Goal: Navigation & Orientation: Find specific page/section

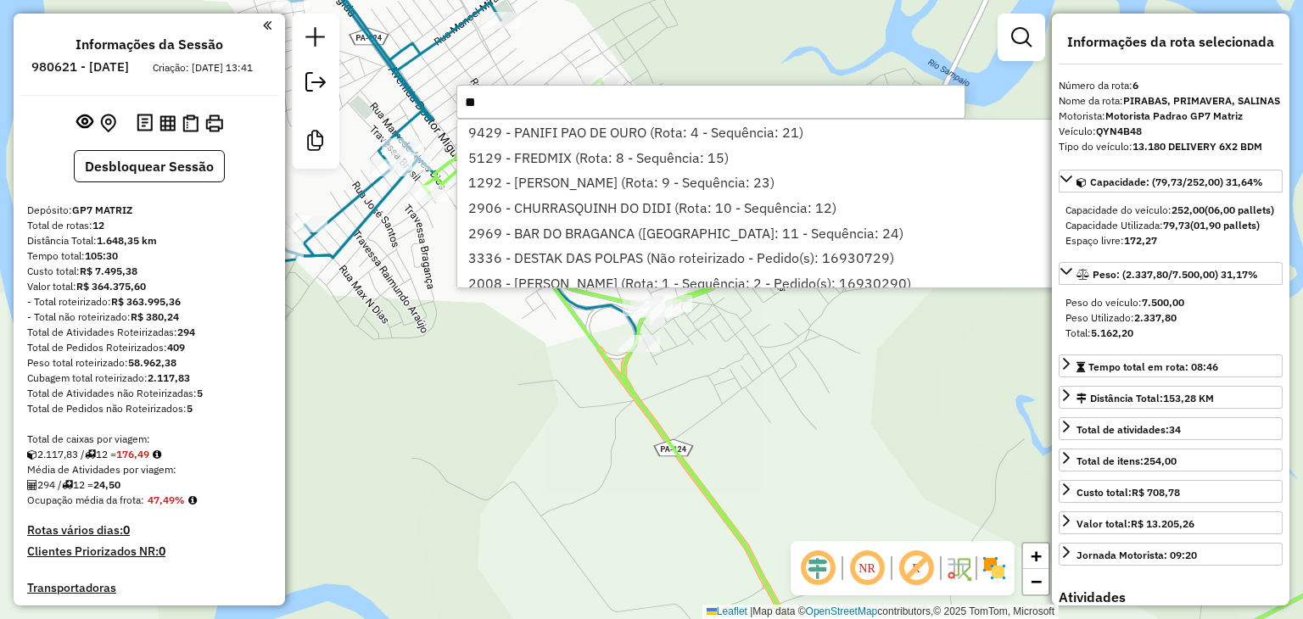
select select "**********"
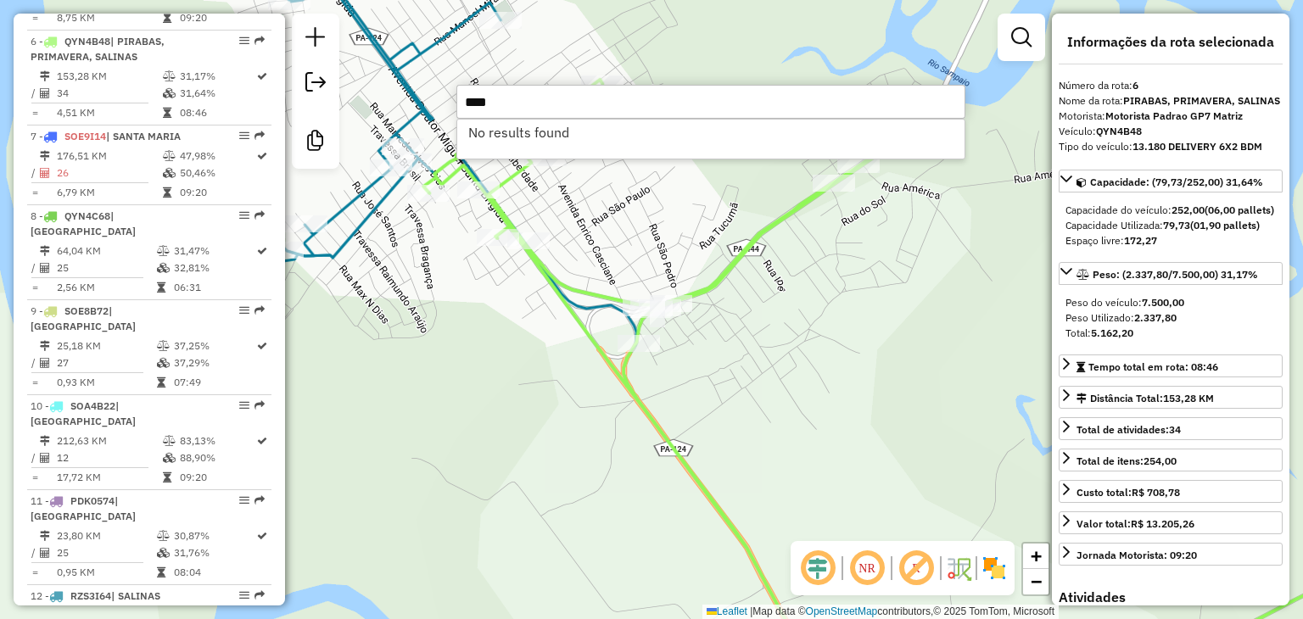
type input "****"
click at [523, 360] on div "Rota 6 - Placa QYN4B48 6949 - [GEOGRAPHIC_DATA] Janela de atendimento Grade de …" at bounding box center [651, 309] width 1303 height 619
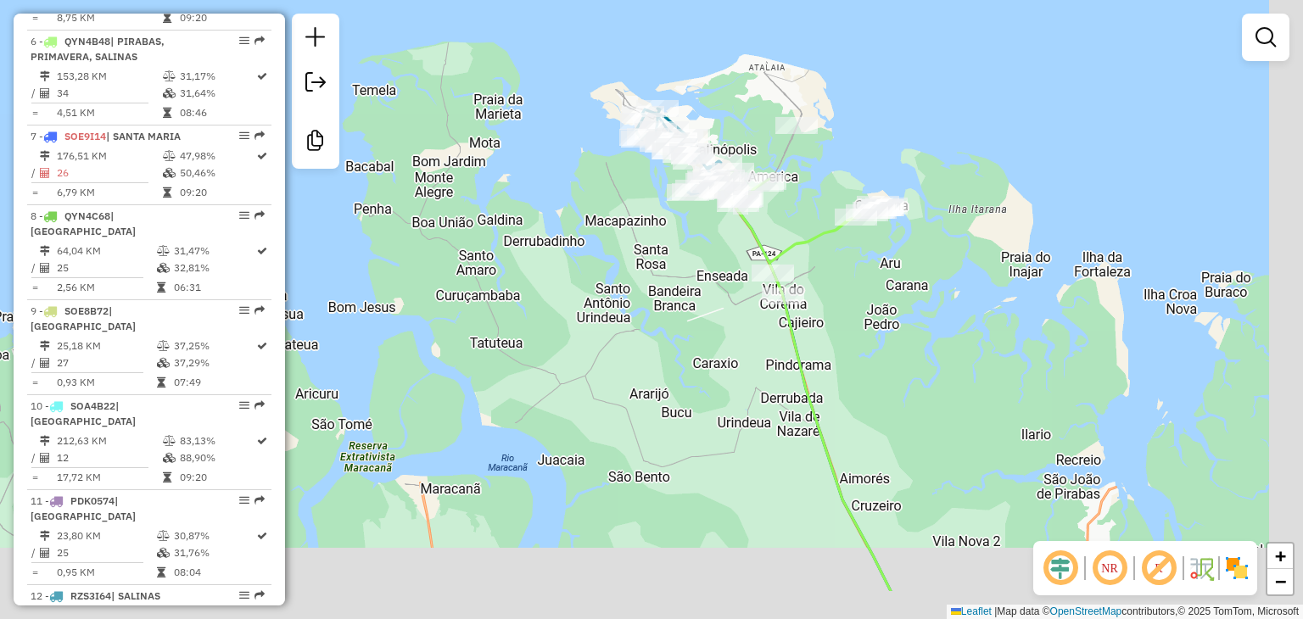
drag, startPoint x: 921, startPoint y: 349, endPoint x: 795, endPoint y: 195, distance: 198.9
click at [801, 201] on div "Janela de atendimento Grade de atendimento Capacidade Transportadoras Veículos …" at bounding box center [651, 309] width 1303 height 619
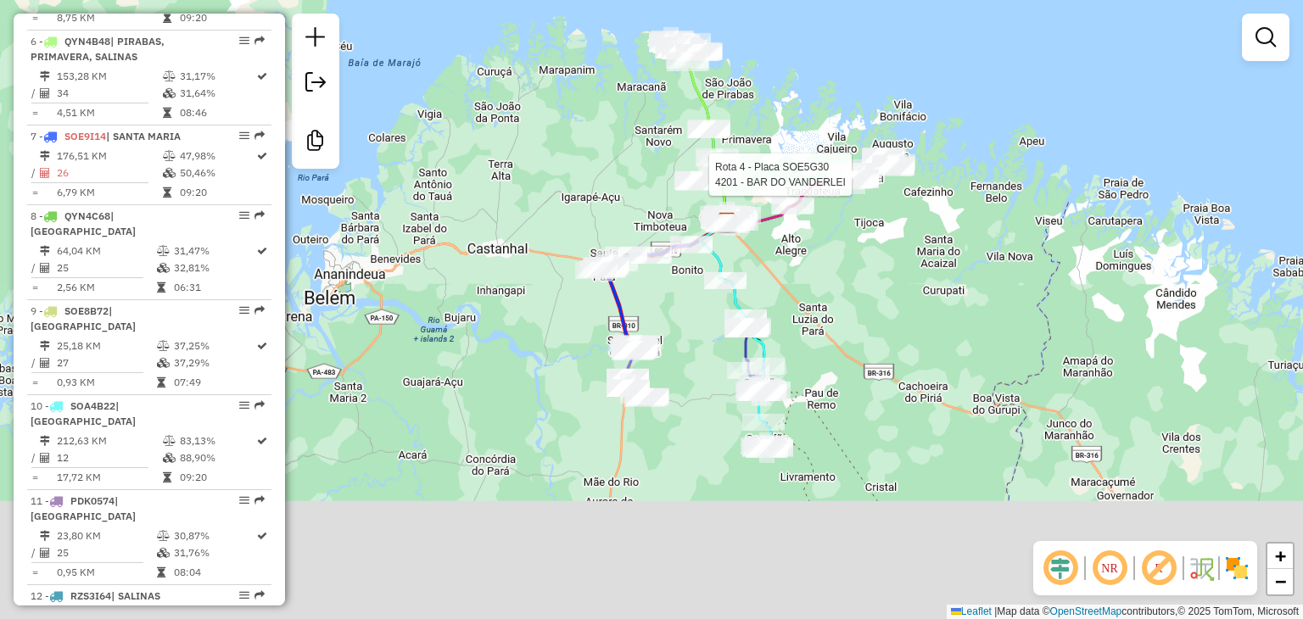
click at [832, 132] on div "Rota 4 - Placa SOE5G30 4201 - BAR DO VANDERLEI Janela de atendimento Grade de a…" at bounding box center [651, 309] width 1303 height 619
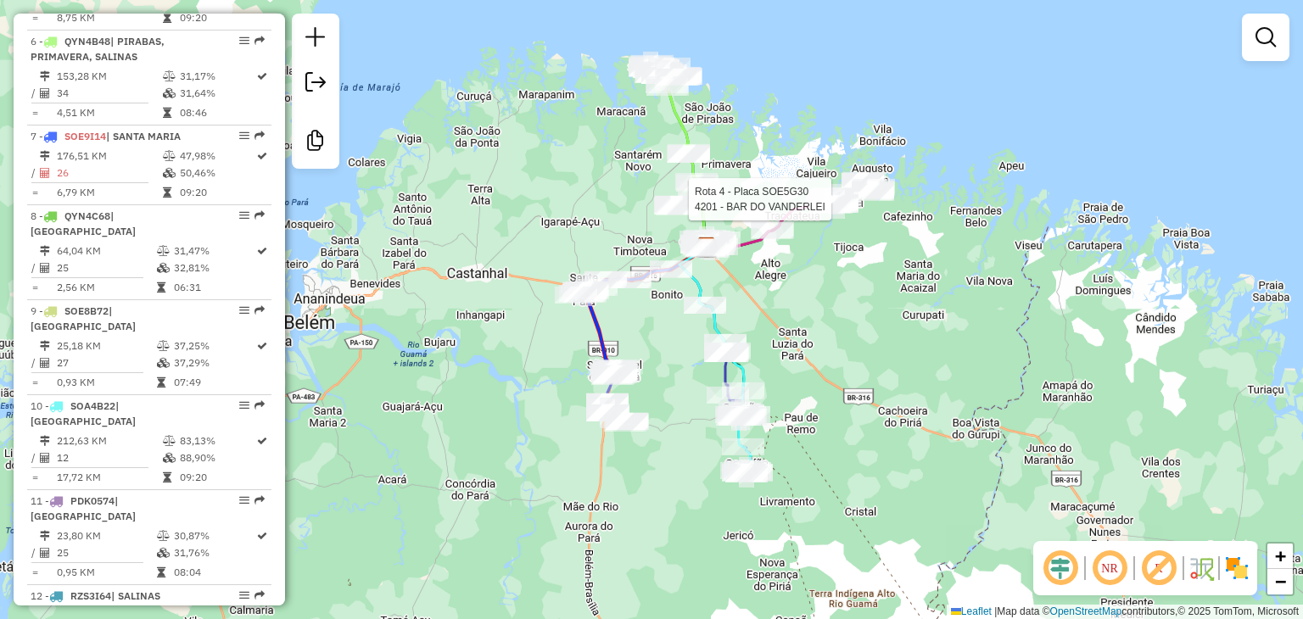
drag, startPoint x: 911, startPoint y: 164, endPoint x: 911, endPoint y: 260, distance: 95.9
click at [911, 260] on div "Rota 4 - Placa SOE5G30 4201 - BAR DO VANDERLEI Janela de atendimento Grade de a…" at bounding box center [651, 309] width 1303 height 619
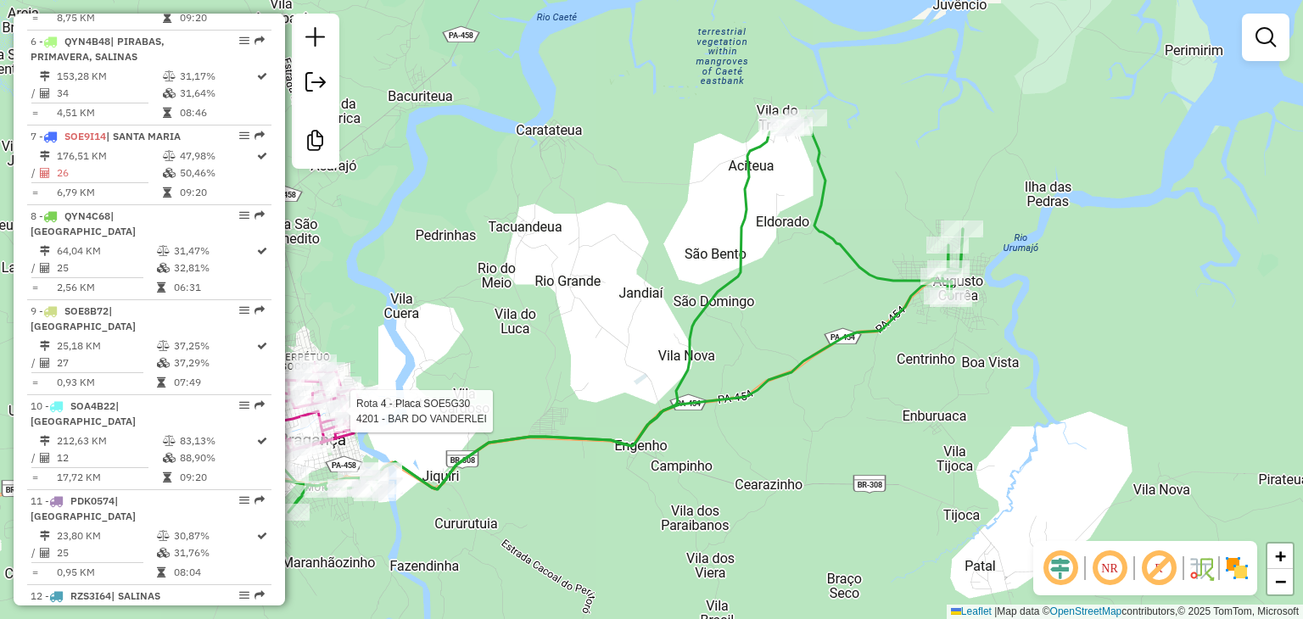
drag, startPoint x: 679, startPoint y: 247, endPoint x: 921, endPoint y: 389, distance: 281.4
click at [921, 389] on div "Rota 4 - Placa SOE5G30 4201 - BAR DO VANDERLEI Janela de atendimento Grade de a…" at bounding box center [651, 309] width 1303 height 619
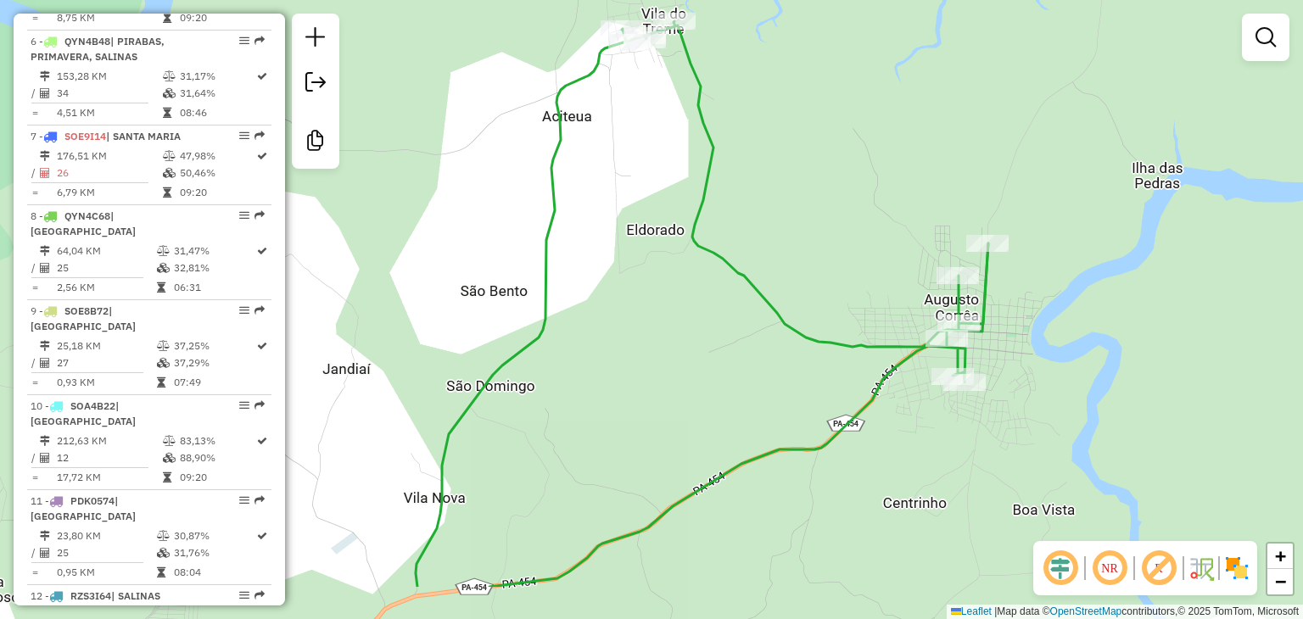
drag, startPoint x: 903, startPoint y: 267, endPoint x: 693, endPoint y: 141, distance: 244.8
click at [690, 137] on div "Rota 4 - Placa SOE5G30 4201 - BAR DO VANDERLEI Janela de atendimento Grade de a…" at bounding box center [651, 309] width 1303 height 619
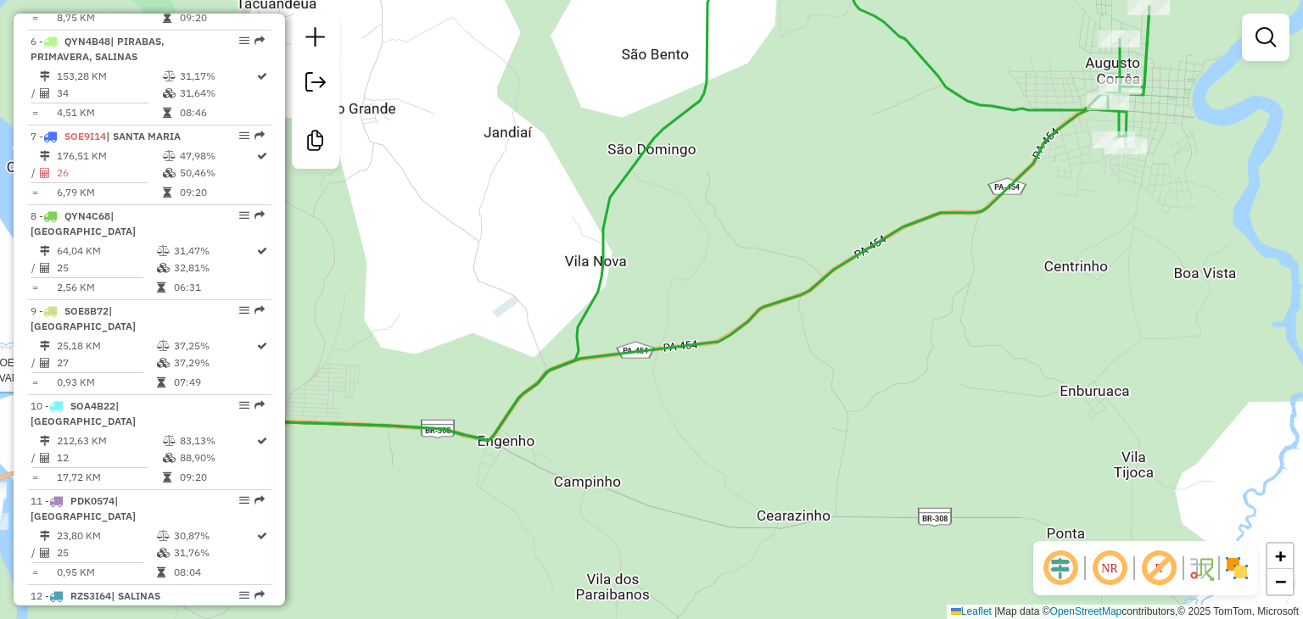
drag, startPoint x: 455, startPoint y: 384, endPoint x: 788, endPoint y: 118, distance: 426.8
click at [787, 118] on div "Rota 4 - Placa SOE5G30 4201 - BAR DO VANDERLEI Janela de atendimento Grade de a…" at bounding box center [651, 309] width 1303 height 619
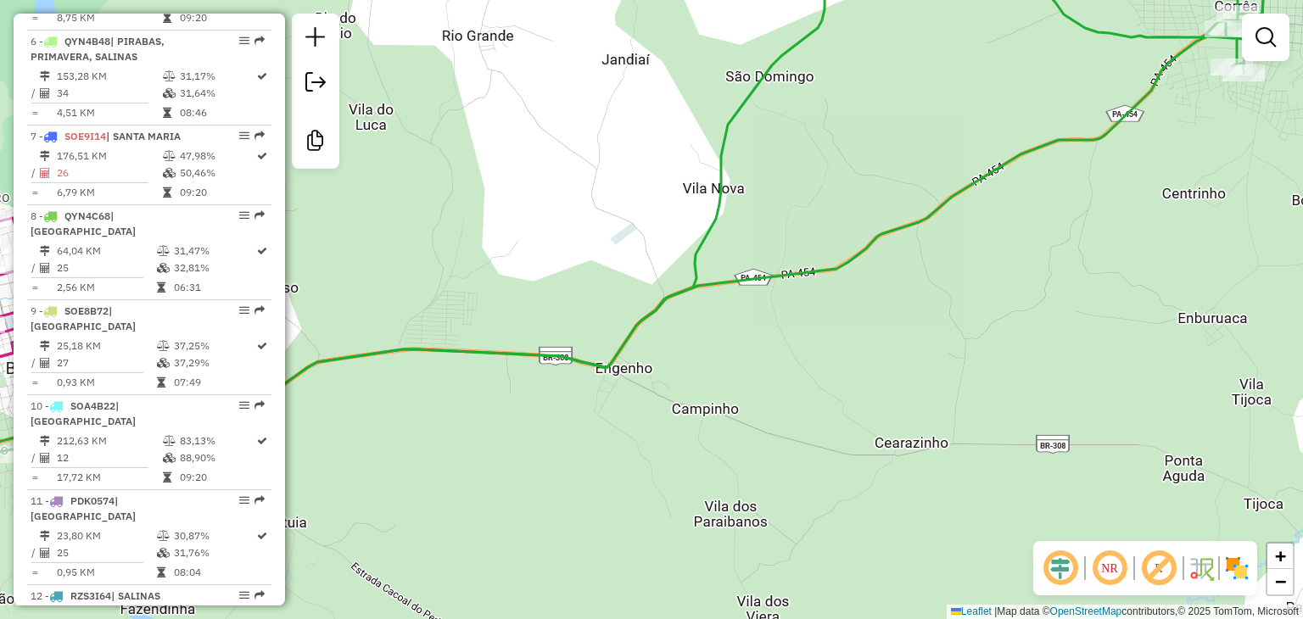
drag, startPoint x: 587, startPoint y: 388, endPoint x: 918, endPoint y: 259, distance: 355.2
click at [918, 259] on div "Rota 4 - Placa SOE5G30 4201 - BAR DO VANDERLEI Janela de atendimento Grade de a…" at bounding box center [651, 309] width 1303 height 619
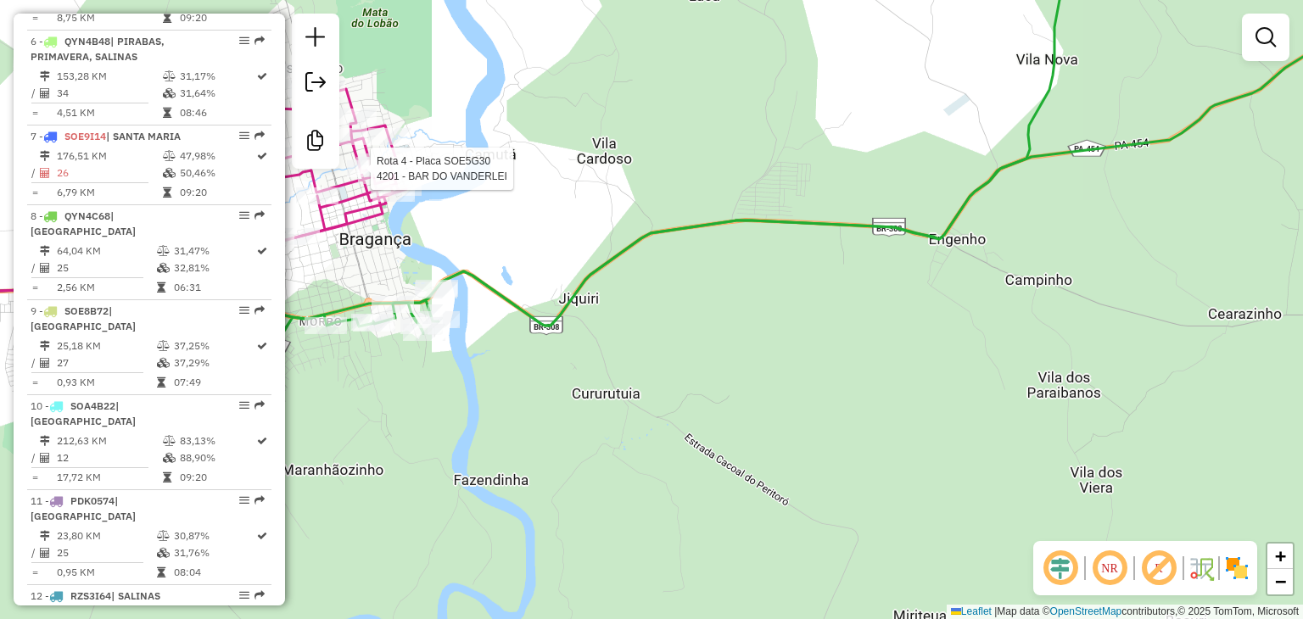
drag, startPoint x: 598, startPoint y: 408, endPoint x: 729, endPoint y: 419, distance: 131.1
click at [729, 419] on div "Rota 4 - Placa SOE5G30 4201 - BAR DO VANDERLEI Janela de atendimento Grade de a…" at bounding box center [651, 309] width 1303 height 619
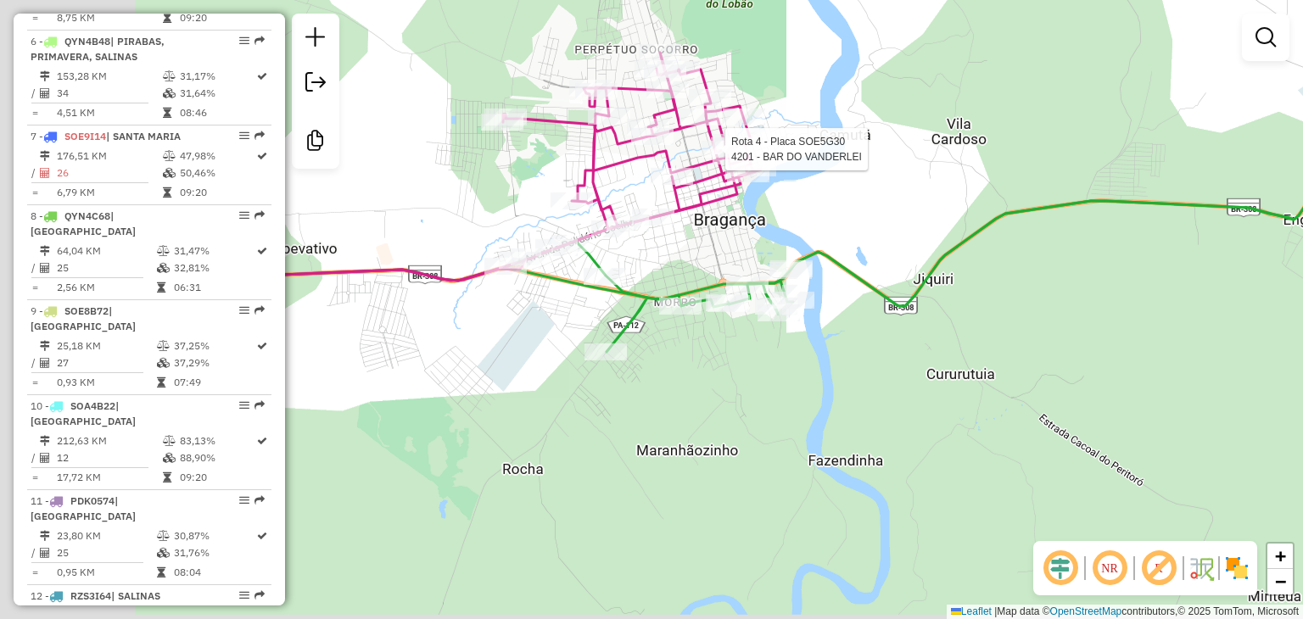
drag, startPoint x: 641, startPoint y: 232, endPoint x: 874, endPoint y: 201, distance: 234.5
click at [874, 201] on div "Rota 4 - Placa SOE5G30 4201 - BAR DO VANDERLEI Janela de atendimento Grade de a…" at bounding box center [651, 309] width 1303 height 619
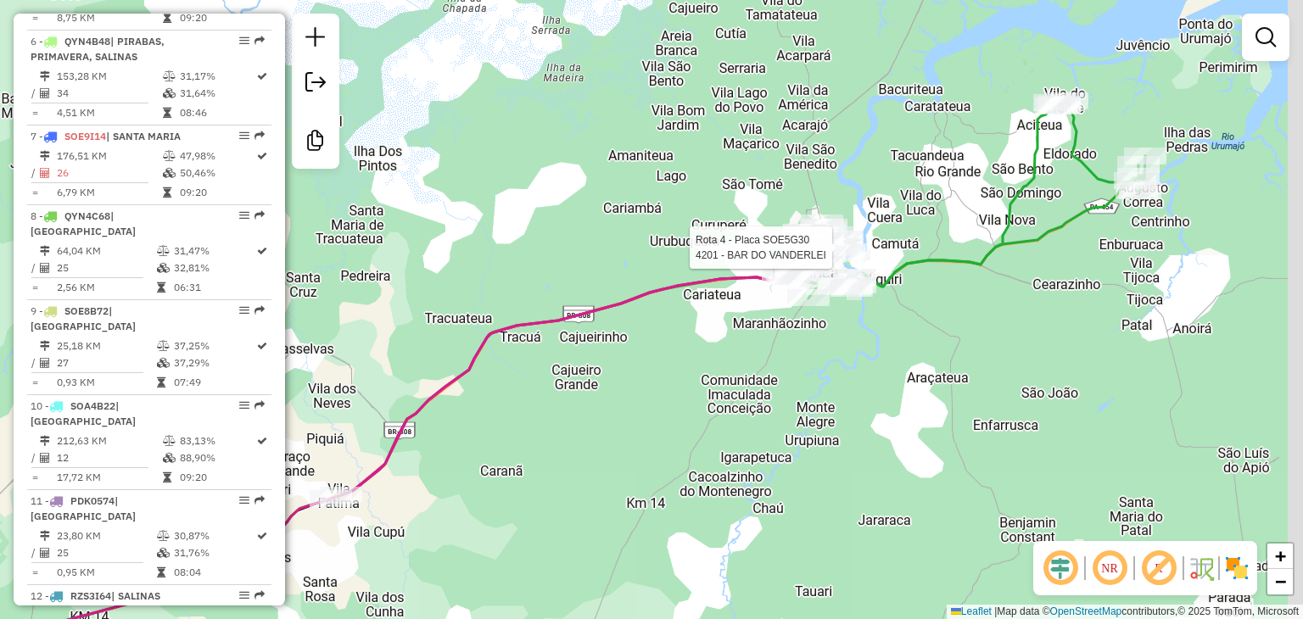
drag, startPoint x: 1136, startPoint y: 269, endPoint x: 1037, endPoint y: 286, distance: 100.7
click at [1038, 286] on div "Rota 4 - Placa SOE5G30 4201 - BAR DO VANDERLEI Janela de atendimento Grade de a…" at bounding box center [651, 309] width 1303 height 619
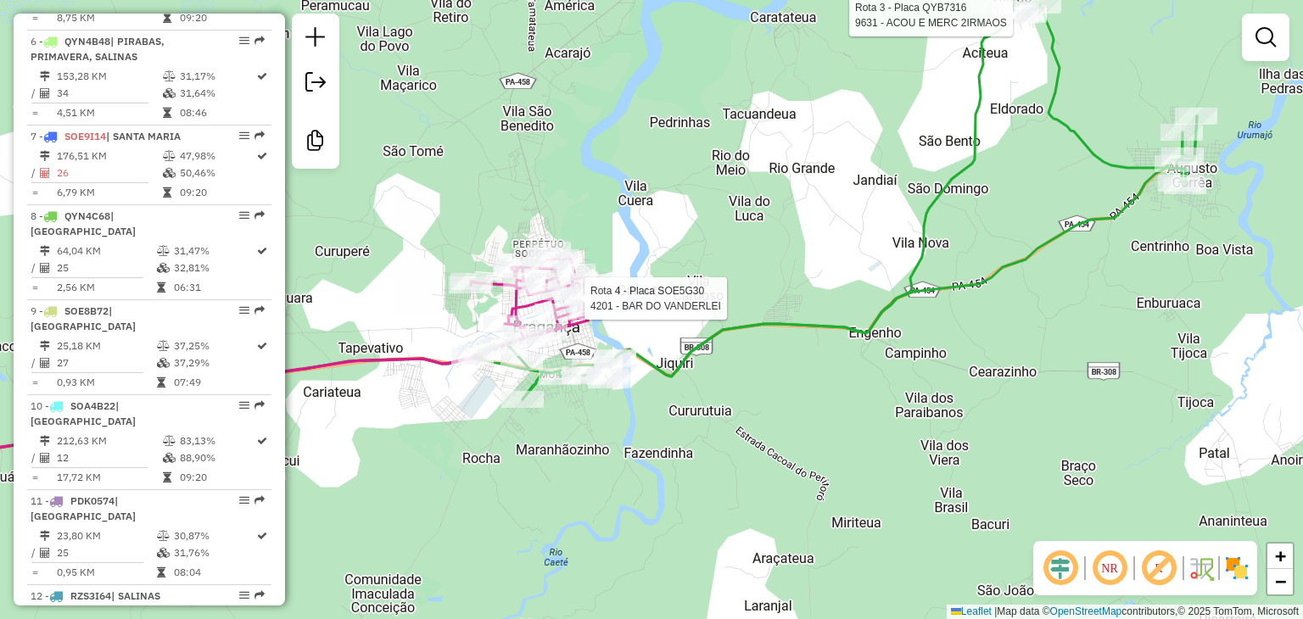
select select "**********"
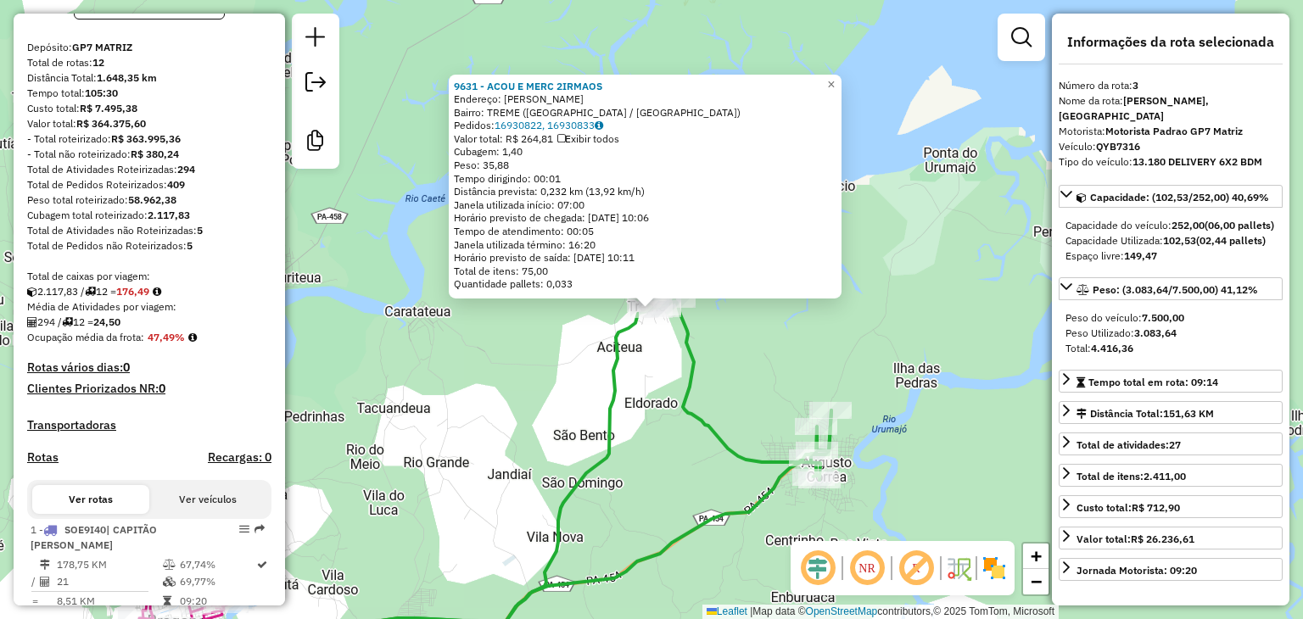
scroll to position [78, 0]
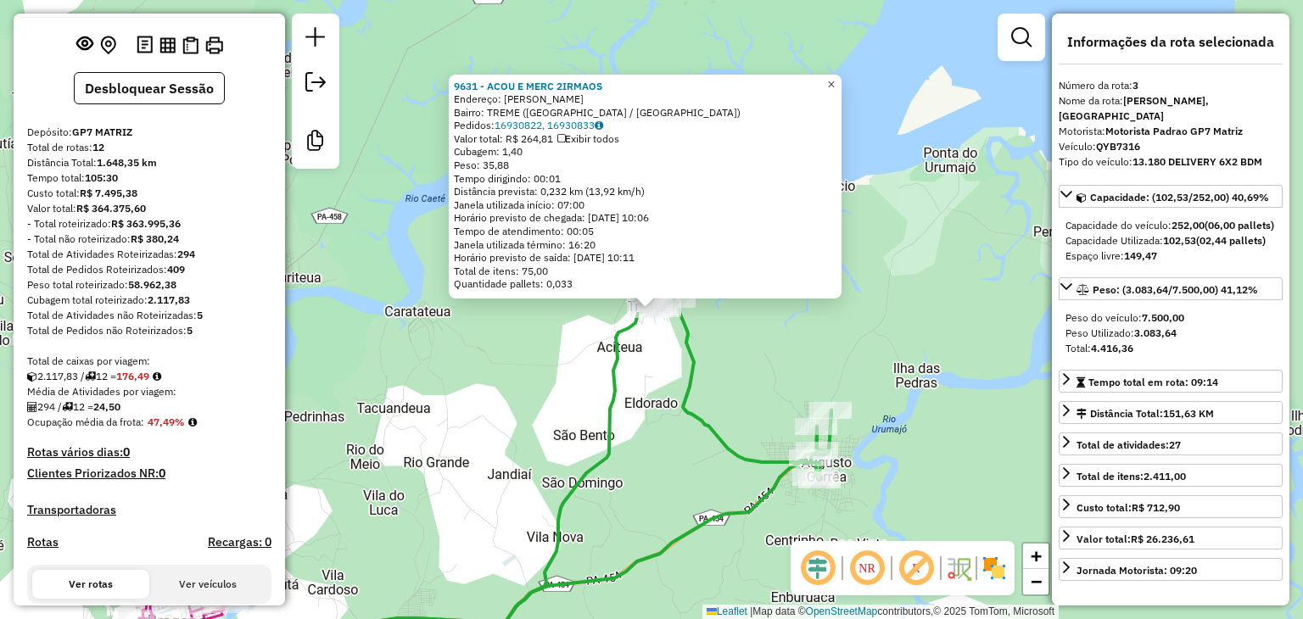
click at [842, 81] on link "×" at bounding box center [831, 84] width 20 height 20
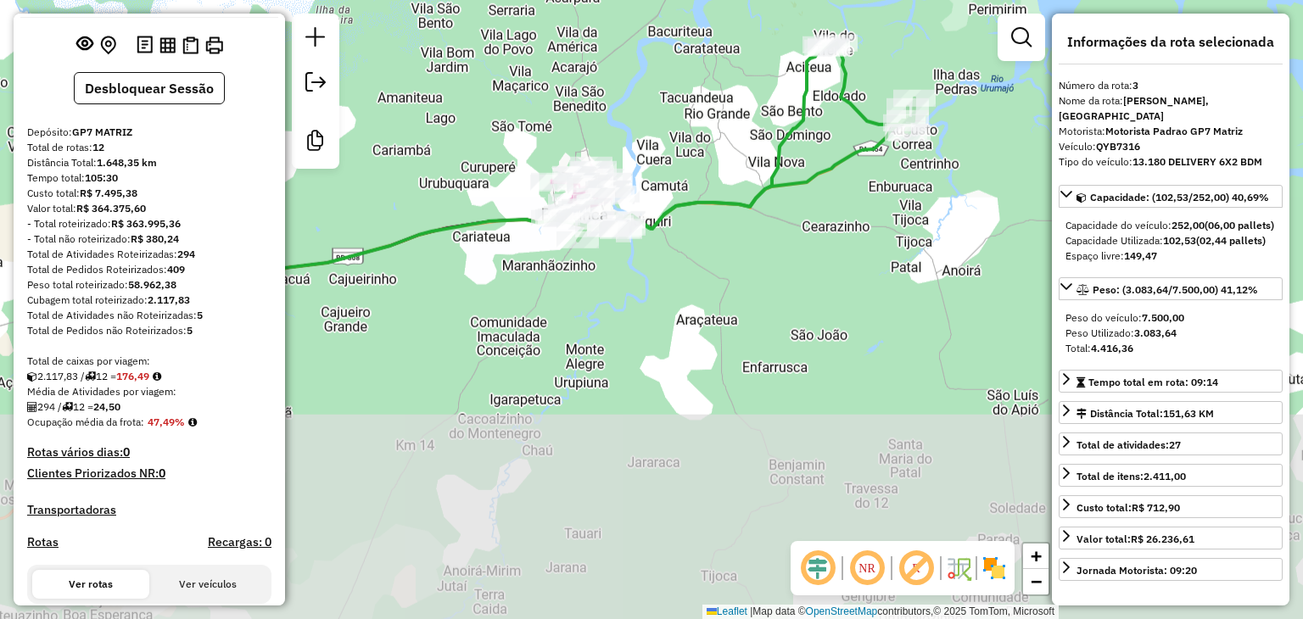
drag, startPoint x: 817, startPoint y: 483, endPoint x: 899, endPoint y: 215, distance: 280.5
click at [899, 215] on div "Janela de atendimento Grade de atendimento Capacidade Transportadoras Veículos …" at bounding box center [651, 309] width 1303 height 619
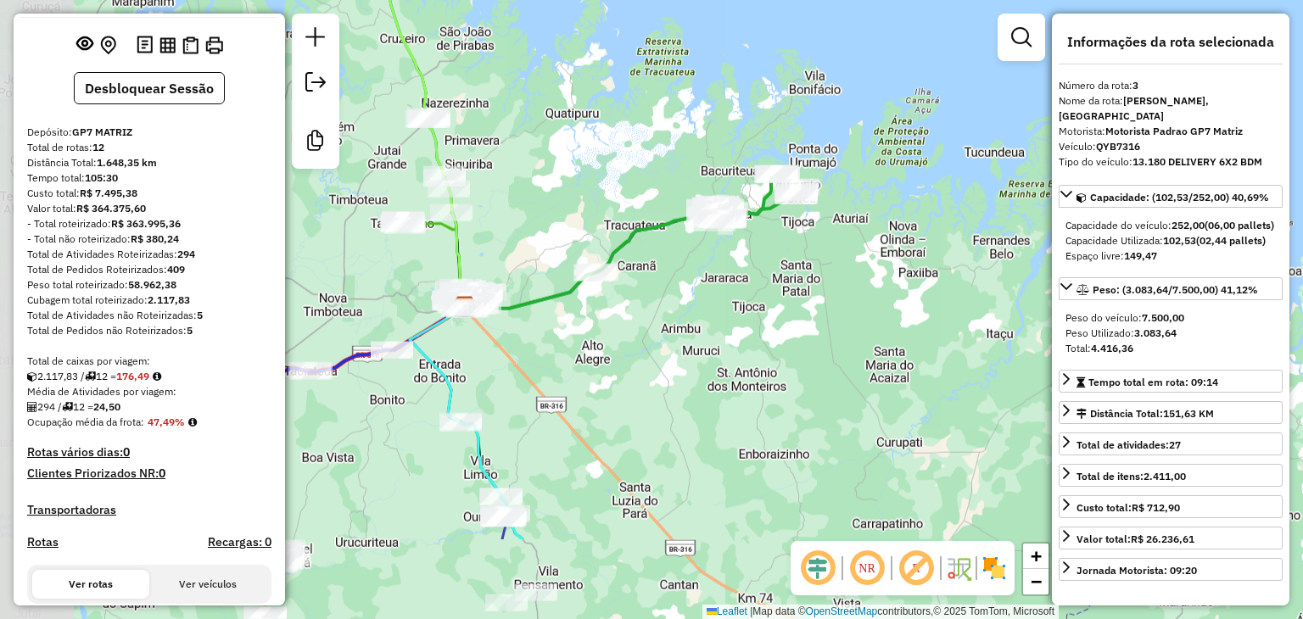
drag, startPoint x: 509, startPoint y: 435, endPoint x: 770, endPoint y: 238, distance: 327.2
click at [770, 240] on div "Janela de atendimento Grade de atendimento Capacidade Transportadoras Veículos …" at bounding box center [651, 309] width 1303 height 619
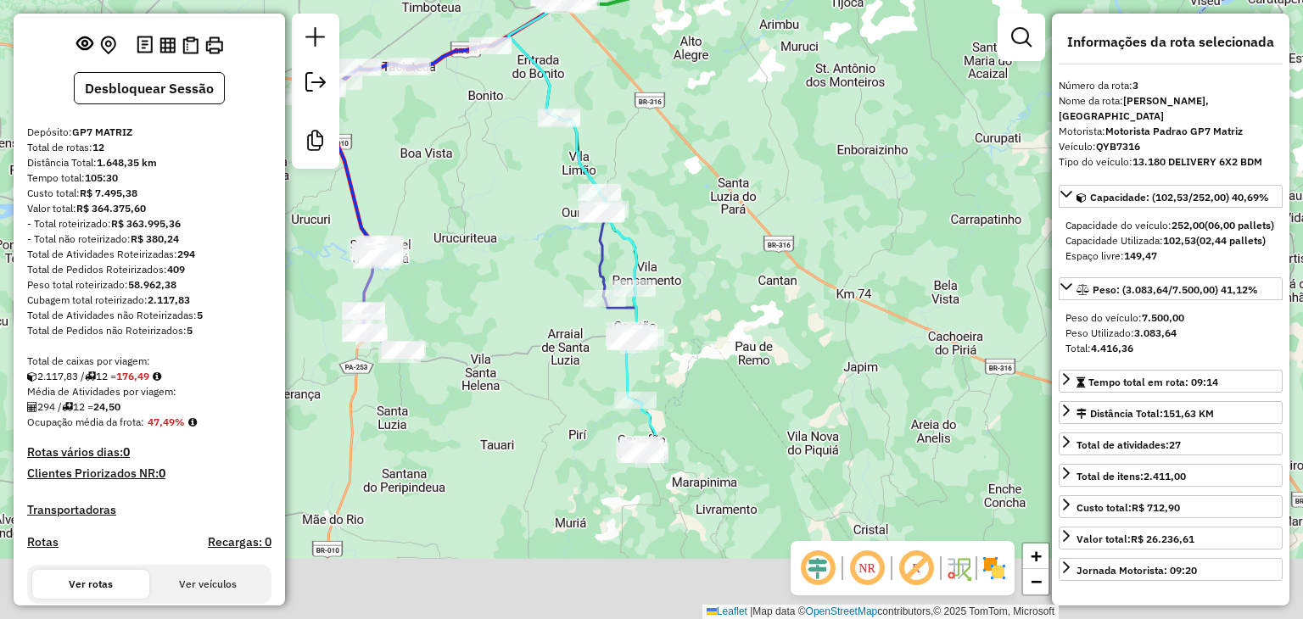
drag, startPoint x: 619, startPoint y: 561, endPoint x: 697, endPoint y: 255, distance: 316.3
click at [697, 255] on div "Janela de atendimento Grade de atendimento Capacidade Transportadoras Veículos …" at bounding box center [651, 309] width 1303 height 619
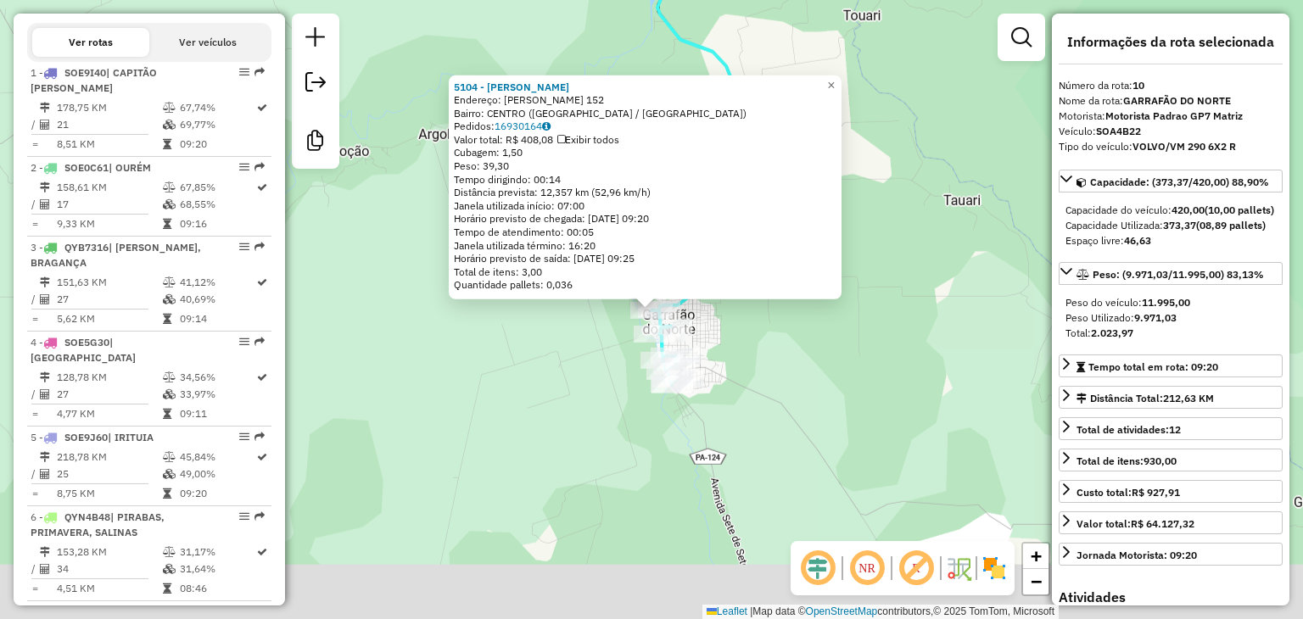
scroll to position [1387, 0]
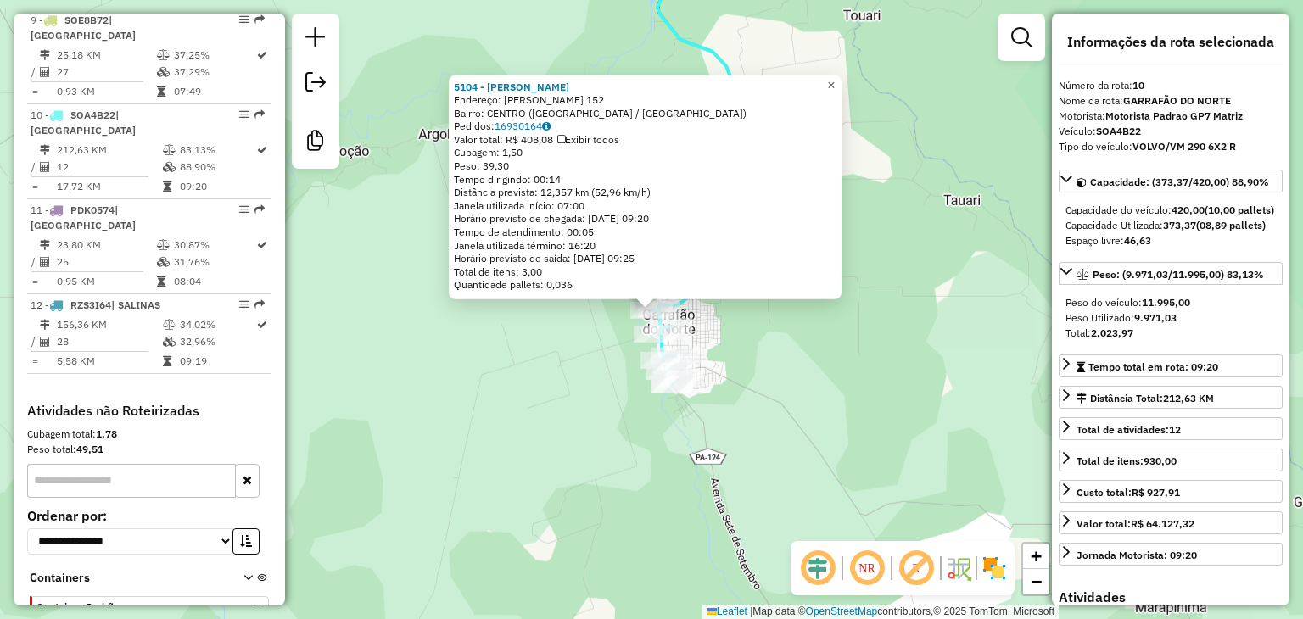
click at [835, 79] on span "×" at bounding box center [831, 84] width 8 height 14
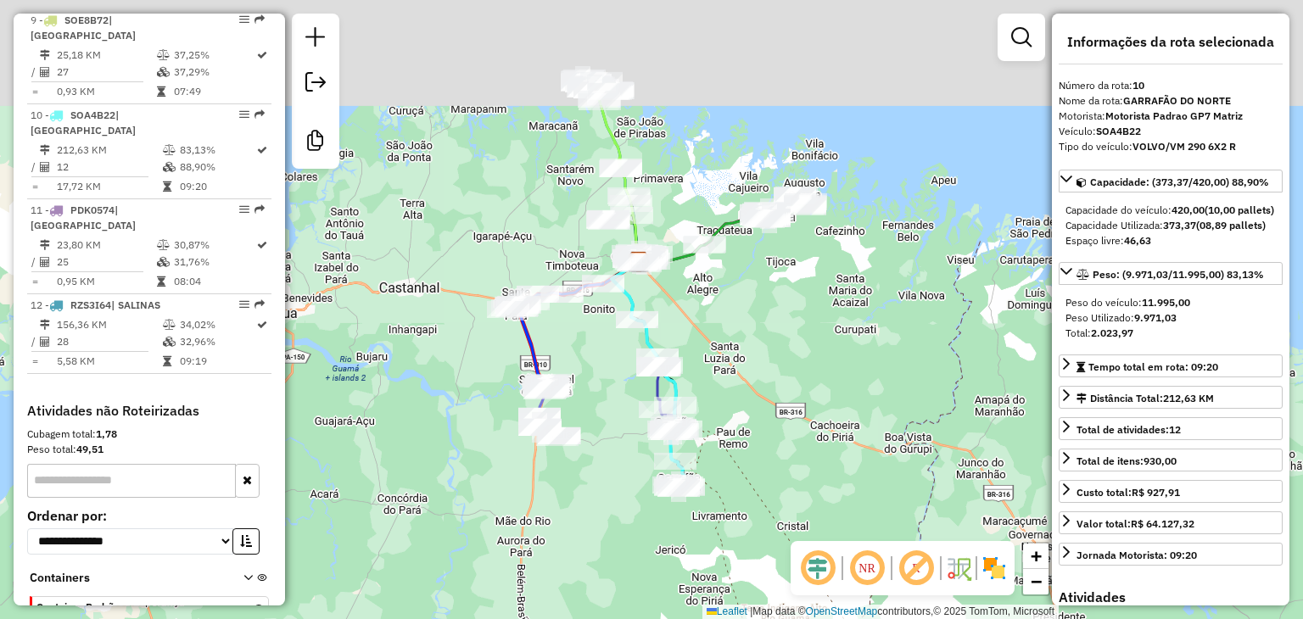
drag, startPoint x: 892, startPoint y: 123, endPoint x: 798, endPoint y: 279, distance: 181.9
click at [803, 279] on div "Janela de atendimento Grade de atendimento Capacidade Transportadoras Veículos …" at bounding box center [651, 309] width 1303 height 619
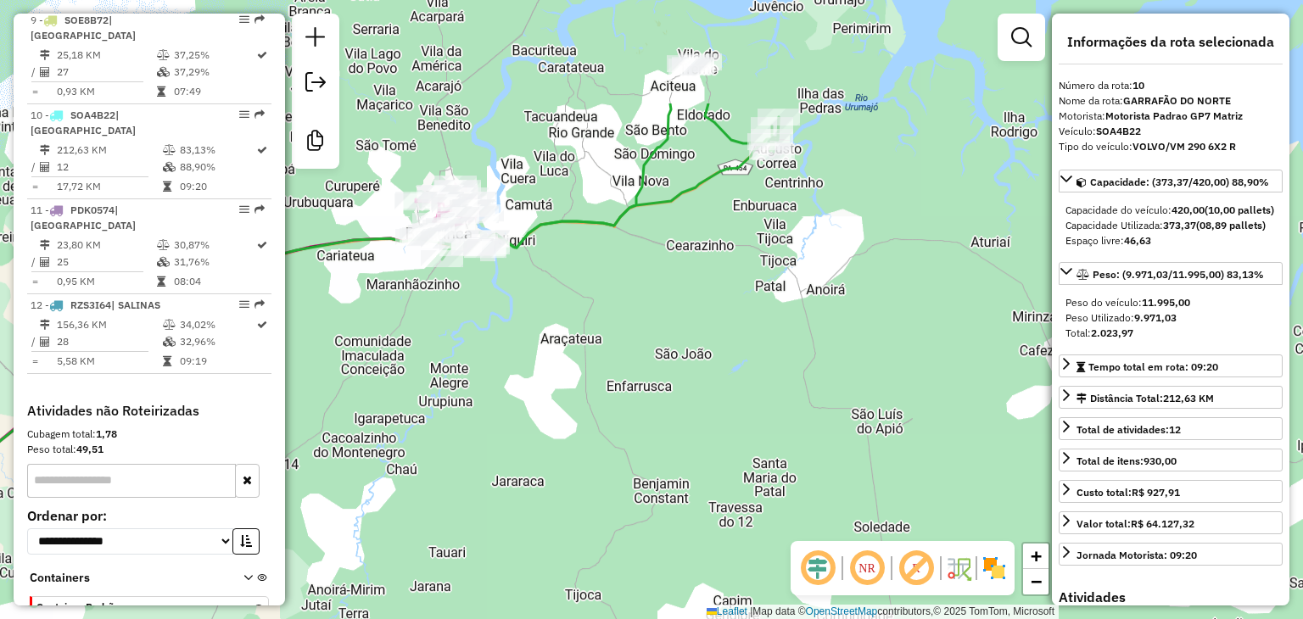
drag, startPoint x: 670, startPoint y: 126, endPoint x: 723, endPoint y: 310, distance: 190.7
click at [723, 310] on div "Janela de atendimento Grade de atendimento Capacidade Transportadoras Veículos …" at bounding box center [651, 309] width 1303 height 619
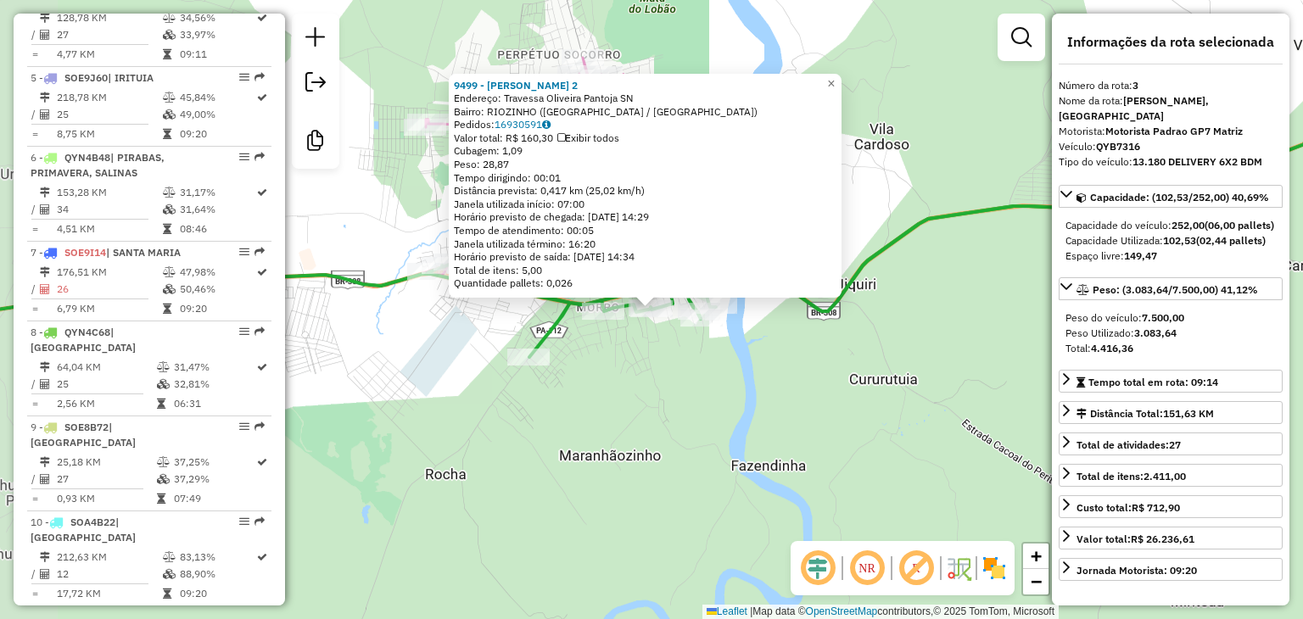
scroll to position [842, 0]
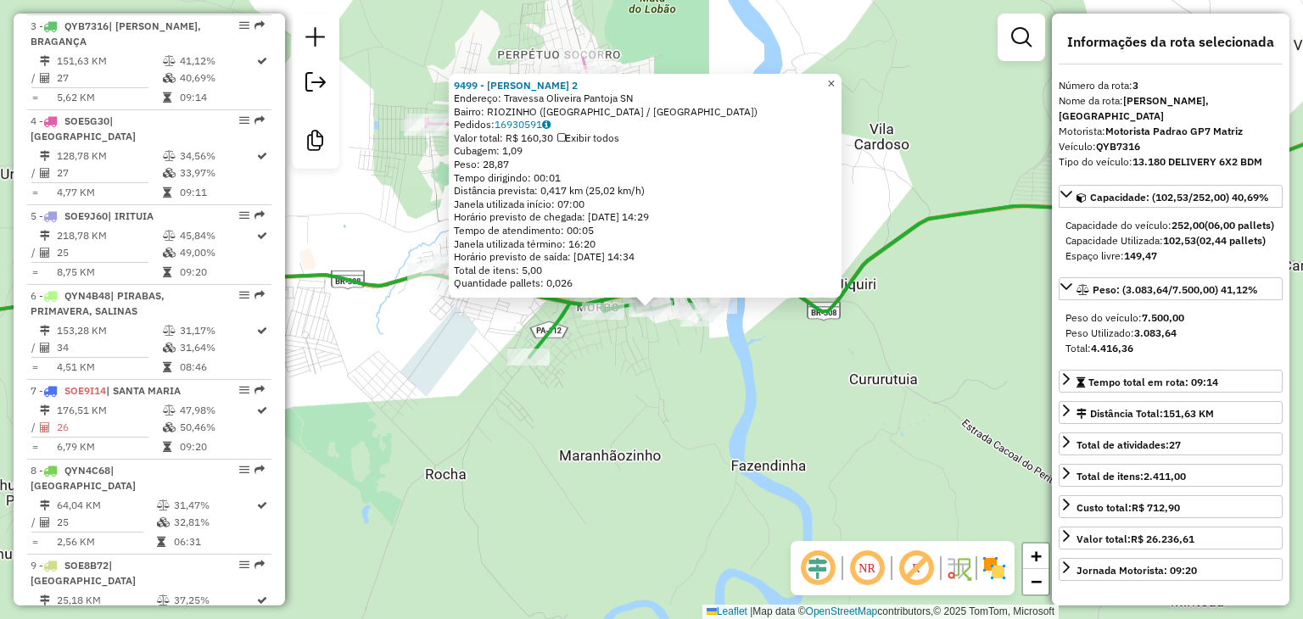
click at [837, 76] on link "×" at bounding box center [831, 84] width 20 height 20
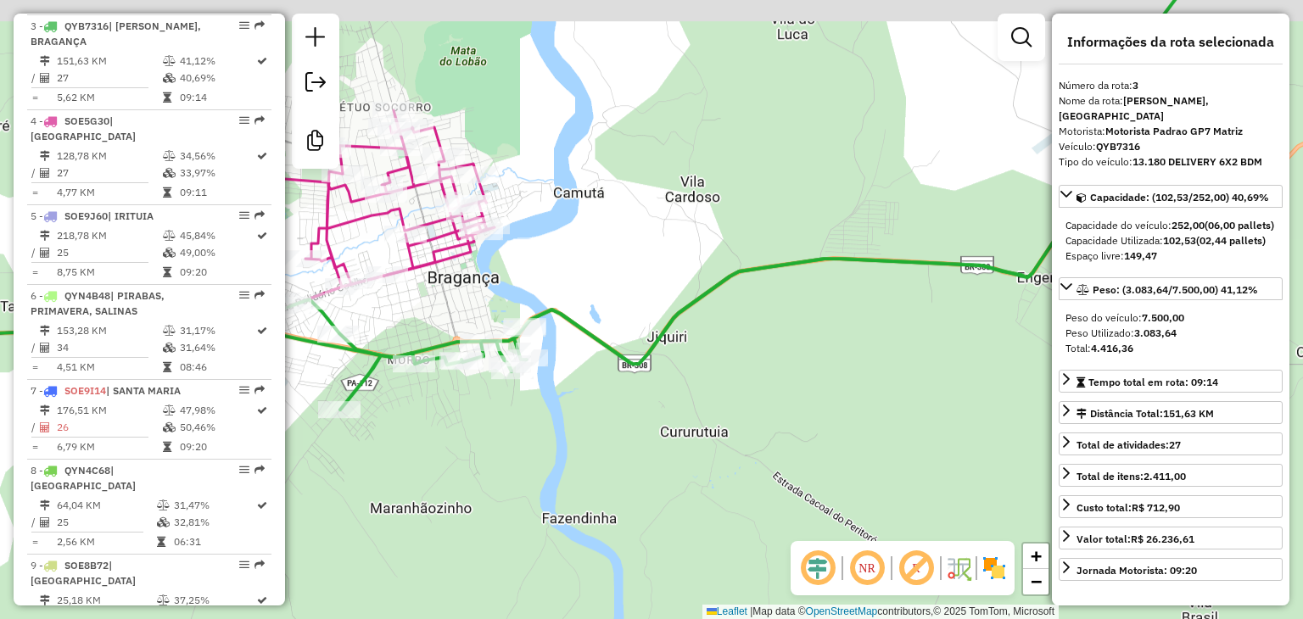
drag, startPoint x: 985, startPoint y: 166, endPoint x: 428, endPoint y: 305, distance: 574.6
click at [428, 305] on div "Janela de atendimento Grade de atendimento Capacidade Transportadoras Veículos …" at bounding box center [651, 309] width 1303 height 619
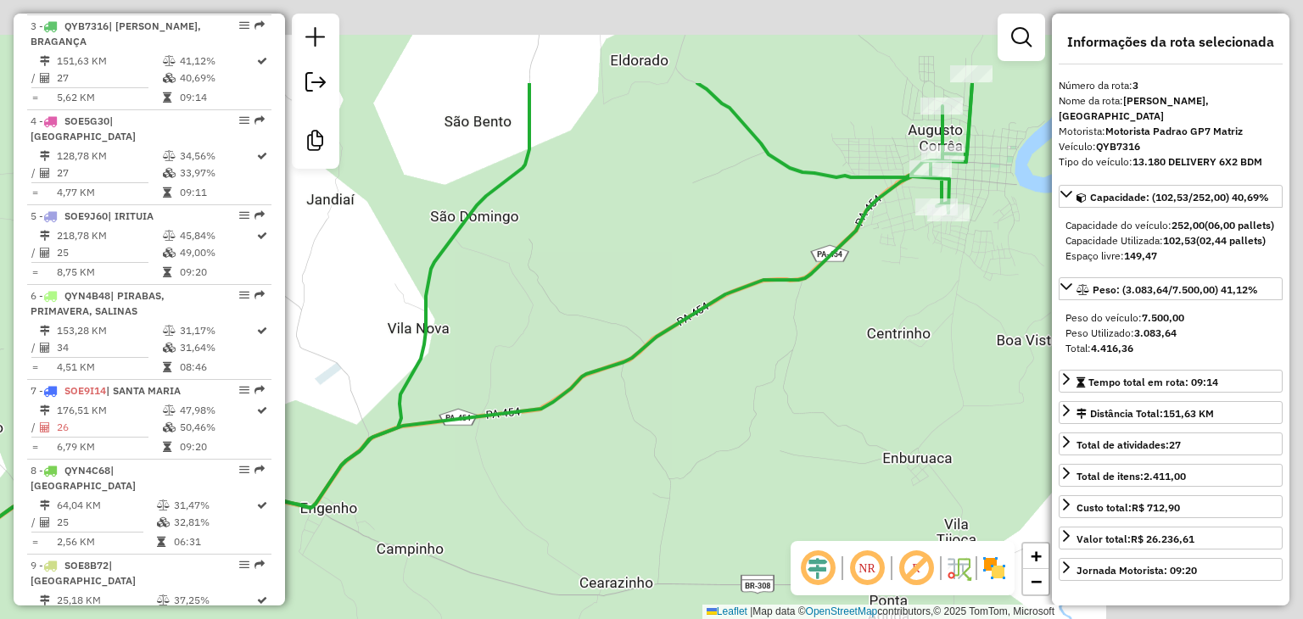
drag, startPoint x: 830, startPoint y: 293, endPoint x: 399, endPoint y: 509, distance: 482.3
click at [399, 513] on div "Janela de atendimento Grade de atendimento Capacidade Transportadoras Veículos …" at bounding box center [651, 309] width 1303 height 619
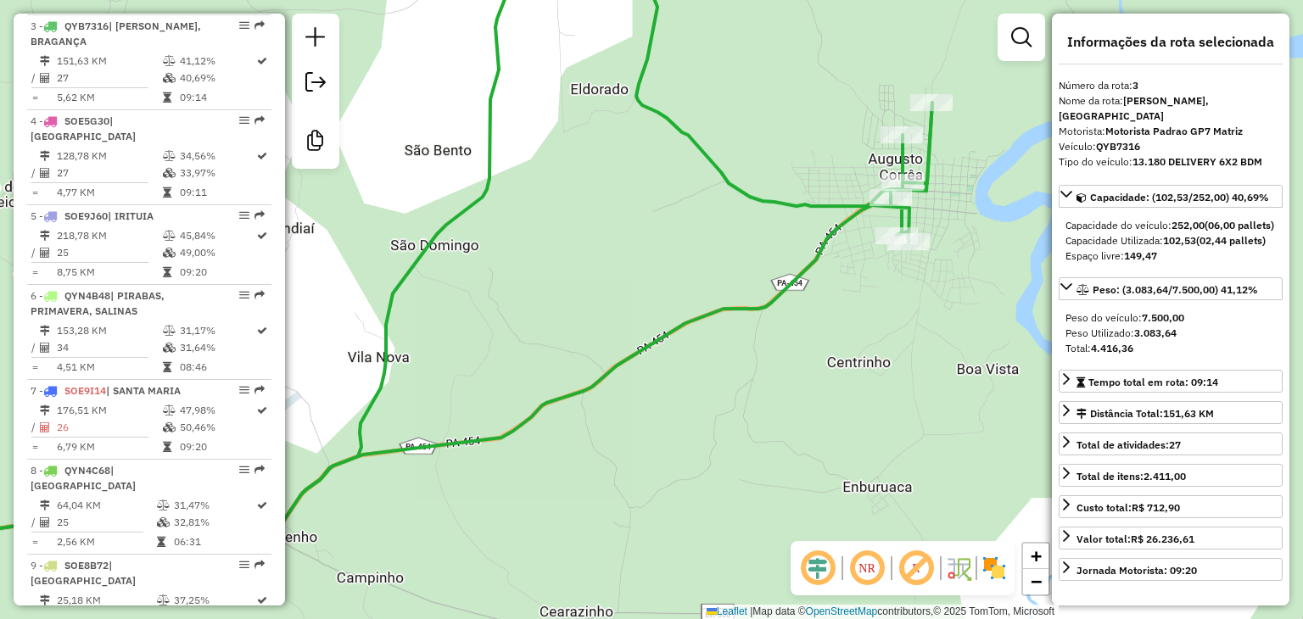
drag, startPoint x: 658, startPoint y: 361, endPoint x: 849, endPoint y: 147, distance: 286.7
click at [849, 143] on icon at bounding box center [423, 343] width 1020 height 481
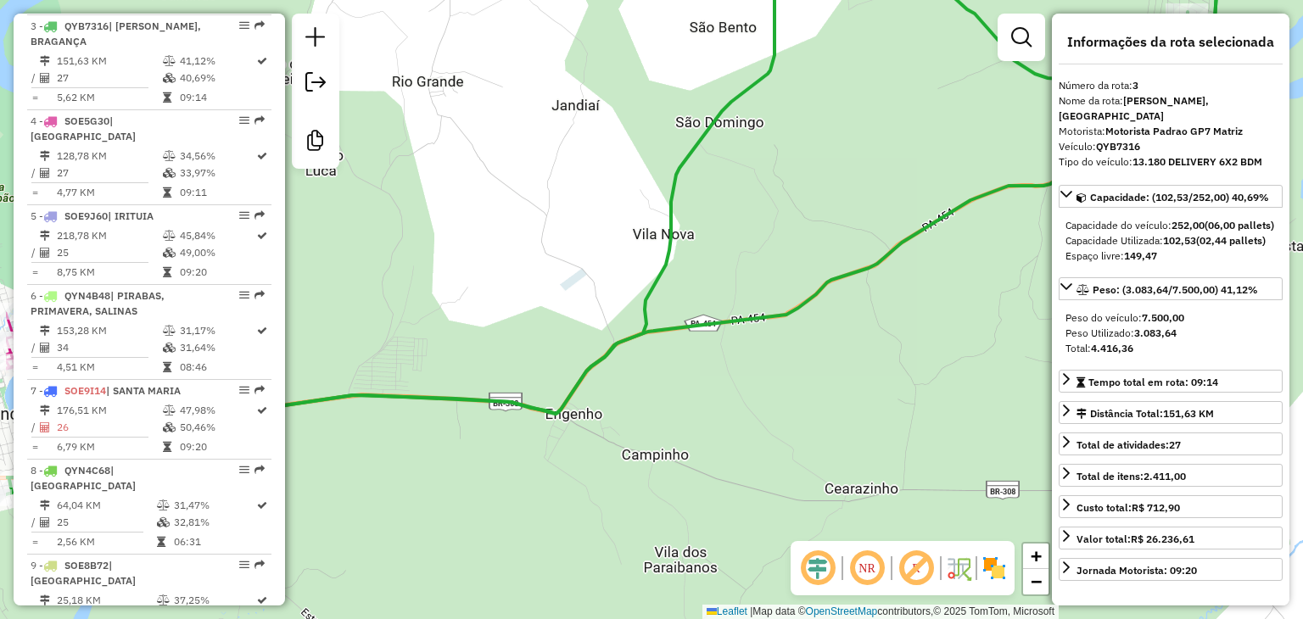
drag, startPoint x: 552, startPoint y: 420, endPoint x: 677, endPoint y: 470, distance: 134.4
click at [716, 483] on div "Janela de atendimento Grade de atendimento Capacidade Transportadoras Veículos …" at bounding box center [651, 309] width 1303 height 619
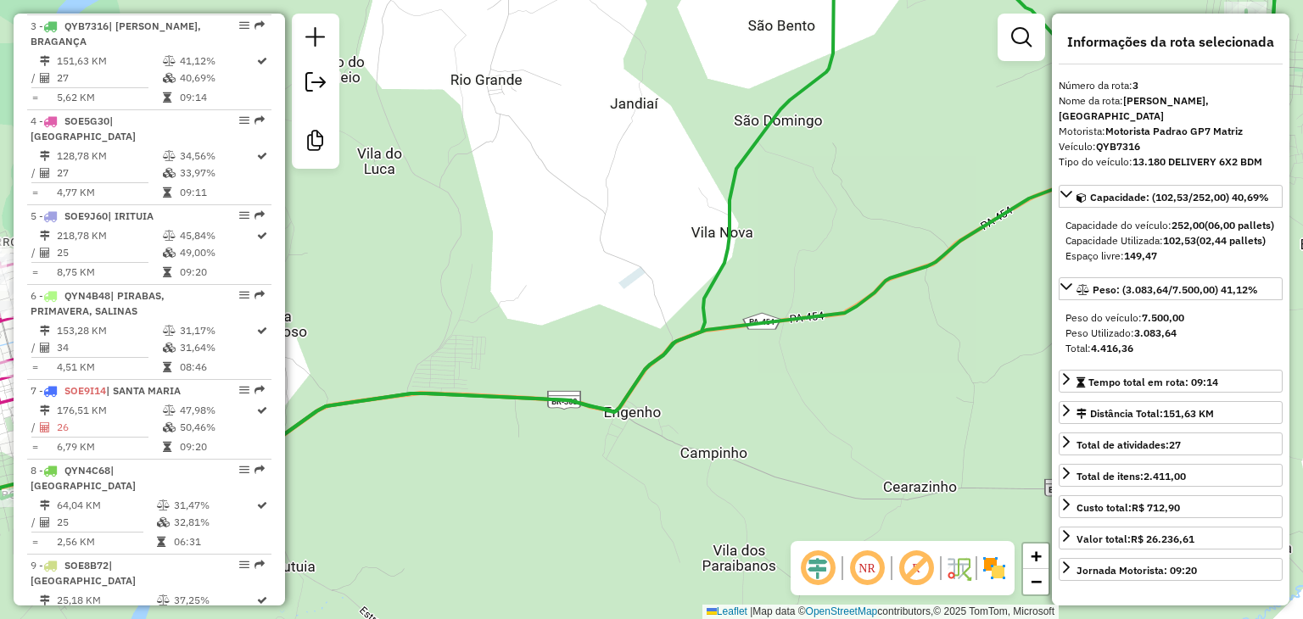
drag, startPoint x: 535, startPoint y: 415, endPoint x: 766, endPoint y: 328, distance: 246.5
click at [764, 330] on div "Janela de atendimento Grade de atendimento Capacidade Transportadoras Veículos …" at bounding box center [651, 309] width 1303 height 619
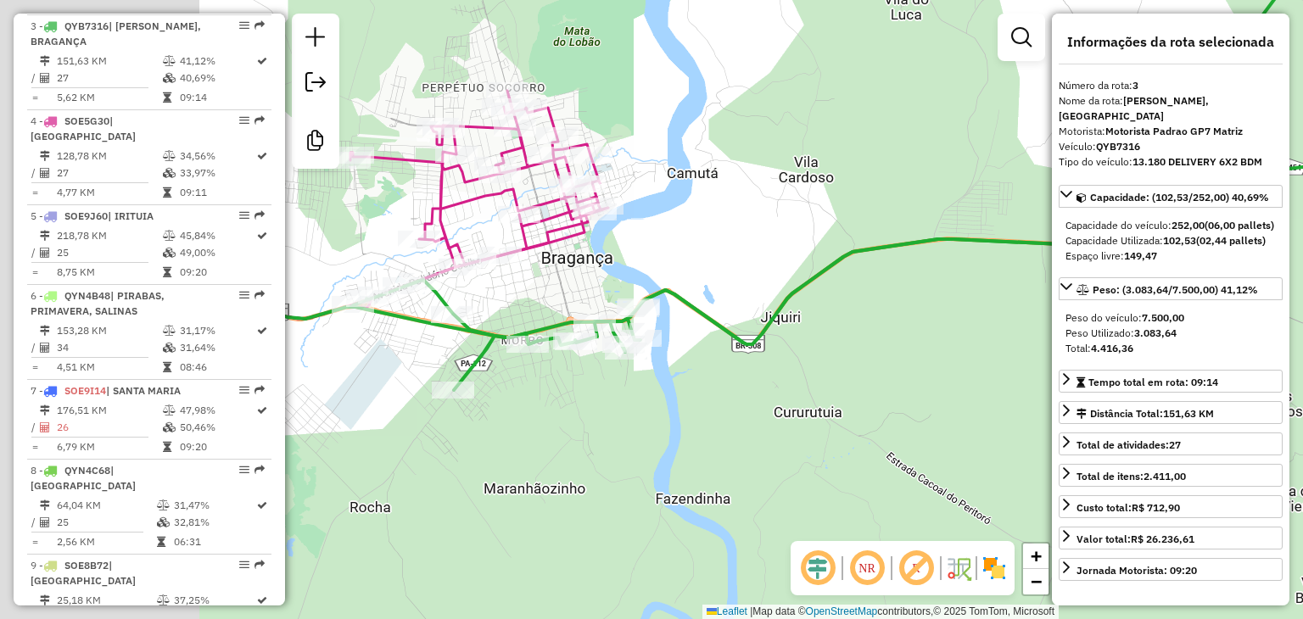
drag, startPoint x: 415, startPoint y: 446, endPoint x: 702, endPoint y: 382, distance: 294.0
click at [702, 382] on div "Janela de atendimento Grade de atendimento Capacidade Transportadoras Veículos …" at bounding box center [651, 309] width 1303 height 619
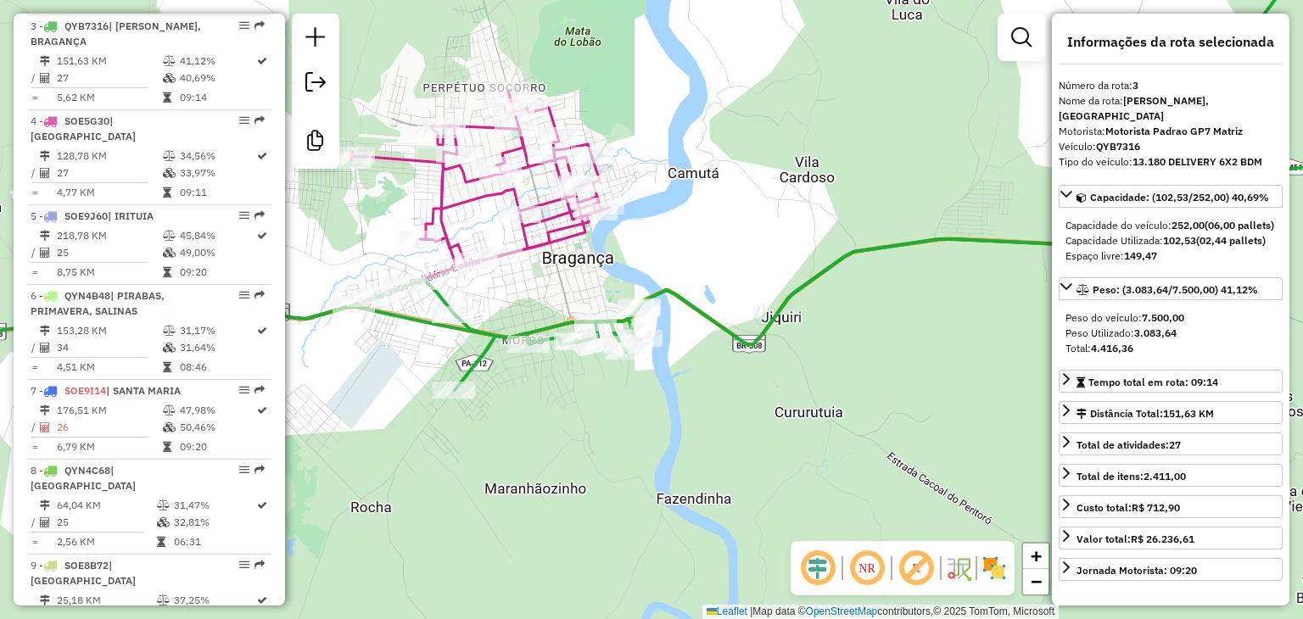
drag, startPoint x: 903, startPoint y: 172, endPoint x: 625, endPoint y: 507, distance: 435.0
click at [636, 501] on div "Janela de atendimento Grade de atendimento Capacidade Transportadoras Veículos …" at bounding box center [651, 309] width 1303 height 619
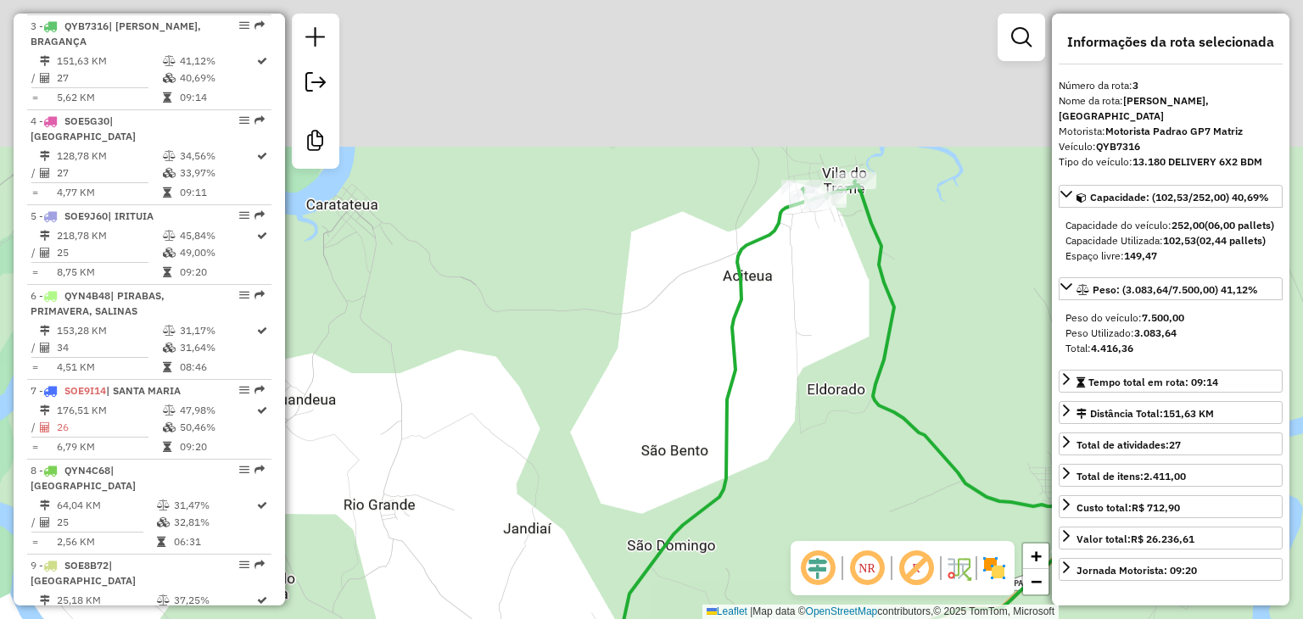
drag, startPoint x: 950, startPoint y: 199, endPoint x: 721, endPoint y: 306, distance: 253.2
click at [721, 306] on div "Janela de atendimento Grade de atendimento Capacidade Transportadoras Veículos …" at bounding box center [651, 309] width 1303 height 619
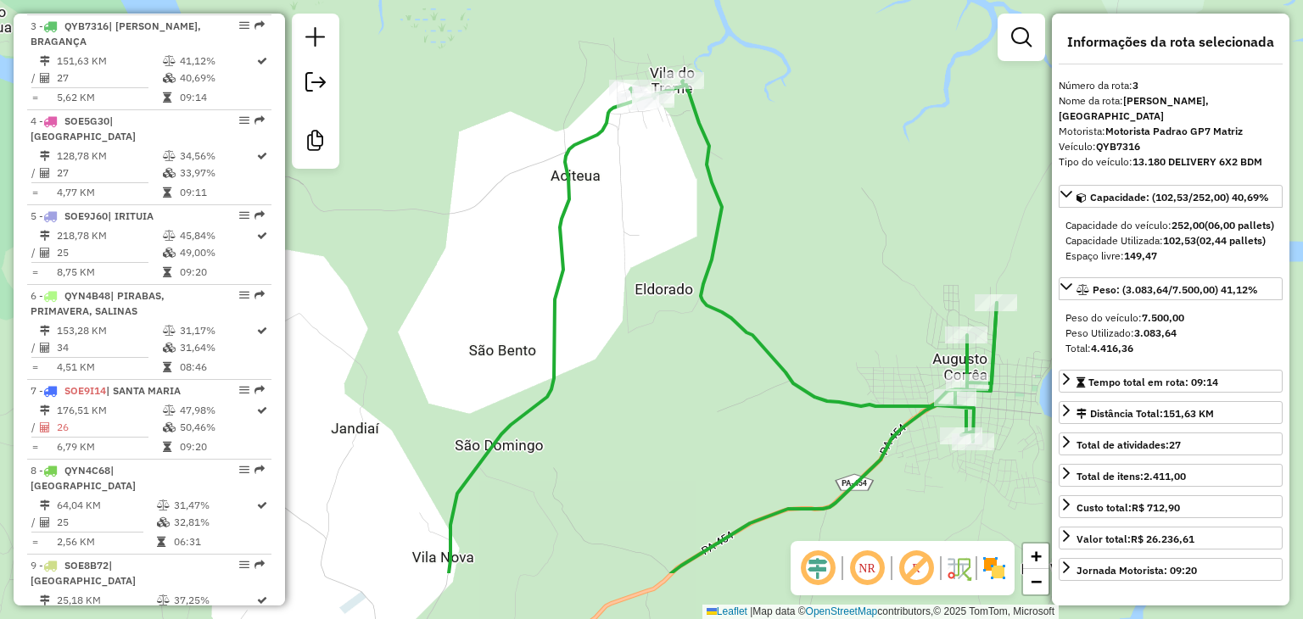
drag, startPoint x: 930, startPoint y: 476, endPoint x: 709, endPoint y: 306, distance: 278.3
click at [664, 221] on icon at bounding box center [723, 327] width 548 height 493
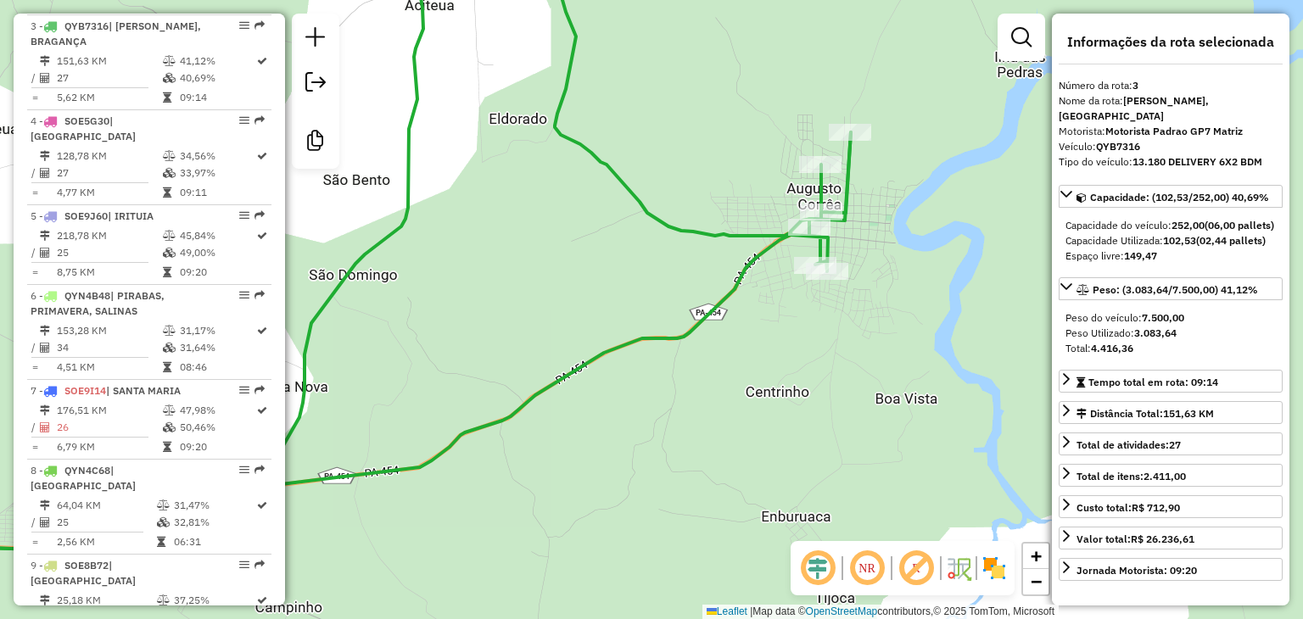
drag, startPoint x: 794, startPoint y: 365, endPoint x: 758, endPoint y: 294, distance: 80.1
click at [758, 293] on div "Janela de atendimento Grade de atendimento Capacidade Transportadoras Veículos …" at bounding box center [651, 309] width 1303 height 619
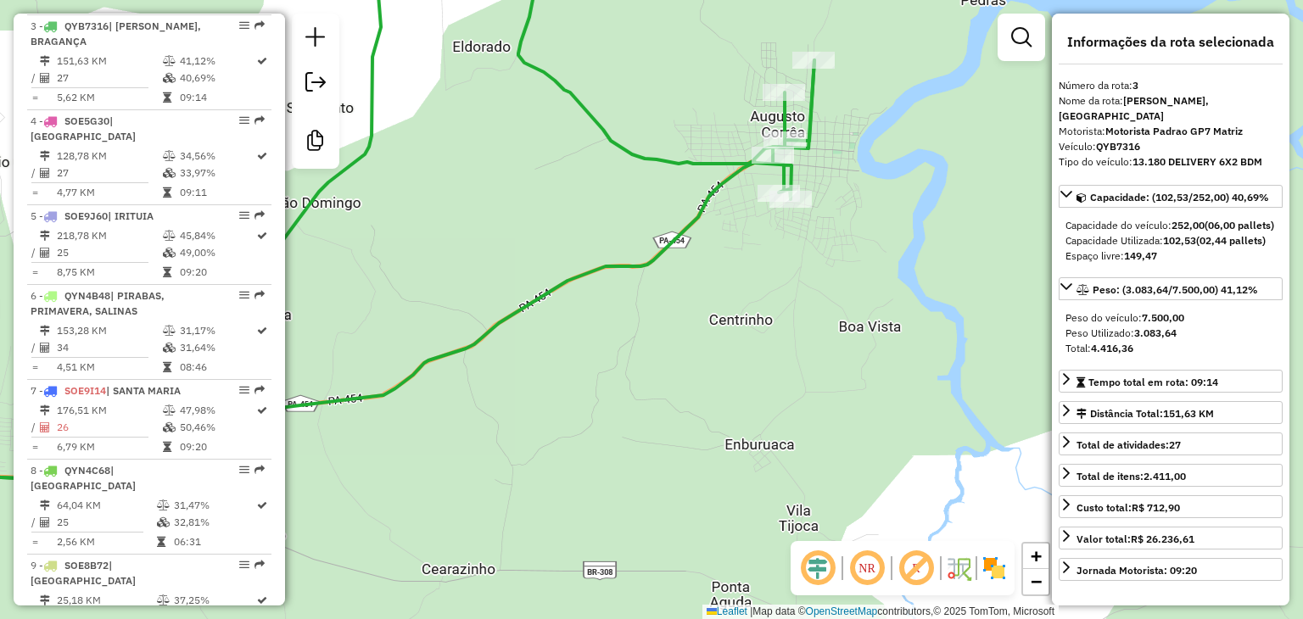
drag, startPoint x: 636, startPoint y: 403, endPoint x: 797, endPoint y: 283, distance: 200.8
click at [791, 284] on div "Janela de atendimento Grade de atendimento Capacidade Transportadoras Veículos …" at bounding box center [651, 309] width 1303 height 619
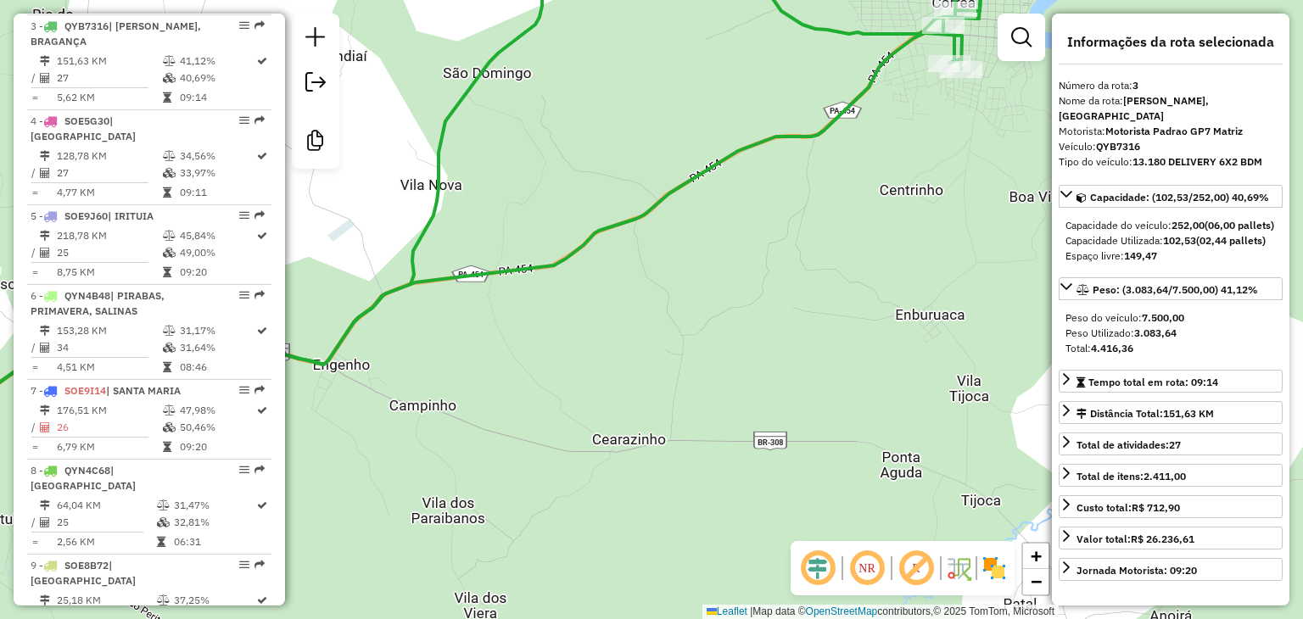
drag, startPoint x: 502, startPoint y: 428, endPoint x: 651, endPoint y: 335, distance: 175.4
click at [651, 335] on div "Janela de atendimento Grade de atendimento Capacidade Transportadoras Veículos …" at bounding box center [651, 309] width 1303 height 619
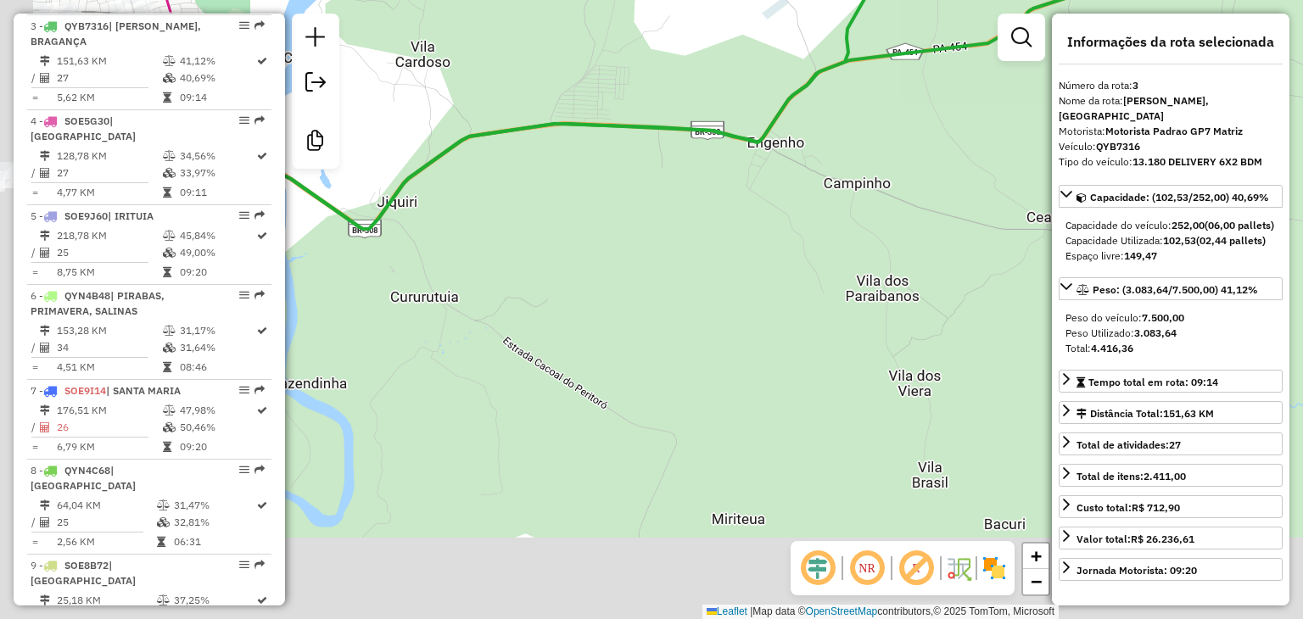
drag, startPoint x: 472, startPoint y: 405, endPoint x: 650, endPoint y: 286, distance: 214.2
click at [809, 252] on div "Janela de atendimento Grade de atendimento Capacidade Transportadoras Veículos …" at bounding box center [651, 309] width 1303 height 619
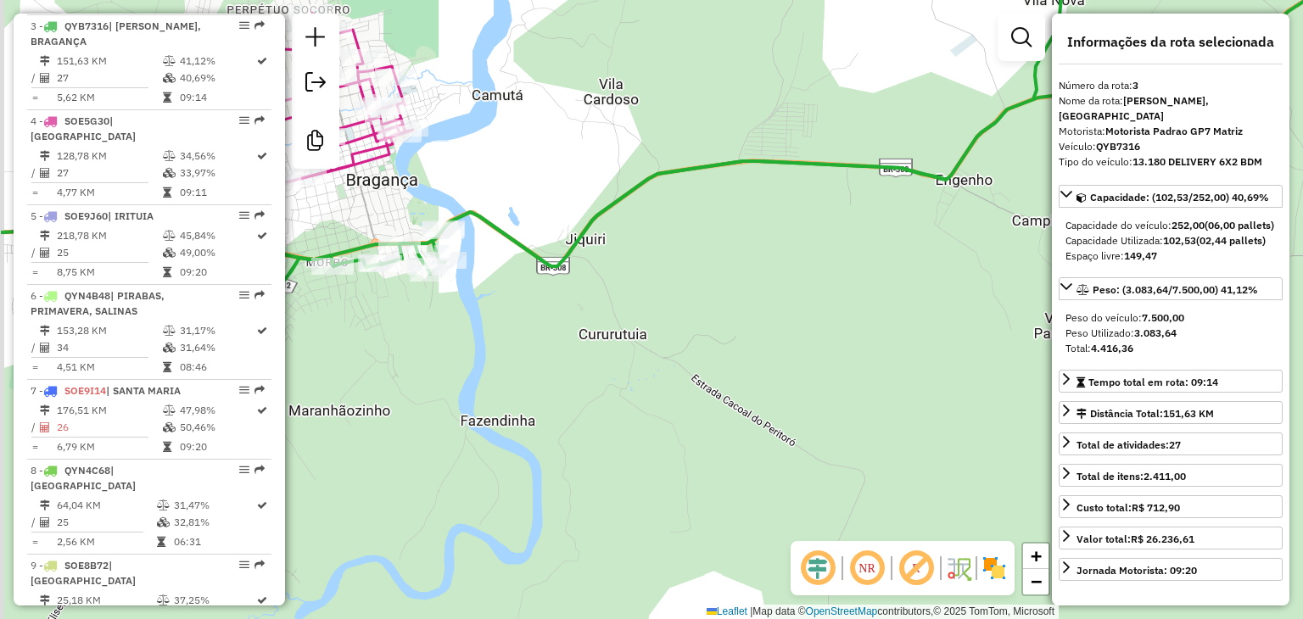
drag, startPoint x: 490, startPoint y: 321, endPoint x: 658, endPoint y: 395, distance: 184.3
click at [658, 395] on div "Janela de atendimento Grade de atendimento Capacidade Transportadoras Veículos …" at bounding box center [651, 309] width 1303 height 619
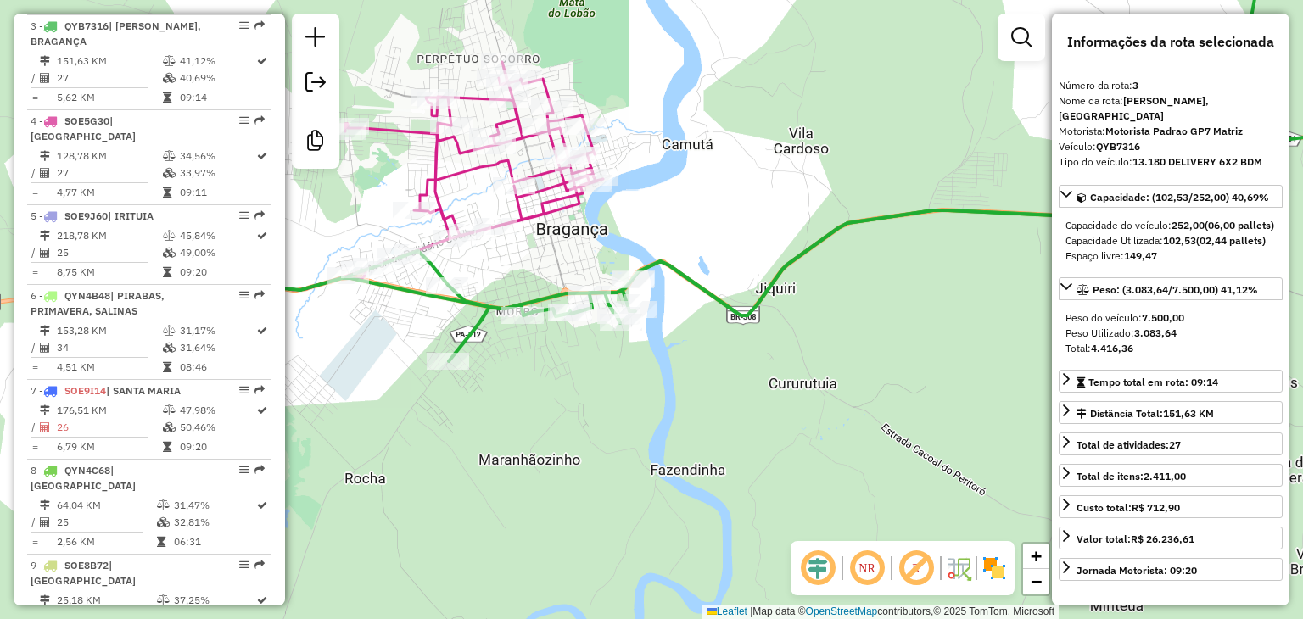
drag, startPoint x: 490, startPoint y: 400, endPoint x: 635, endPoint y: 432, distance: 148.6
click at [635, 432] on div "Janela de atendimento Grade de atendimento Capacidade Transportadoras Veículos …" at bounding box center [651, 309] width 1303 height 619
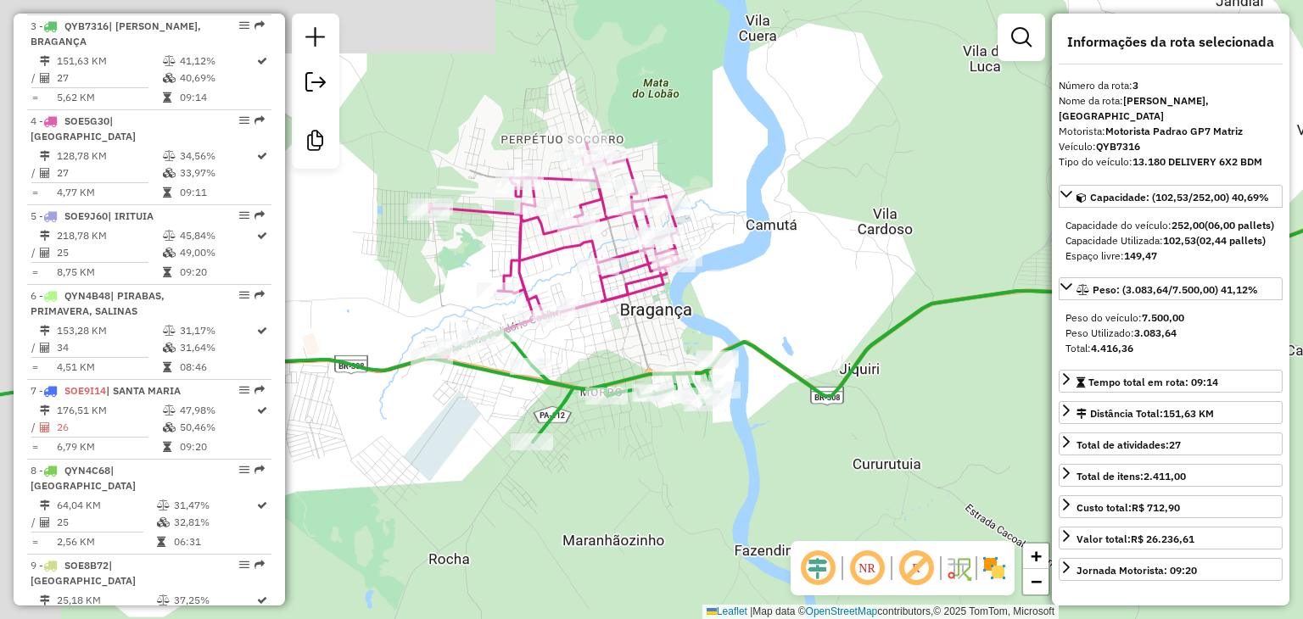
drag, startPoint x: 686, startPoint y: 114, endPoint x: 770, endPoint y: 195, distance: 117.0
click at [770, 195] on div "Janela de atendimento Grade de atendimento Capacidade Transportadoras Veículos …" at bounding box center [651, 309] width 1303 height 619
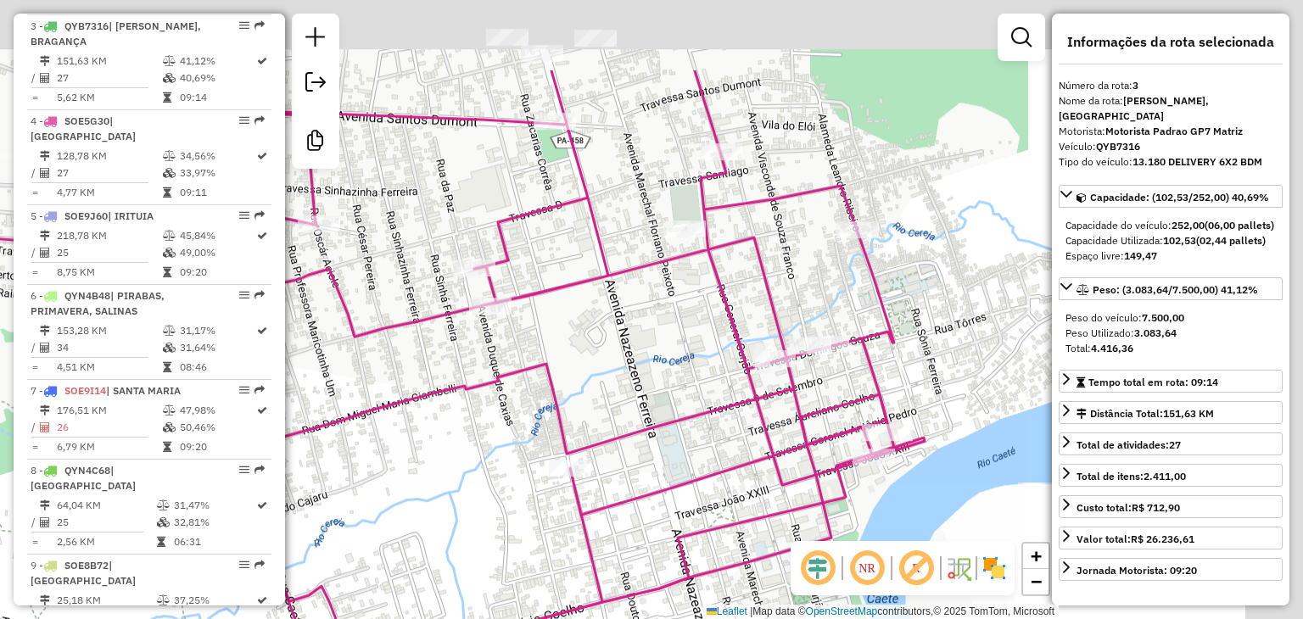
drag, startPoint x: 798, startPoint y: 167, endPoint x: 565, endPoint y: 333, distance: 286.1
click at [565, 333] on div "Janela de atendimento Grade de atendimento Capacidade Transportadoras Veículos …" at bounding box center [651, 309] width 1303 height 619
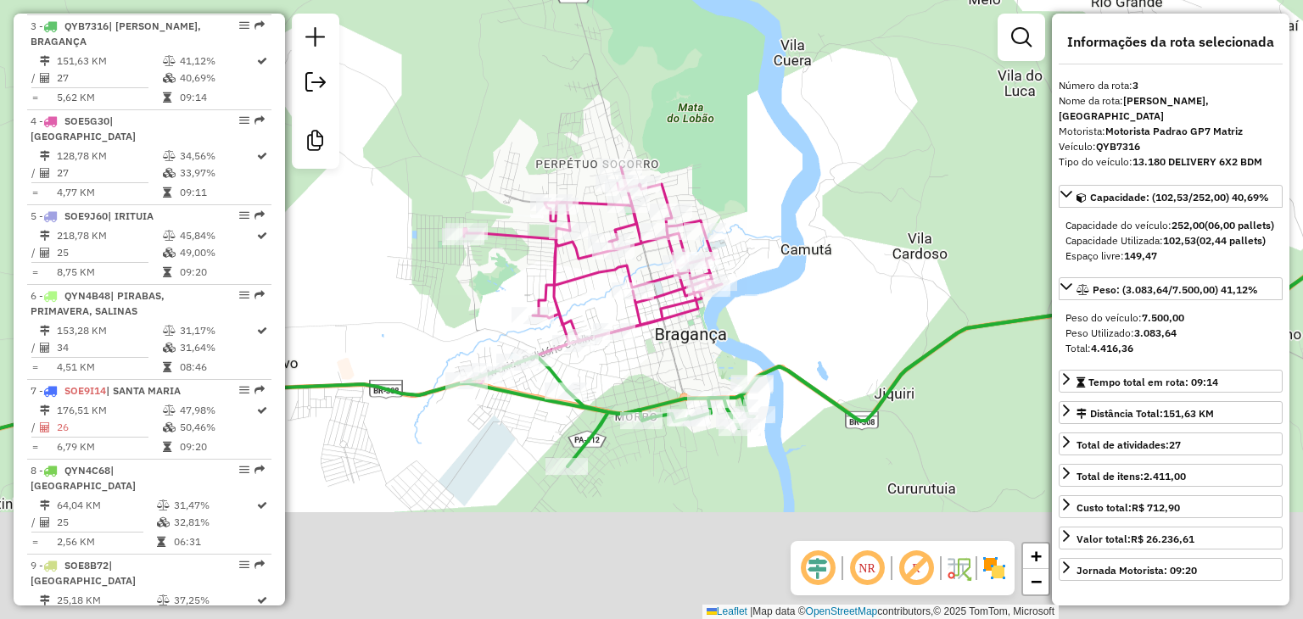
drag, startPoint x: 790, startPoint y: 485, endPoint x: 663, endPoint y: 297, distance: 227.3
click at [663, 292] on div "Janela de atendimento Grade de atendimento Capacidade Transportadoras Veículos …" at bounding box center [651, 309] width 1303 height 619
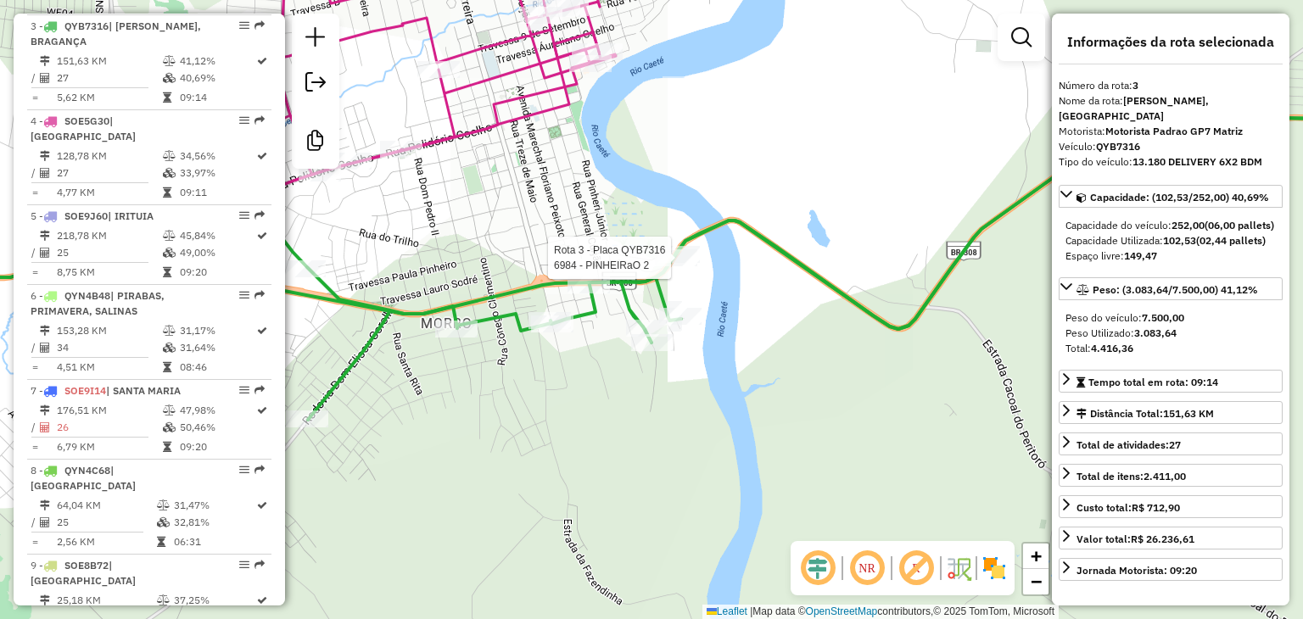
drag, startPoint x: 730, startPoint y: 300, endPoint x: 685, endPoint y: 264, distance: 57.4
click at [685, 264] on div at bounding box center [676, 257] width 42 height 17
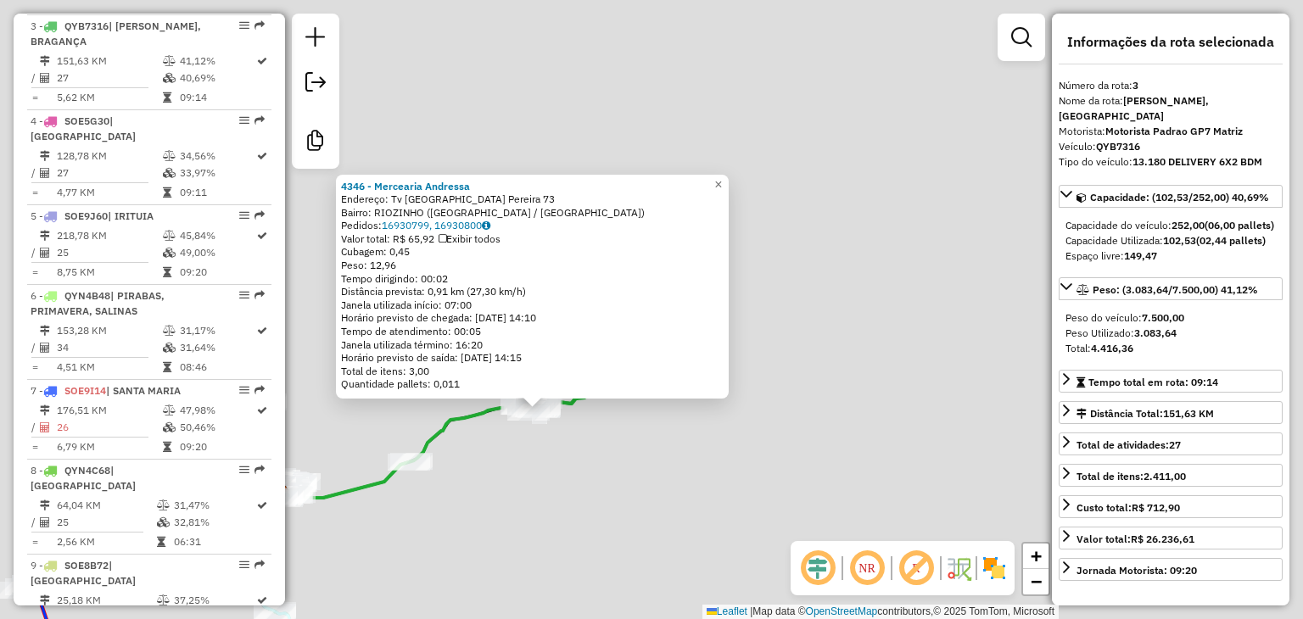
click at [585, 438] on div "4346 - Mercearia [PERSON_NAME]: Tv [GEOGRAPHIC_DATA] Pereira 73 Bairro: RIOZINH…" at bounding box center [651, 309] width 1303 height 619
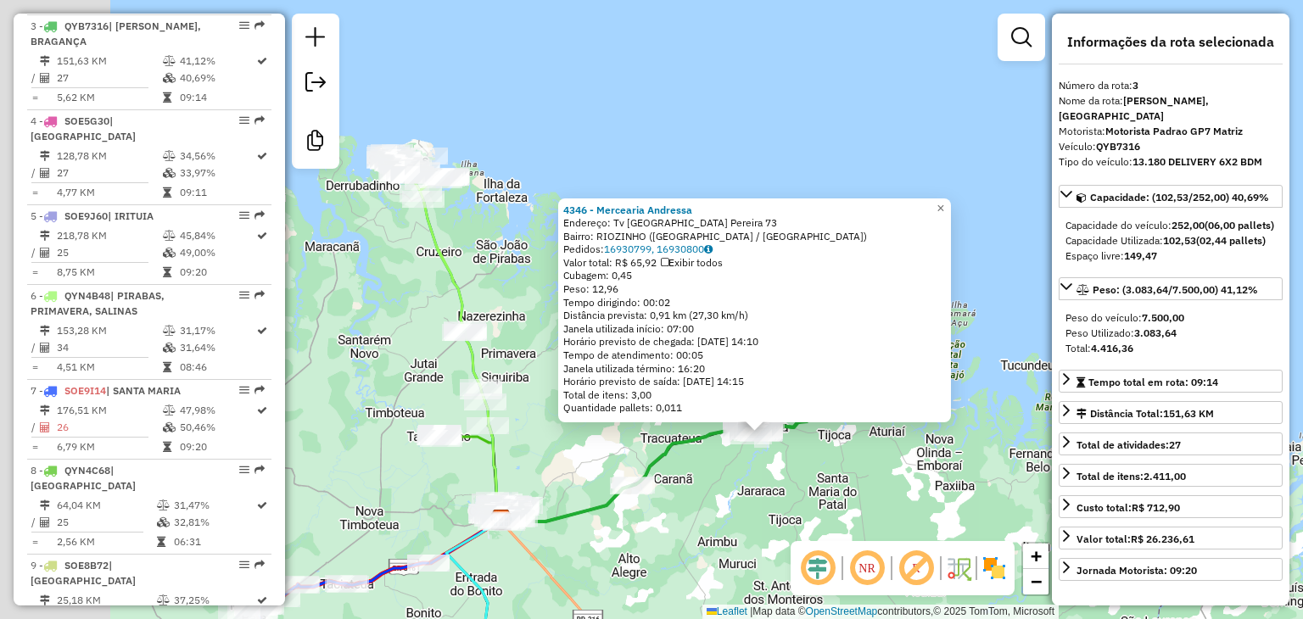
drag, startPoint x: 686, startPoint y: 133, endPoint x: 770, endPoint y: 125, distance: 84.4
click at [770, 125] on div "4346 - Mercearia [PERSON_NAME]: Tv [GEOGRAPHIC_DATA] Pereira 73 Bairro: RIOZINH…" at bounding box center [651, 309] width 1303 height 619
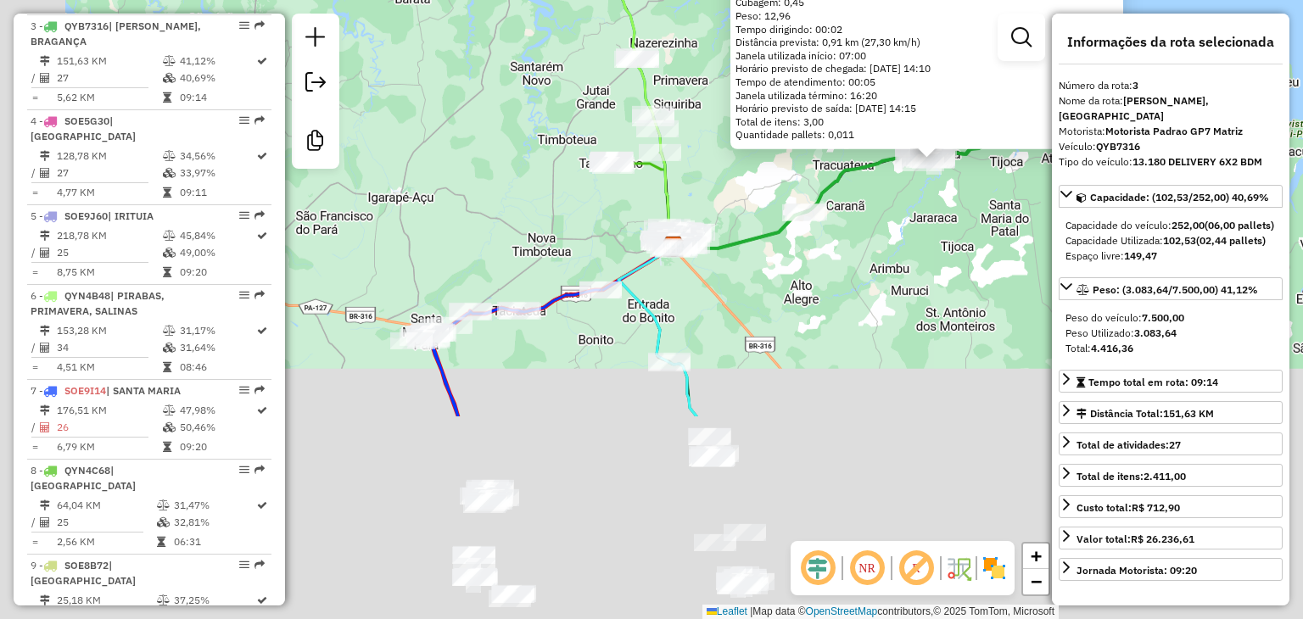
drag, startPoint x: 507, startPoint y: 316, endPoint x: 582, endPoint y: 171, distance: 163.2
click at [596, 51] on div "4346 - Mercearia [PERSON_NAME]: Tv [GEOGRAPHIC_DATA] Pereira 73 Bairro: RIOZINH…" at bounding box center [651, 309] width 1303 height 619
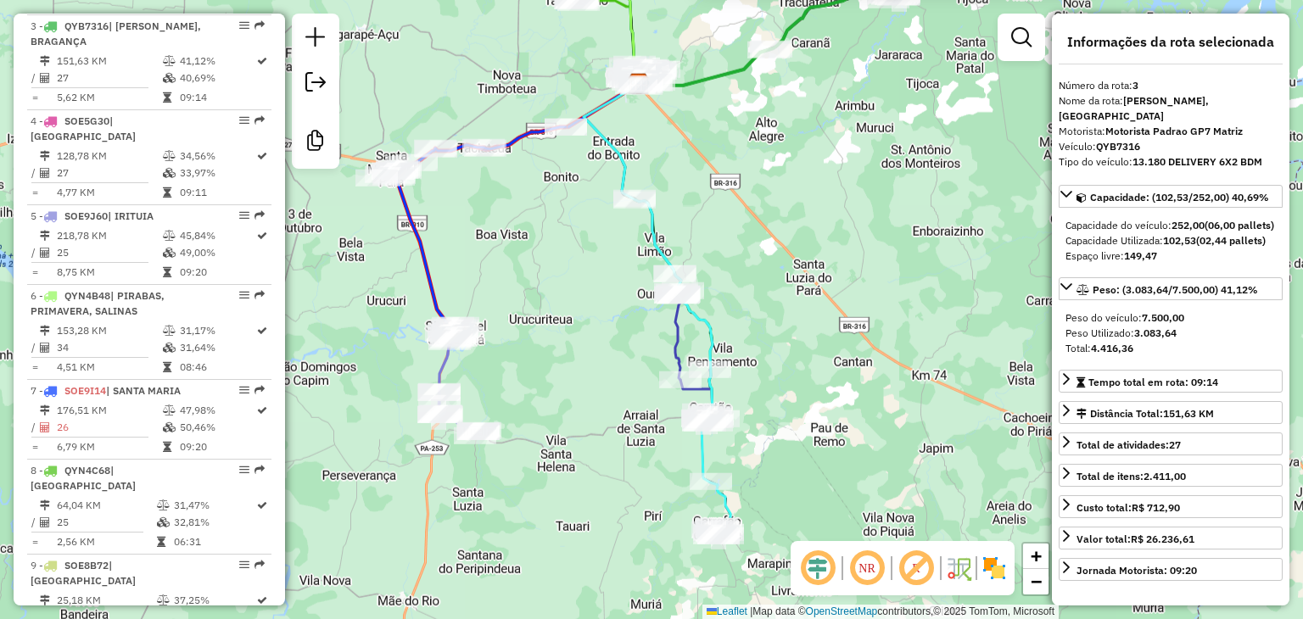
drag, startPoint x: 579, startPoint y: 527, endPoint x: 675, endPoint y: 415, distance: 147.4
click at [551, 368] on div "4346 - Mercearia [PERSON_NAME]: Tv [GEOGRAPHIC_DATA] Pereira 73 Bairro: RIOZINH…" at bounding box center [651, 309] width 1303 height 619
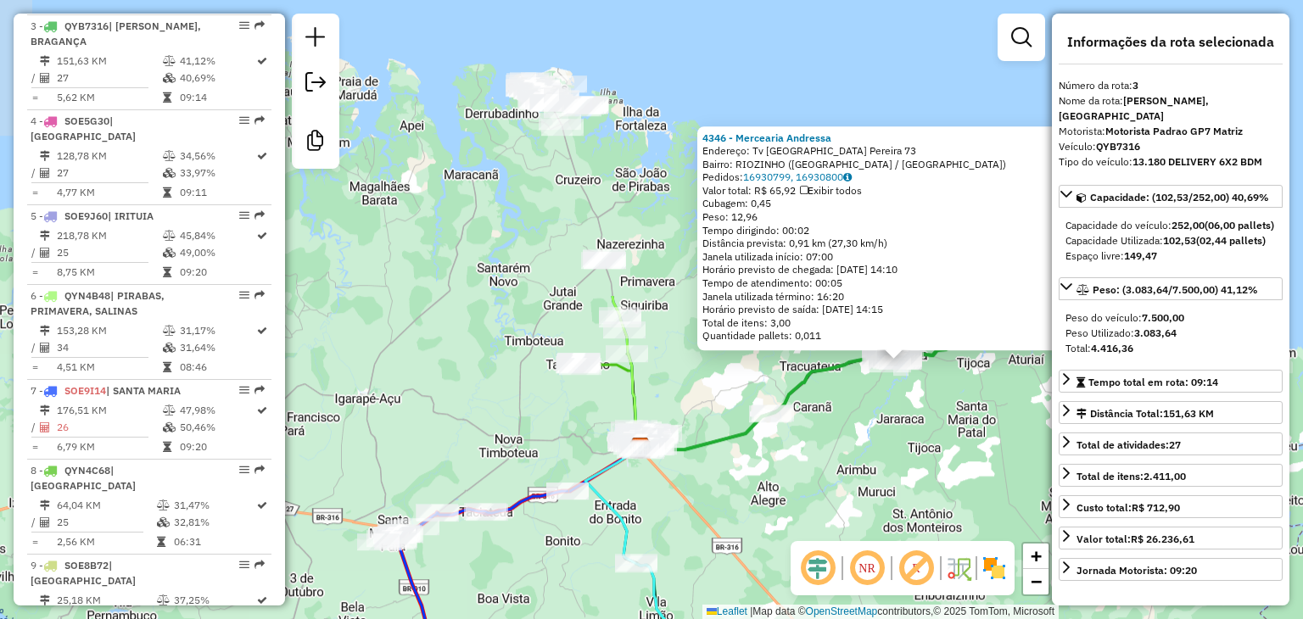
drag, startPoint x: 759, startPoint y: 264, endPoint x: 725, endPoint y: 496, distance: 234.1
click at [750, 619] on html "Aguarde... Pop-up bloqueado! Seu navegador bloqueou automáticamente a abertura …" at bounding box center [651, 309] width 1303 height 619
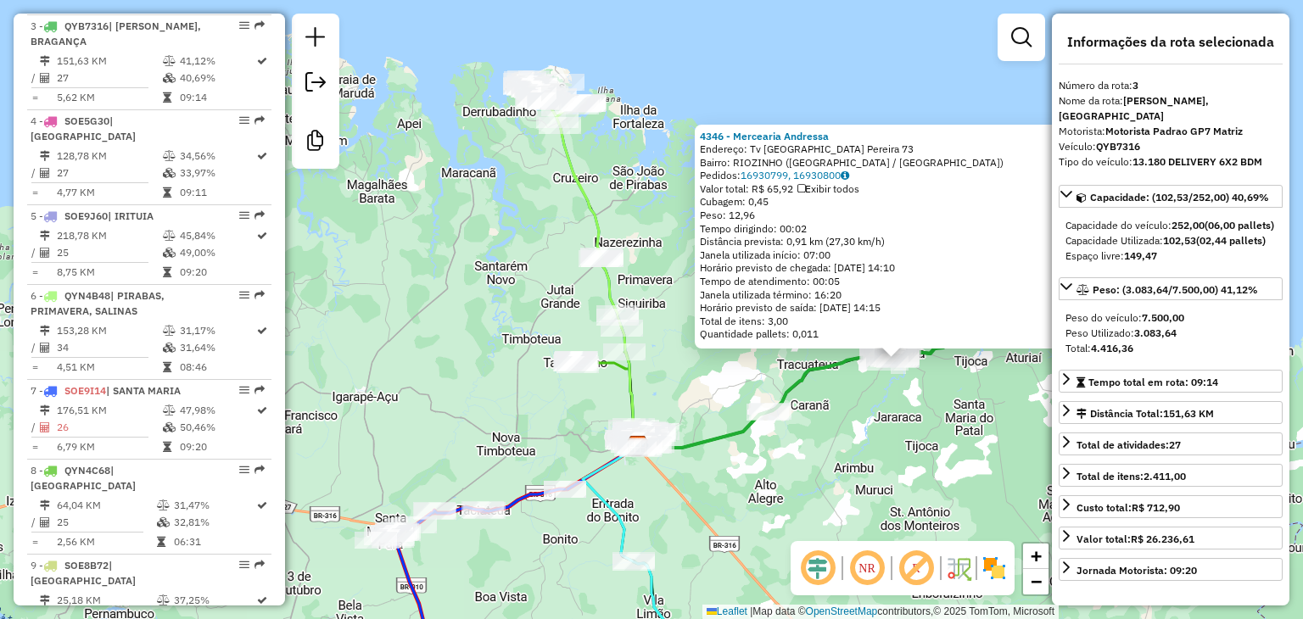
click at [744, 371] on div "4346 - Mercearia [PERSON_NAME]: Tv [GEOGRAPHIC_DATA] Pereira 73 Bairro: RIOZINH…" at bounding box center [651, 309] width 1303 height 619
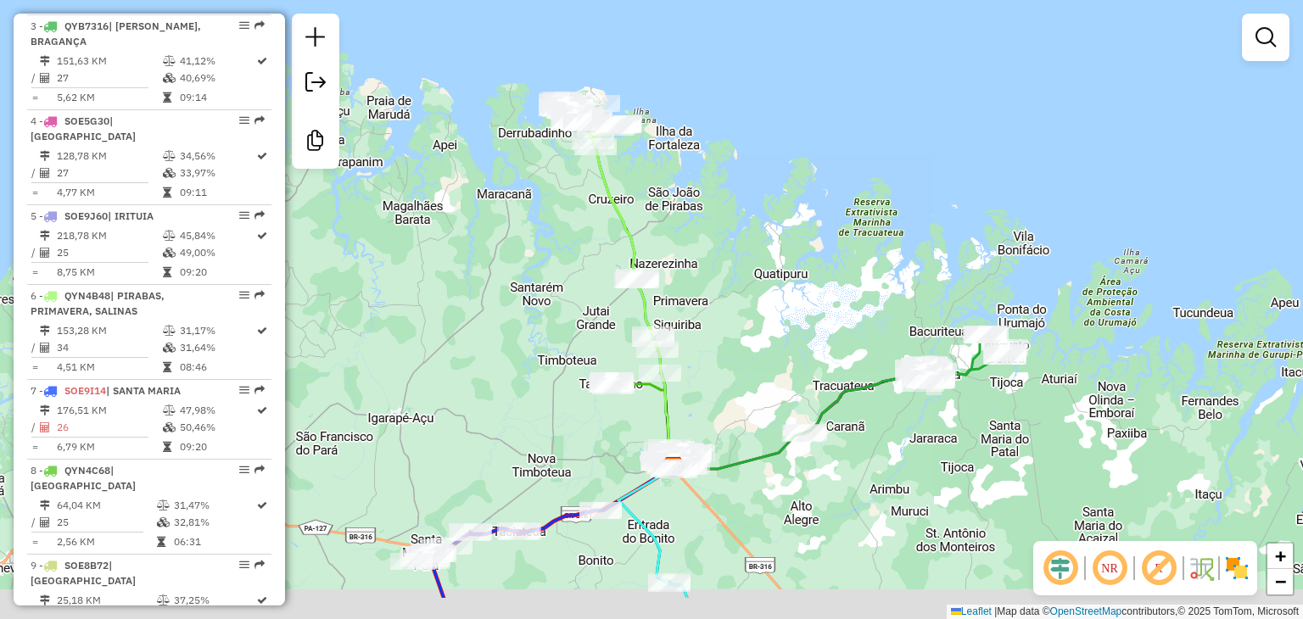
drag, startPoint x: 685, startPoint y: 374, endPoint x: 686, endPoint y: 300, distance: 74.7
click at [682, 288] on div "Janela de atendimento Grade de atendimento Capacidade Transportadoras Veículos …" at bounding box center [651, 309] width 1303 height 619
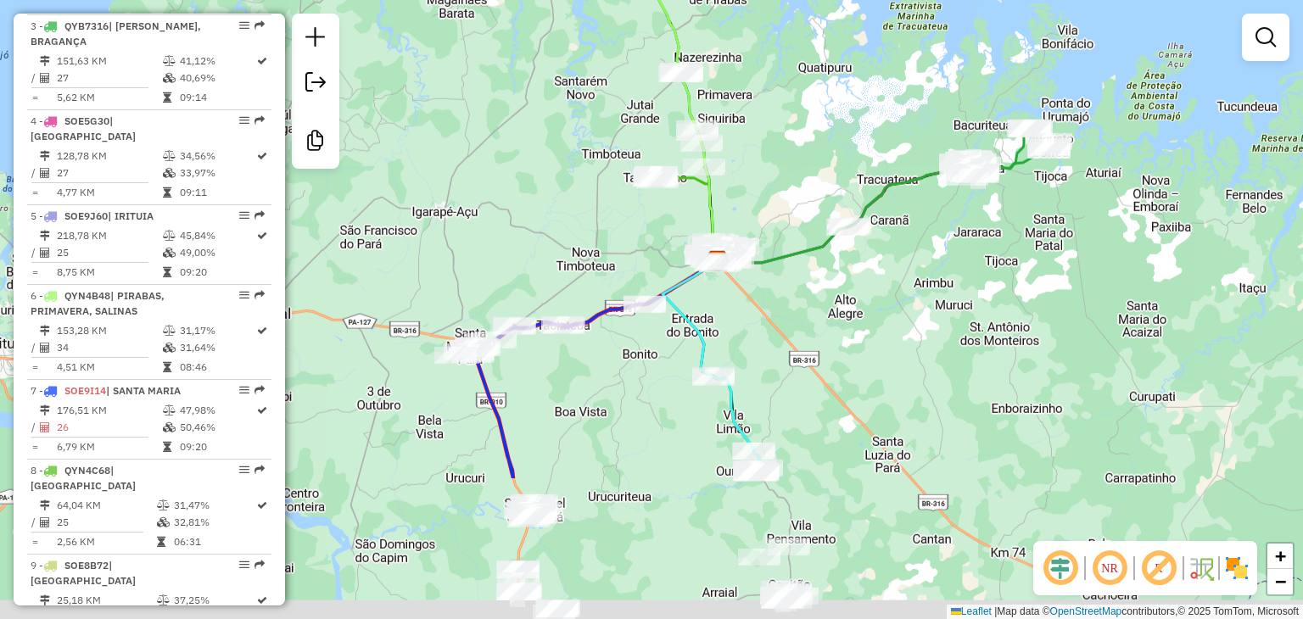
drag, startPoint x: 720, startPoint y: 391, endPoint x: 765, endPoint y: 184, distance: 211.7
click at [765, 184] on div "Janela de atendimento Grade de atendimento Capacidade Transportadoras Veículos …" at bounding box center [651, 309] width 1303 height 619
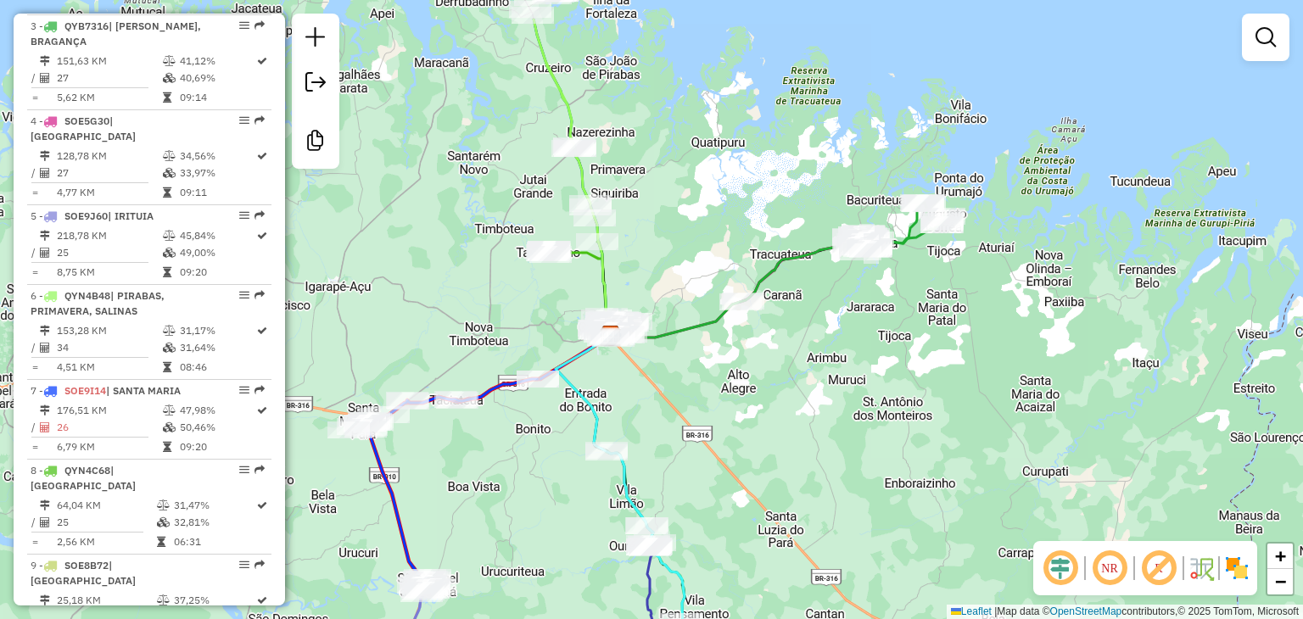
drag, startPoint x: 931, startPoint y: 211, endPoint x: 820, endPoint y: 294, distance: 138.8
click at [820, 294] on div "Janela de atendimento Grade de atendimento Capacidade Transportadoras Veículos …" at bounding box center [651, 309] width 1303 height 619
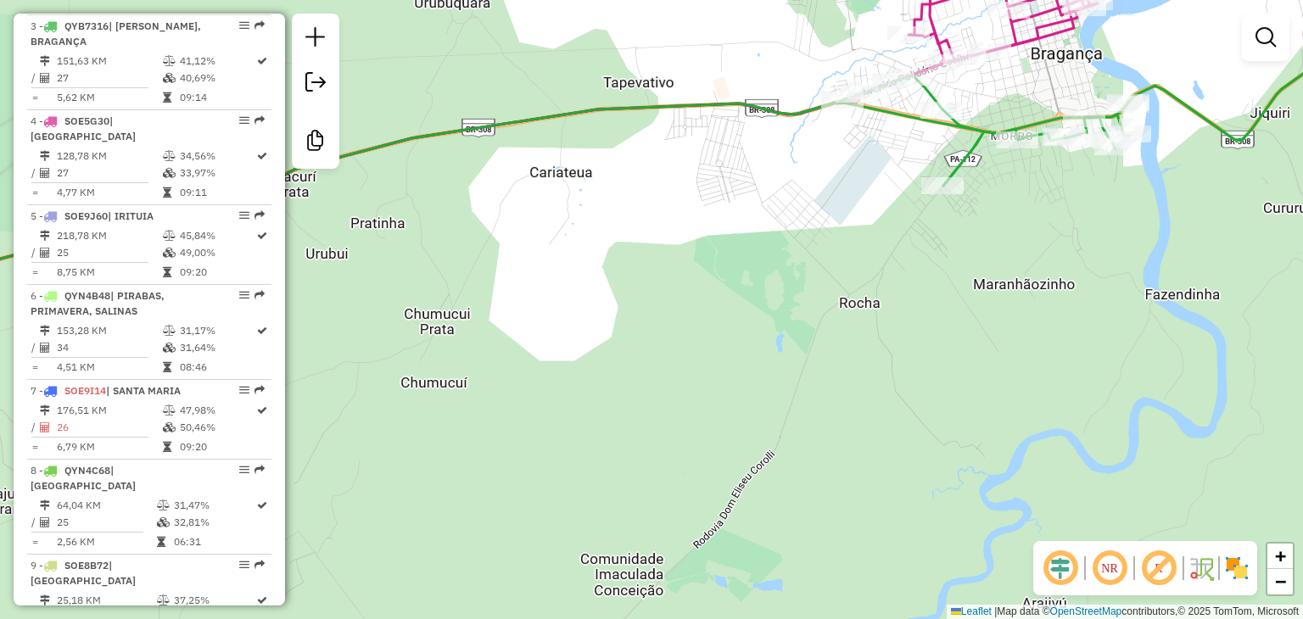
drag, startPoint x: 1055, startPoint y: 266, endPoint x: 955, endPoint y: 384, distance: 154.8
click at [955, 384] on div "Janela de atendimento Grade de atendimento Capacidade Transportadoras Veículos …" at bounding box center [651, 309] width 1303 height 619
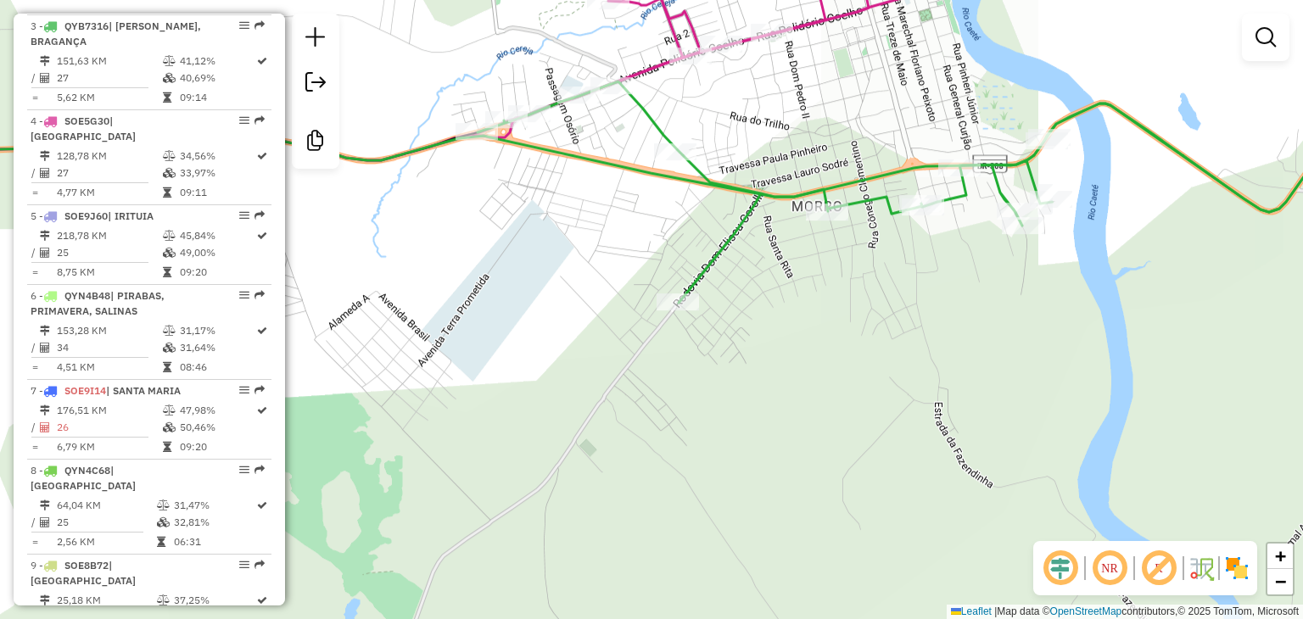
click at [857, 277] on div "Janela de atendimento Grade de atendimento Capacidade Transportadoras Veículos …" at bounding box center [651, 309] width 1303 height 619
click at [829, 221] on div at bounding box center [827, 212] width 42 height 17
select select "**********"
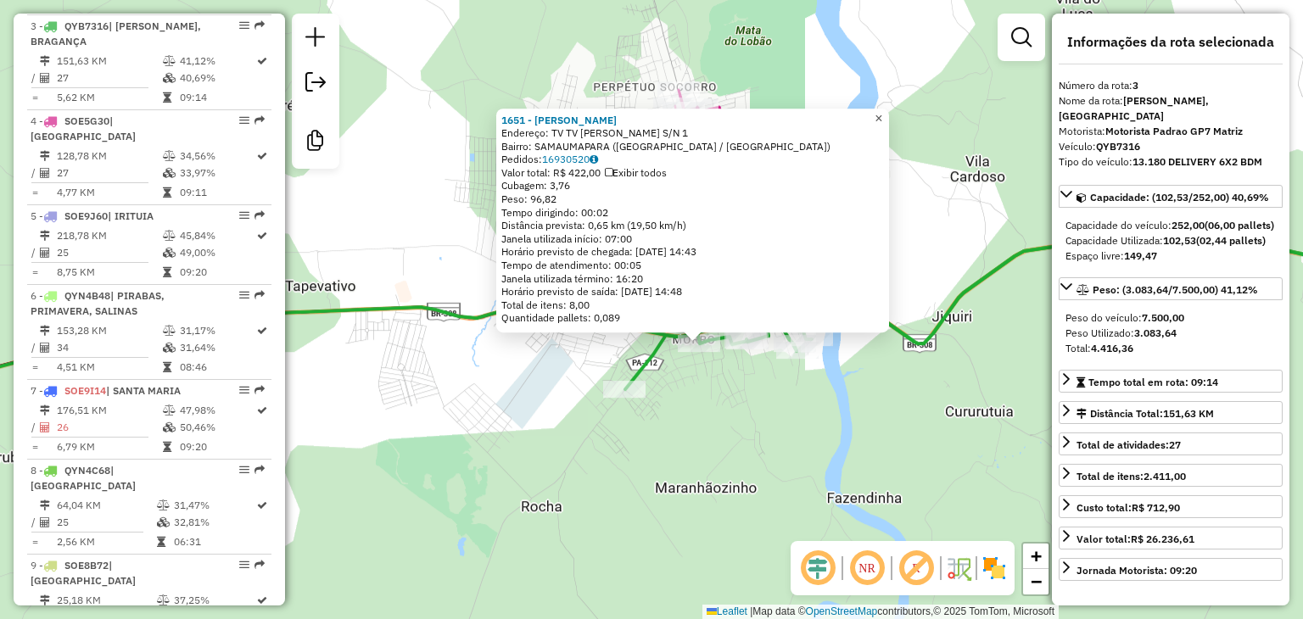
click at [882, 111] on span "×" at bounding box center [879, 118] width 8 height 14
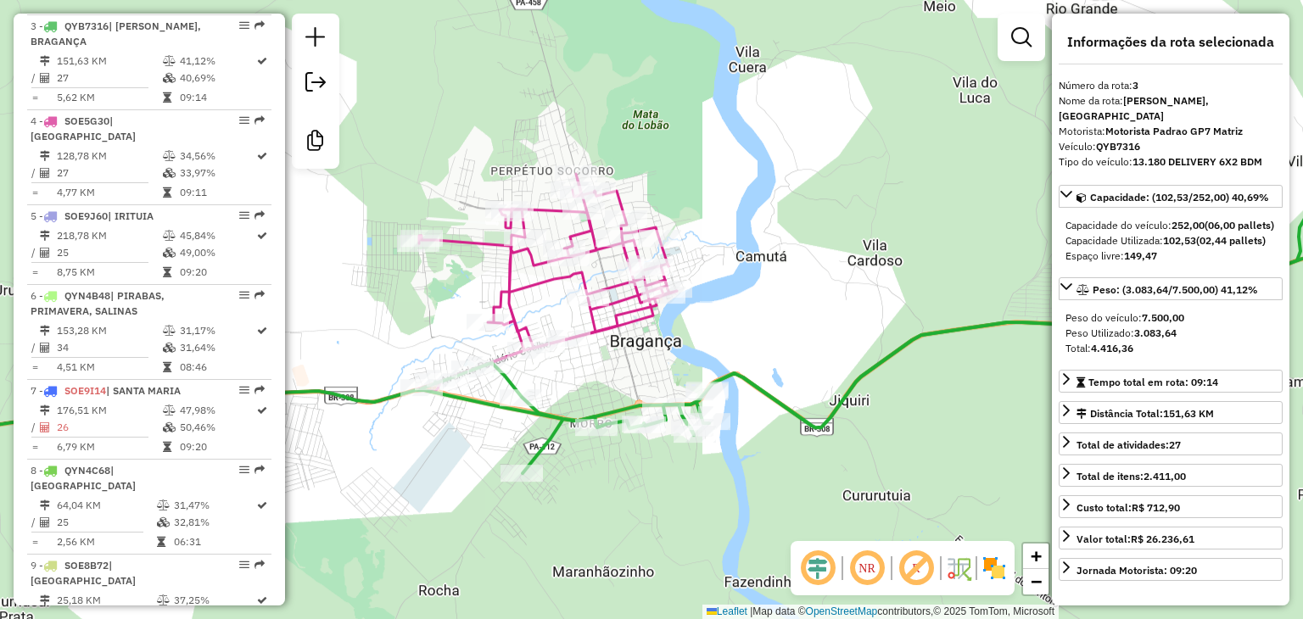
drag, startPoint x: 955, startPoint y: 124, endPoint x: 771, endPoint y: 267, distance: 232.7
click at [771, 267] on div "Janela de atendimento Grade de atendimento Capacidade Transportadoras Veículos …" at bounding box center [651, 309] width 1303 height 619
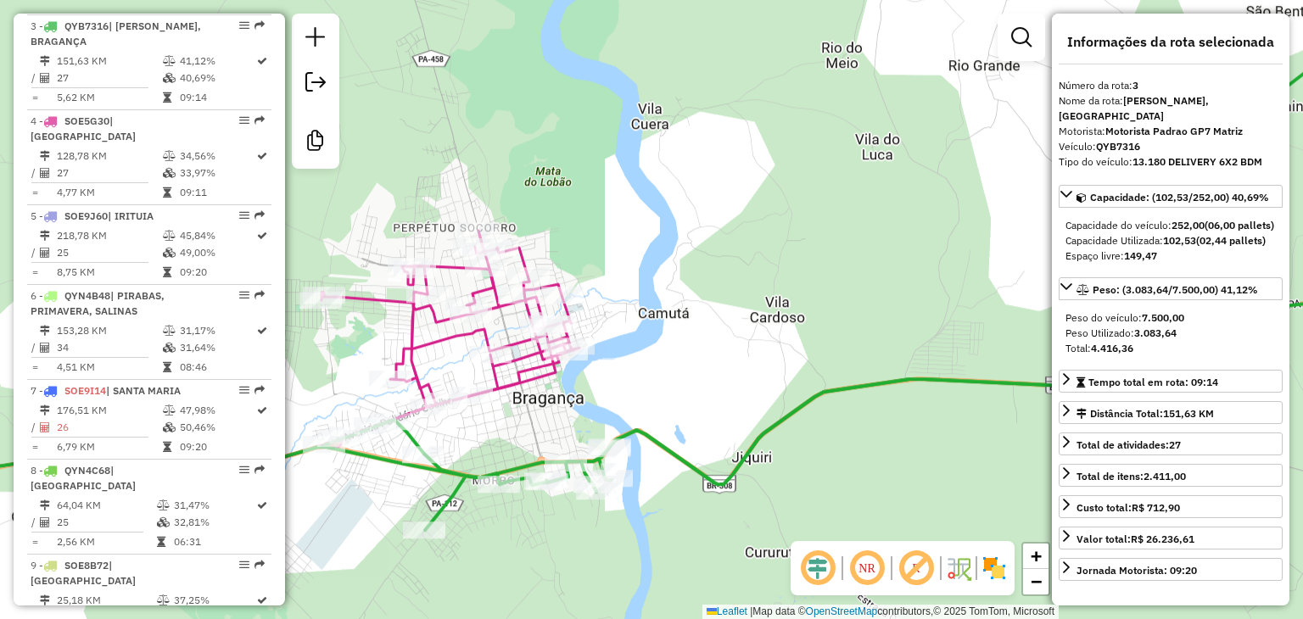
drag, startPoint x: 956, startPoint y: 177, endPoint x: 826, endPoint y: 235, distance: 142.1
click at [826, 233] on div "Janela de atendimento Grade de atendimento Capacidade Transportadoras Veículos …" at bounding box center [651, 309] width 1303 height 619
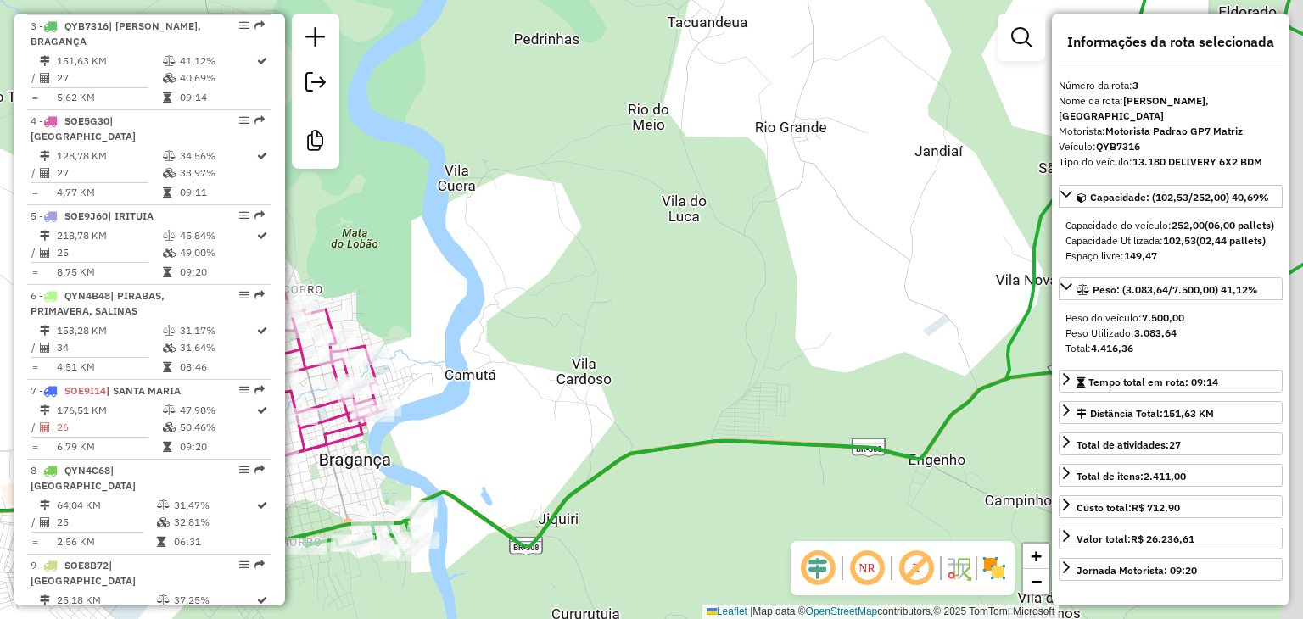
drag, startPoint x: 954, startPoint y: 310, endPoint x: 739, endPoint y: 242, distance: 225.2
click at [750, 249] on div "Janela de atendimento Grade de atendimento Capacidade Transportadoras Veículos …" at bounding box center [651, 309] width 1303 height 619
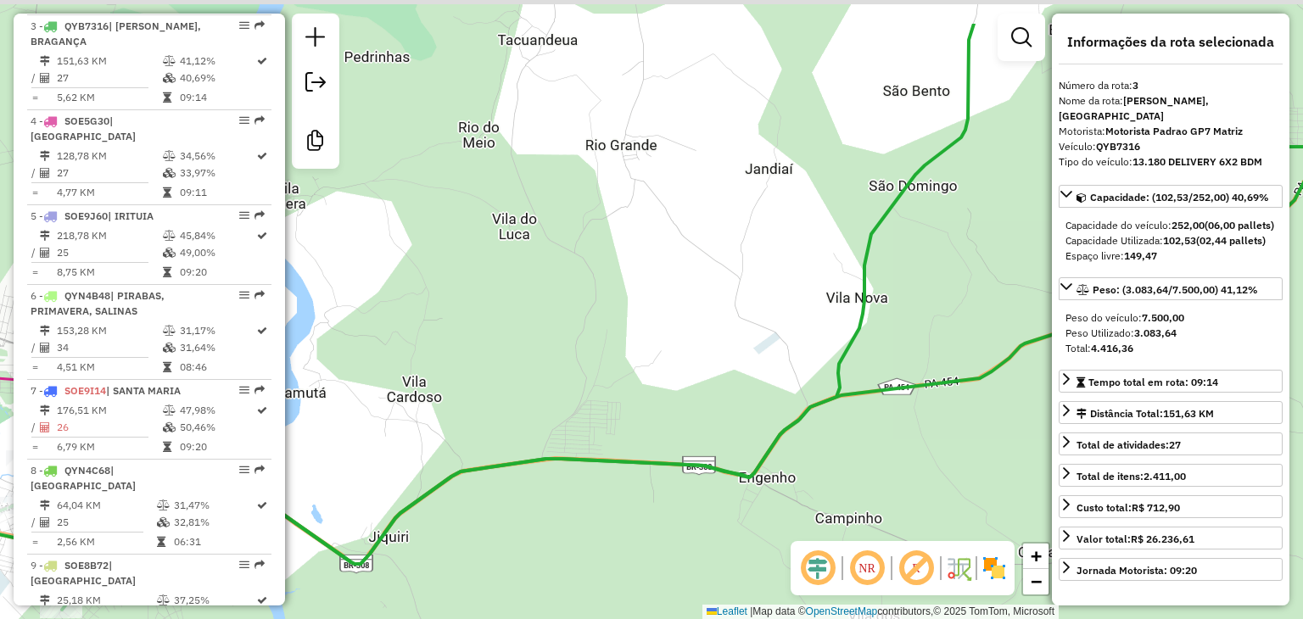
drag, startPoint x: 954, startPoint y: 183, endPoint x: 920, endPoint y: 373, distance: 193.1
click at [916, 362] on div "Janela de atendimento Grade de atendimento Capacidade Transportadoras Veículos …" at bounding box center [651, 309] width 1303 height 619
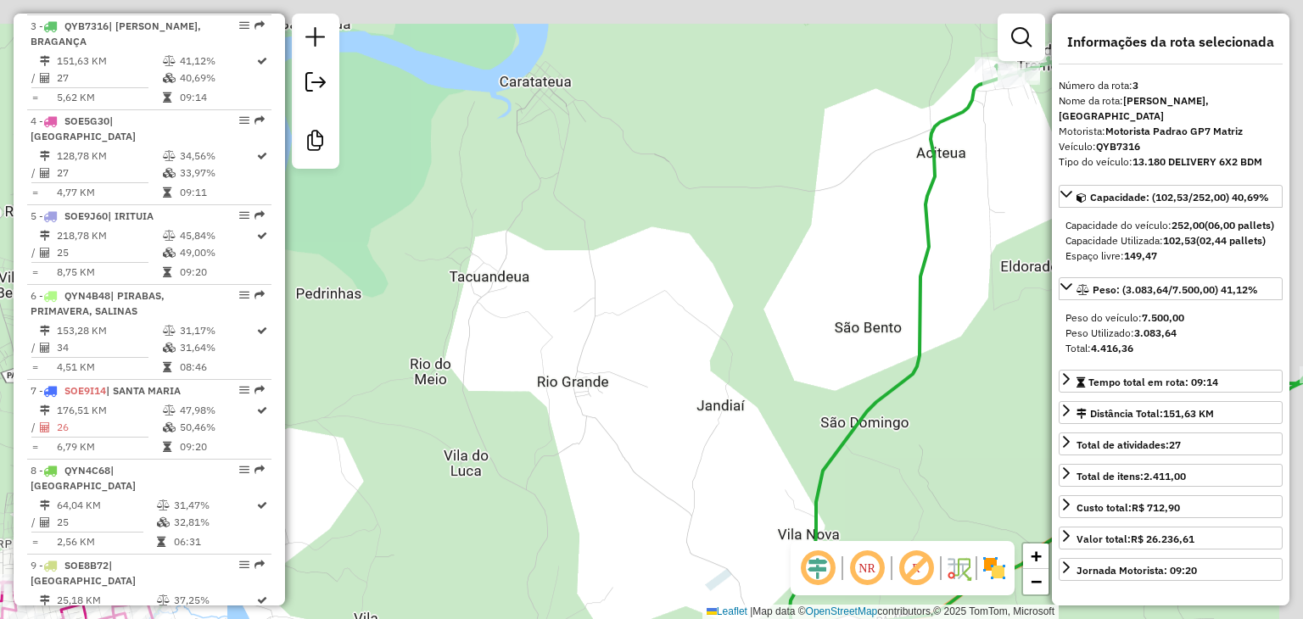
drag, startPoint x: 954, startPoint y: 128, endPoint x: 933, endPoint y: 316, distance: 189.5
click at [930, 310] on div "Janela de atendimento Grade de atendimento Capacidade Transportadoras Veículos …" at bounding box center [651, 309] width 1303 height 619
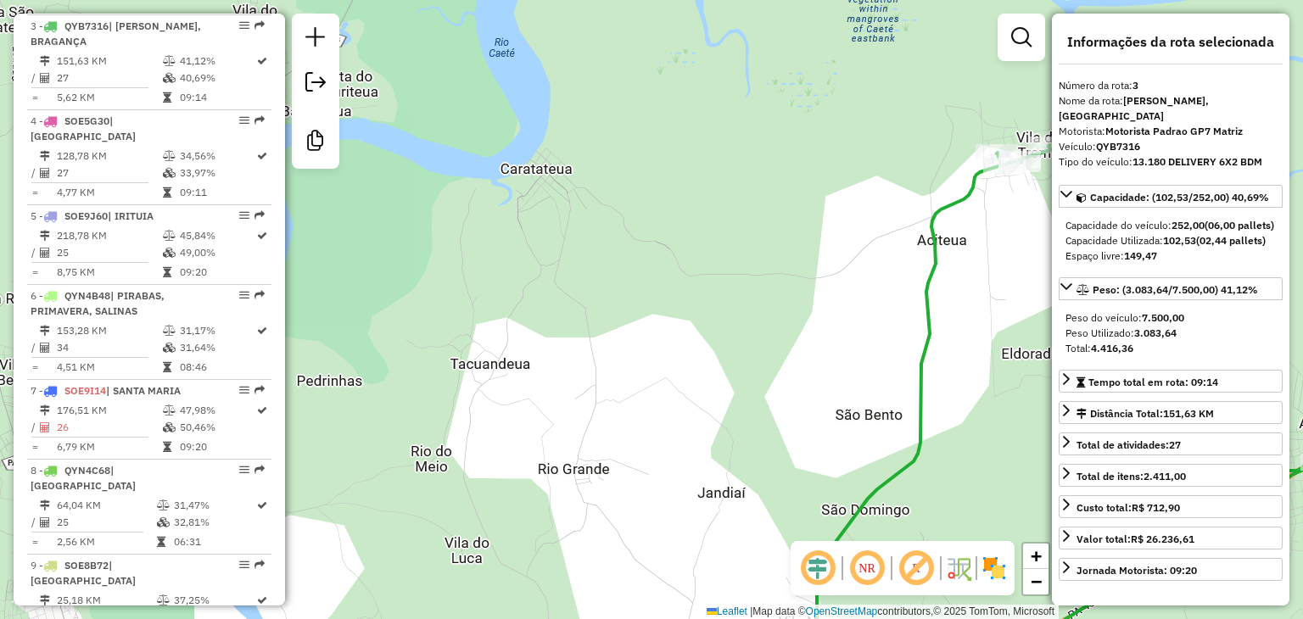
drag, startPoint x: 968, startPoint y: 213, endPoint x: 949, endPoint y: 208, distance: 20.2
click at [949, 208] on icon at bounding box center [1080, 411] width 567 height 533
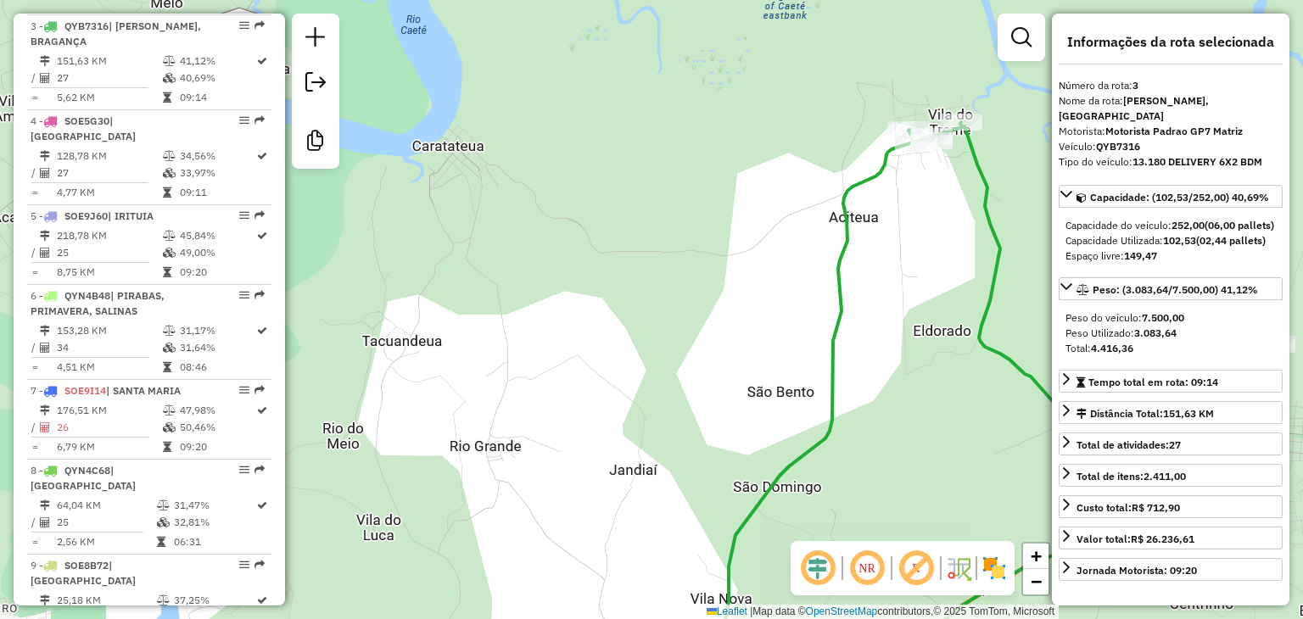
drag, startPoint x: 965, startPoint y: 171, endPoint x: 889, endPoint y: 144, distance: 80.0
click at [895, 144] on div at bounding box center [916, 143] width 42 height 17
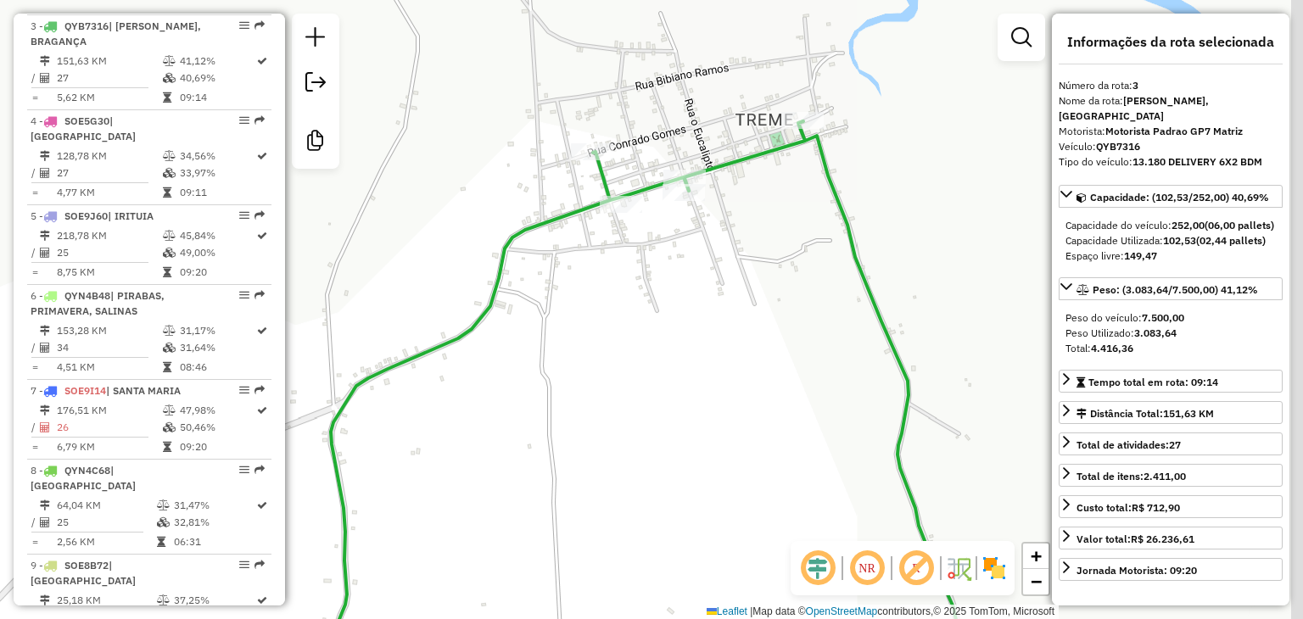
drag, startPoint x: 852, startPoint y: 106, endPoint x: 754, endPoint y: 211, distance: 143.5
click at [754, 211] on div "Janela de atendimento Grade de atendimento Capacidade Transportadoras Veículos …" at bounding box center [651, 309] width 1303 height 619
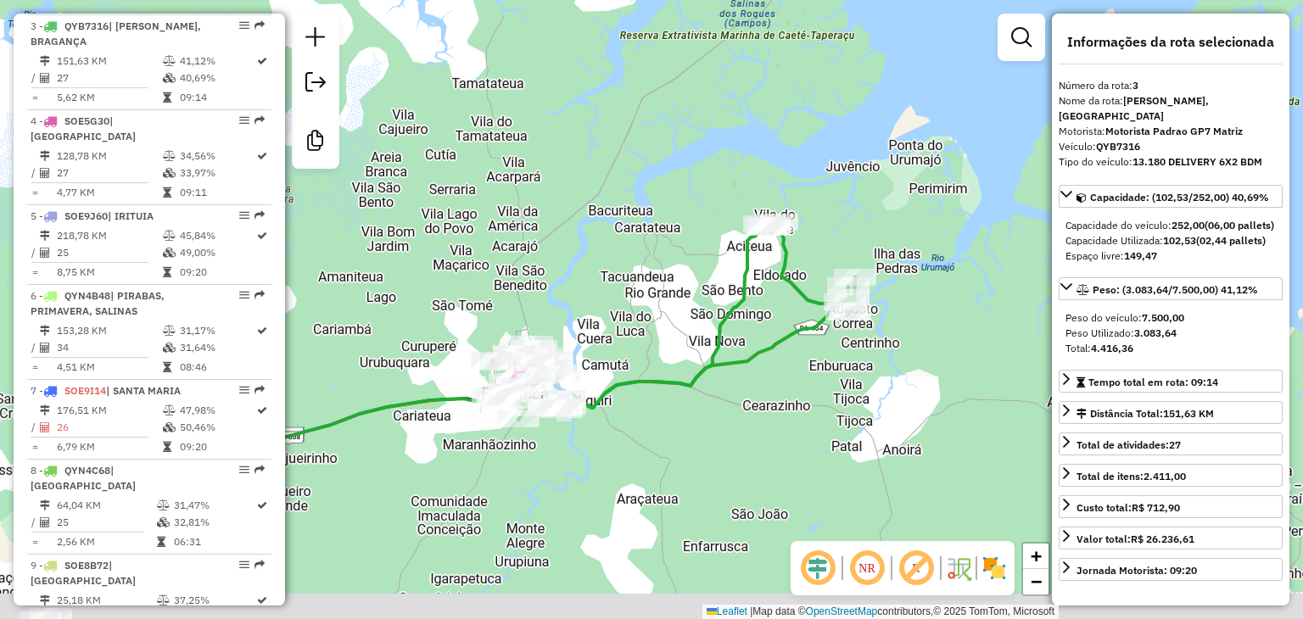
drag, startPoint x: 612, startPoint y: 502, endPoint x: 630, endPoint y: 274, distance: 229.0
click at [628, 280] on div "Janela de atendimento Grade de atendimento Capacidade Transportadoras Veículos …" at bounding box center [651, 309] width 1303 height 619
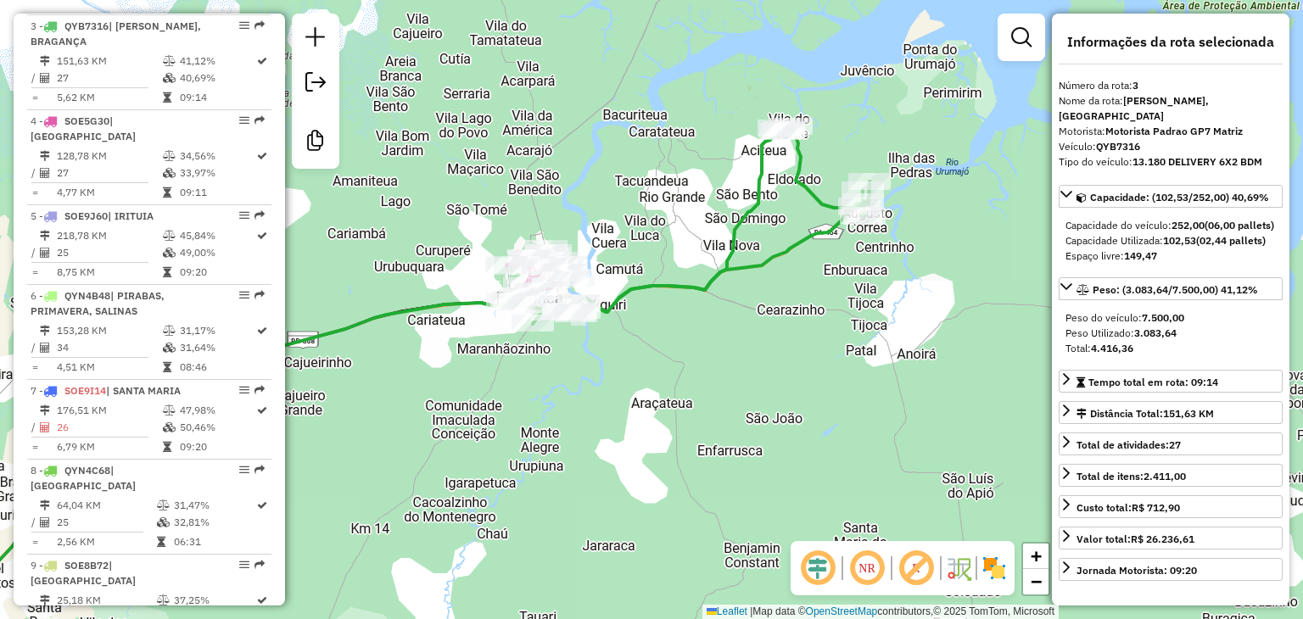
drag, startPoint x: 622, startPoint y: 432, endPoint x: 838, endPoint y: 62, distance: 428.6
click at [816, 82] on div "Janela de atendimento Grade de atendimento Capacidade Transportadoras Veículos …" at bounding box center [651, 309] width 1303 height 619
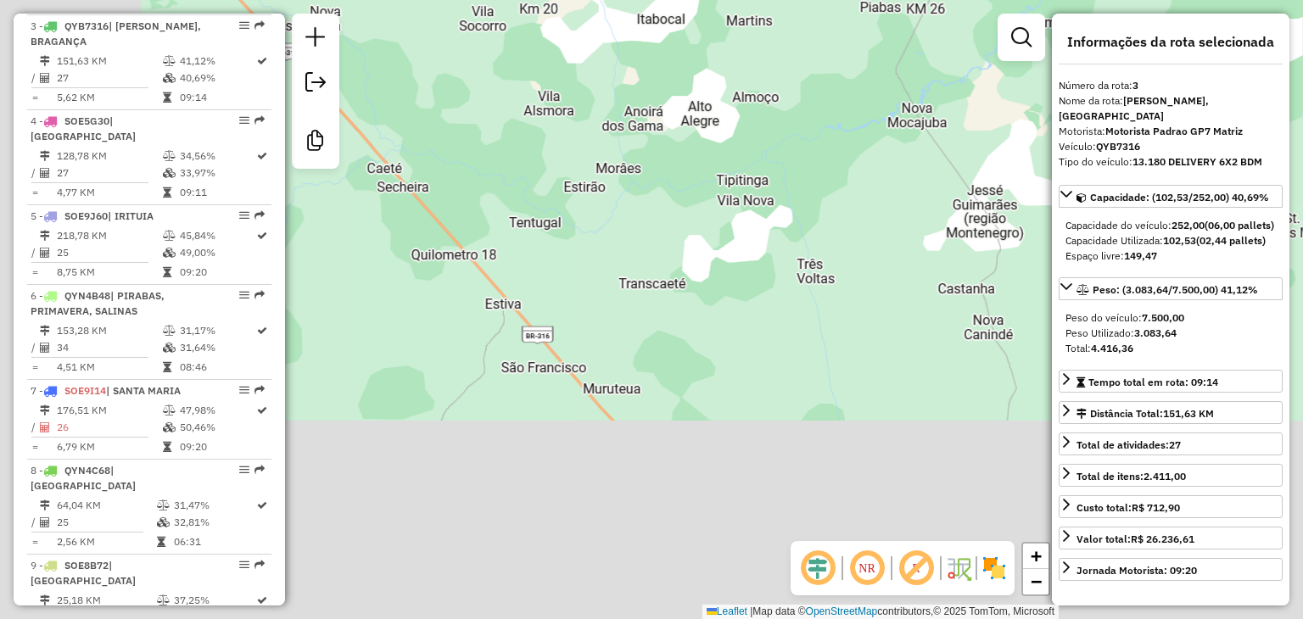
drag, startPoint x: 462, startPoint y: 456, endPoint x: 804, endPoint y: 191, distance: 433.6
click at [804, 191] on div "Janela de atendimento Grade de atendimento Capacidade Transportadoras Veículos …" at bounding box center [651, 309] width 1303 height 619
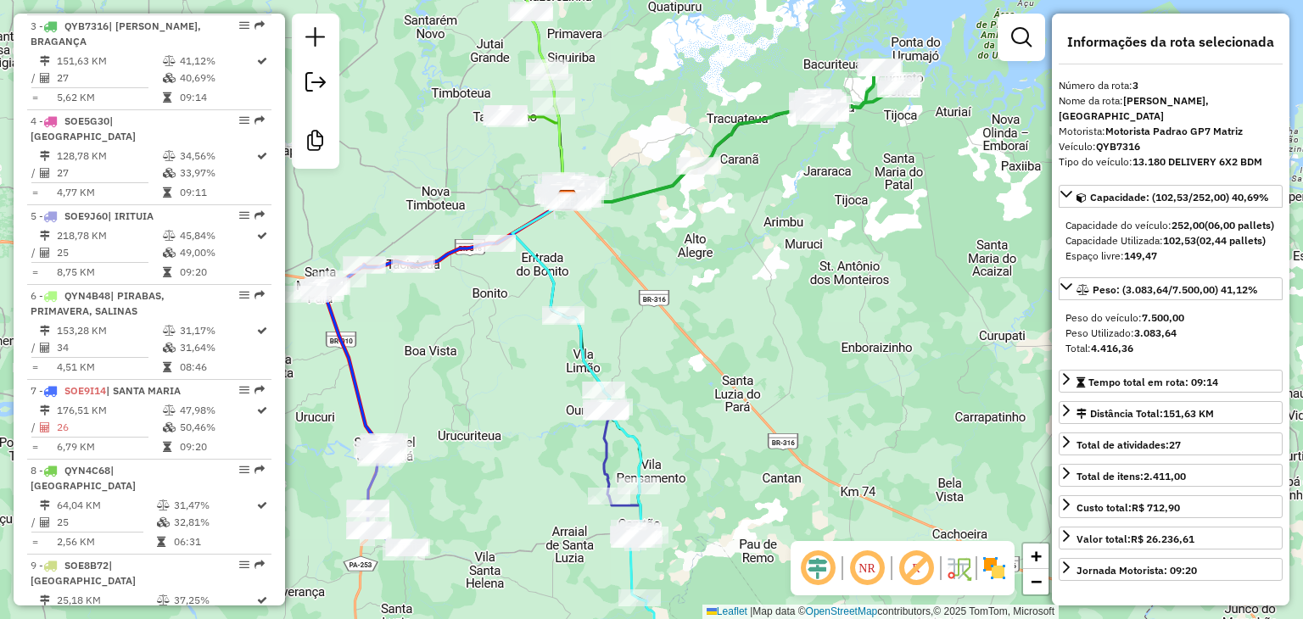
drag, startPoint x: 672, startPoint y: 421, endPoint x: 626, endPoint y: 193, distance: 232.8
click at [629, 222] on div "Janela de atendimento Grade de atendimento Capacidade Transportadoras Veículos …" at bounding box center [651, 309] width 1303 height 619
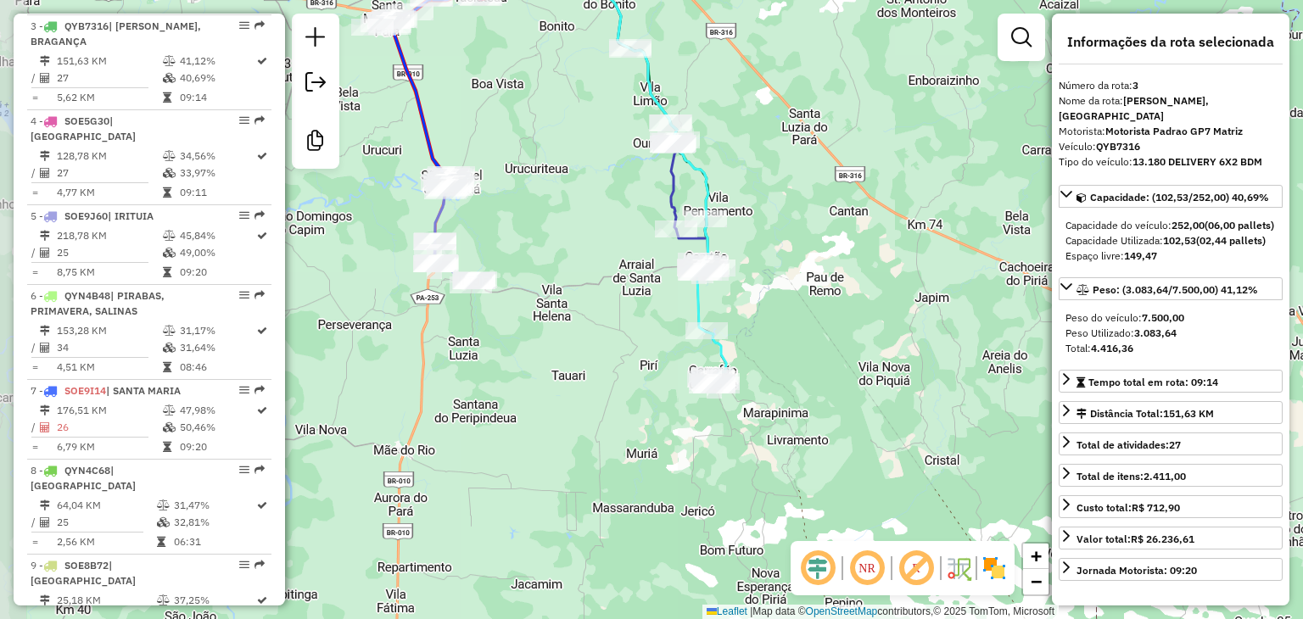
drag, startPoint x: 436, startPoint y: 234, endPoint x: 563, endPoint y: 255, distance: 129.0
click at [563, 255] on div "Janela de atendimento Grade de atendimento Capacidade Transportadoras Veículos …" at bounding box center [651, 309] width 1303 height 619
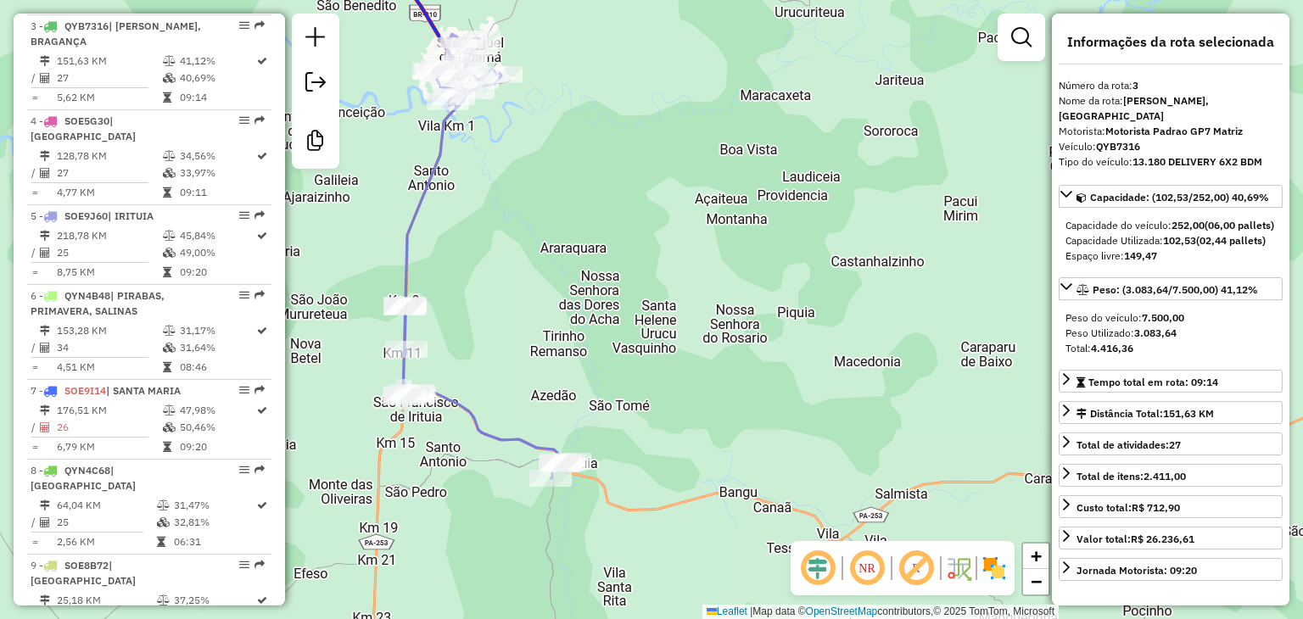
drag, startPoint x: 524, startPoint y: 358, endPoint x: 598, endPoint y: 320, distance: 83.1
click at [574, 281] on div "Janela de atendimento Grade de atendimento Capacidade Transportadoras Veículos …" at bounding box center [651, 309] width 1303 height 619
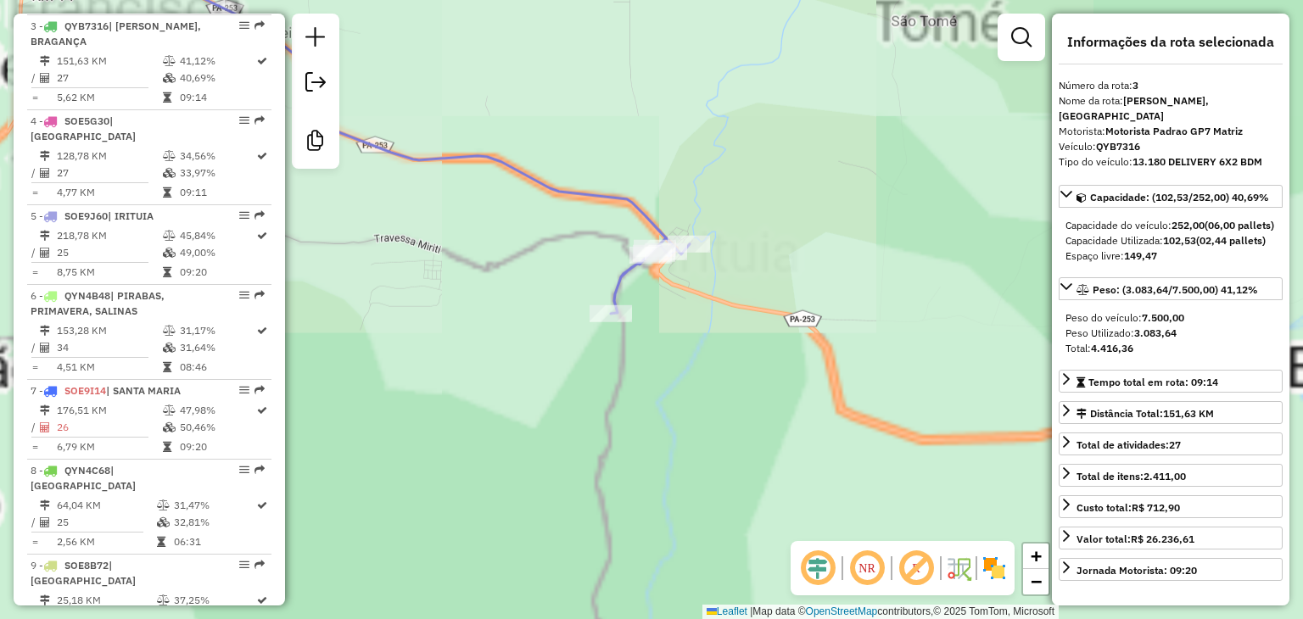
drag, startPoint x: 653, startPoint y: 508, endPoint x: 824, endPoint y: 135, distance: 410.8
click at [824, 135] on div "Janela de atendimento Grade de atendimento Capacidade Transportadoras Veículos …" at bounding box center [651, 309] width 1303 height 619
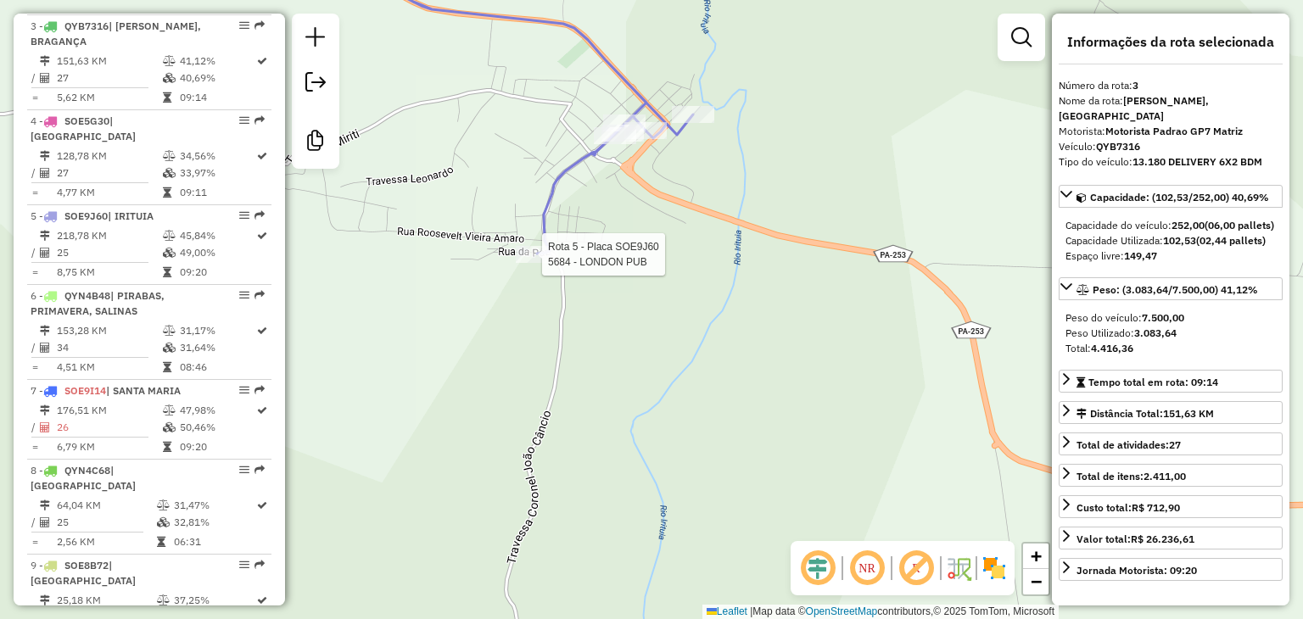
click at [529, 263] on div at bounding box center [537, 254] width 42 height 17
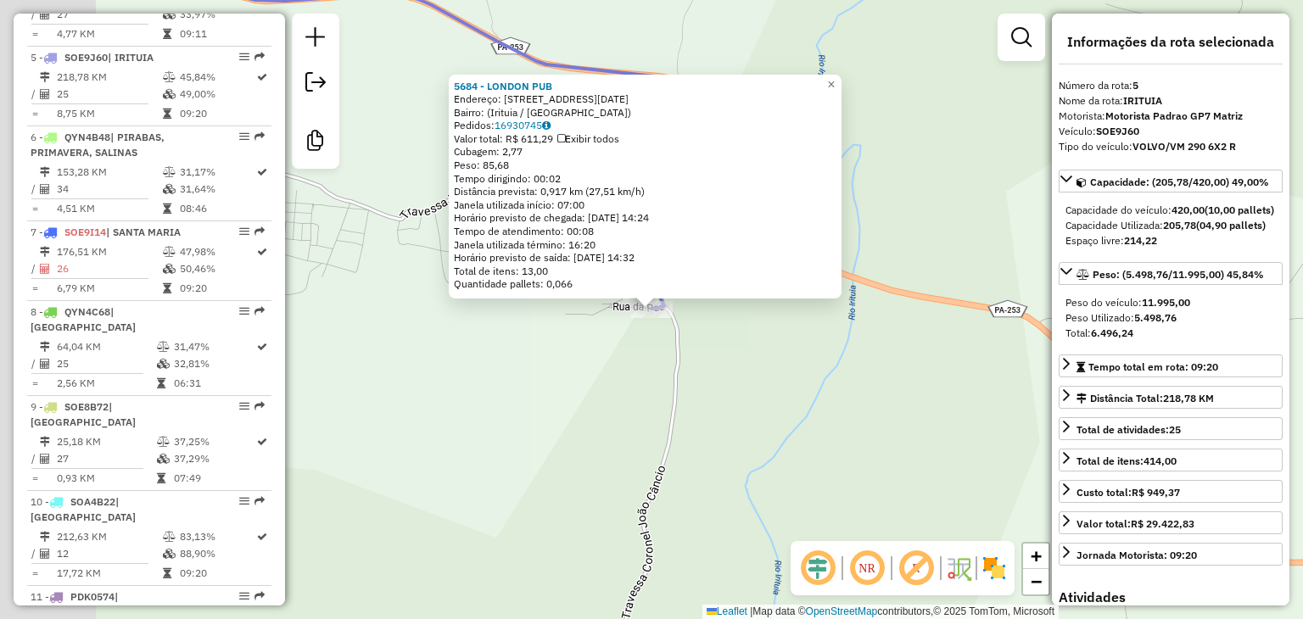
scroll to position [1017, 0]
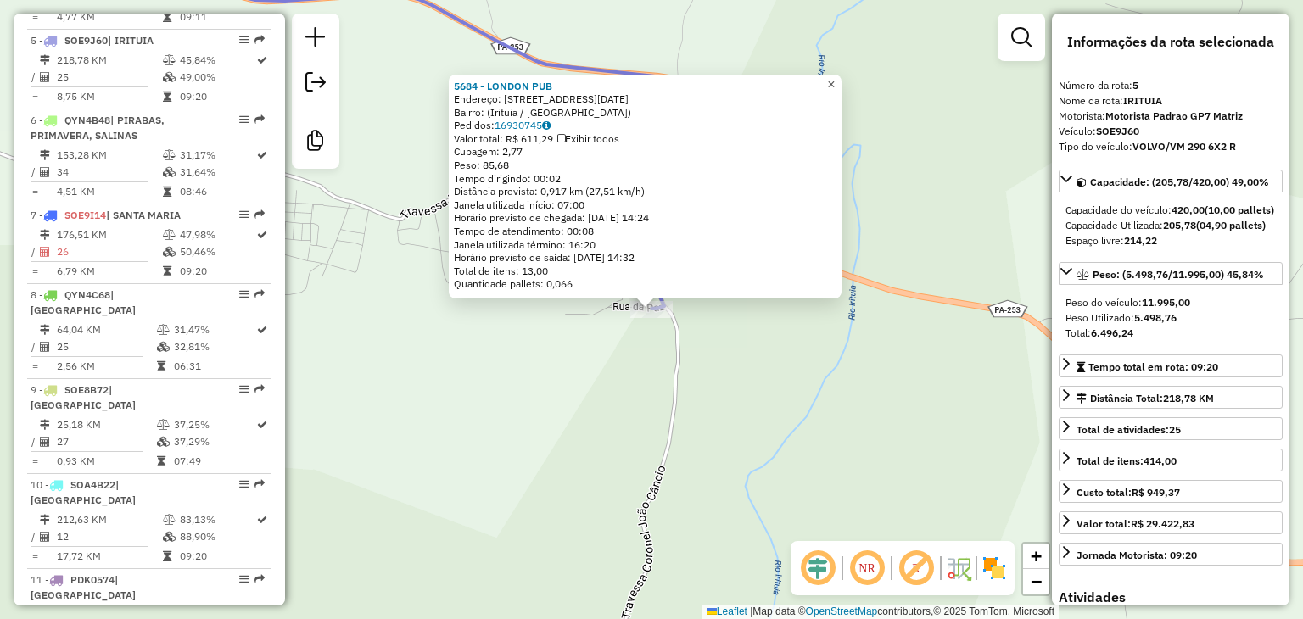
click at [835, 77] on span "×" at bounding box center [831, 84] width 8 height 14
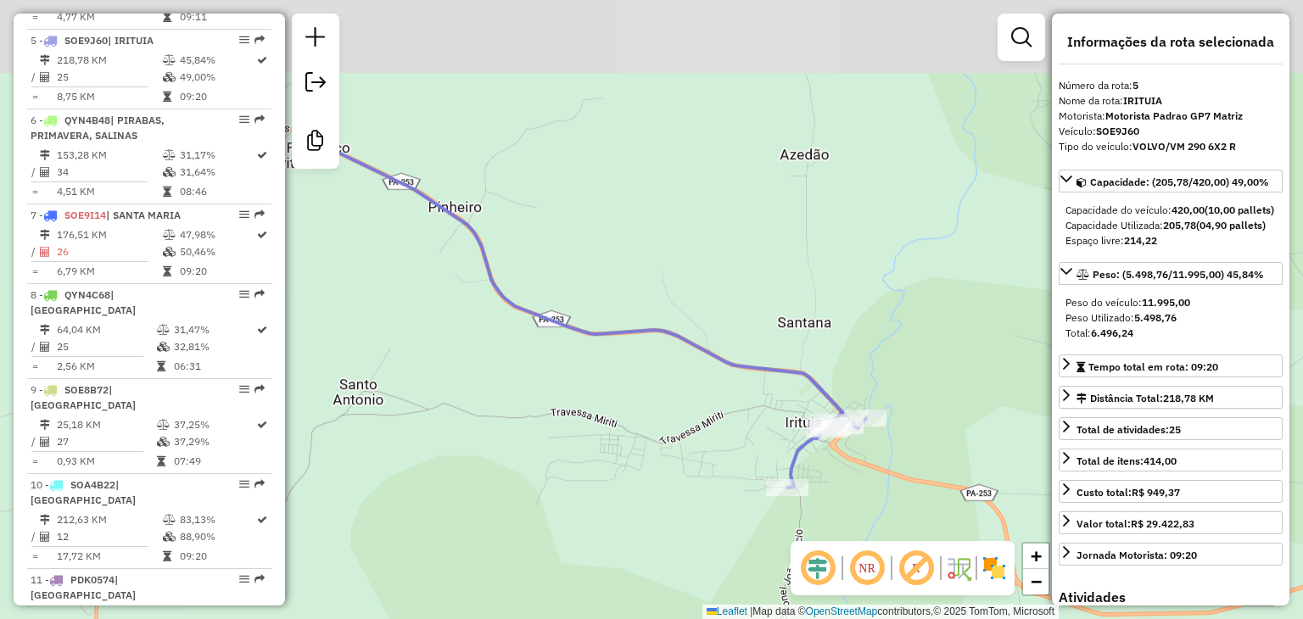
drag, startPoint x: 651, startPoint y: 202, endPoint x: 768, endPoint y: 513, distance: 332.7
click at [767, 512] on div "Janela de atendimento Grade de atendimento Capacidade Transportadoras Veículos …" at bounding box center [651, 309] width 1303 height 619
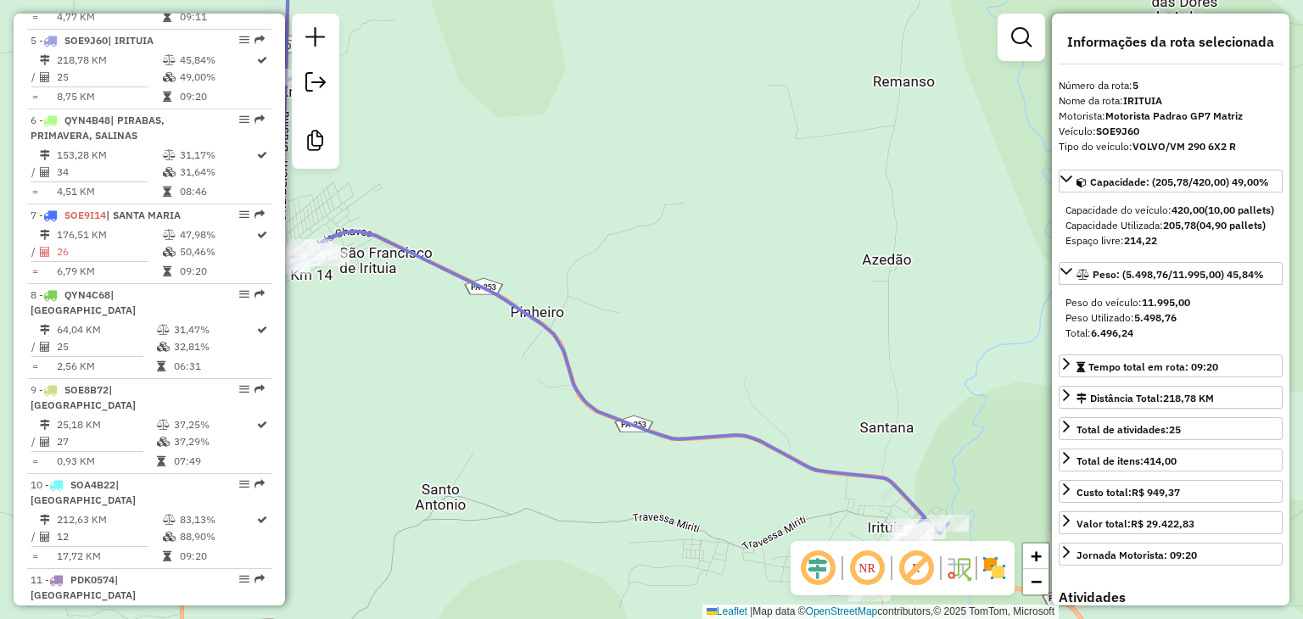
drag, startPoint x: 460, startPoint y: 338, endPoint x: 496, endPoint y: 339, distance: 36.5
click at [496, 339] on div "Janela de atendimento Grade de atendimento Capacidade Transportadoras Veículos …" at bounding box center [651, 309] width 1303 height 619
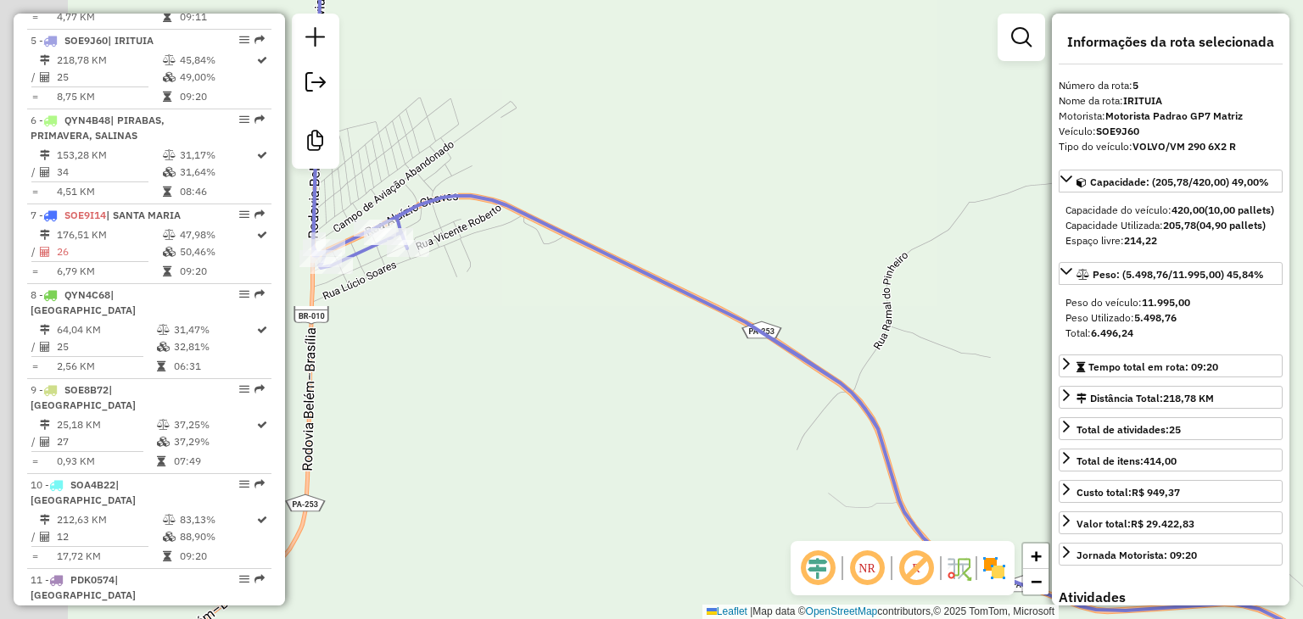
drag, startPoint x: 380, startPoint y: 267, endPoint x: 763, endPoint y: 280, distance: 382.9
click at [763, 280] on div "Janela de atendimento Grade de atendimento Capacidade Transportadoras Veículos …" at bounding box center [651, 309] width 1303 height 619
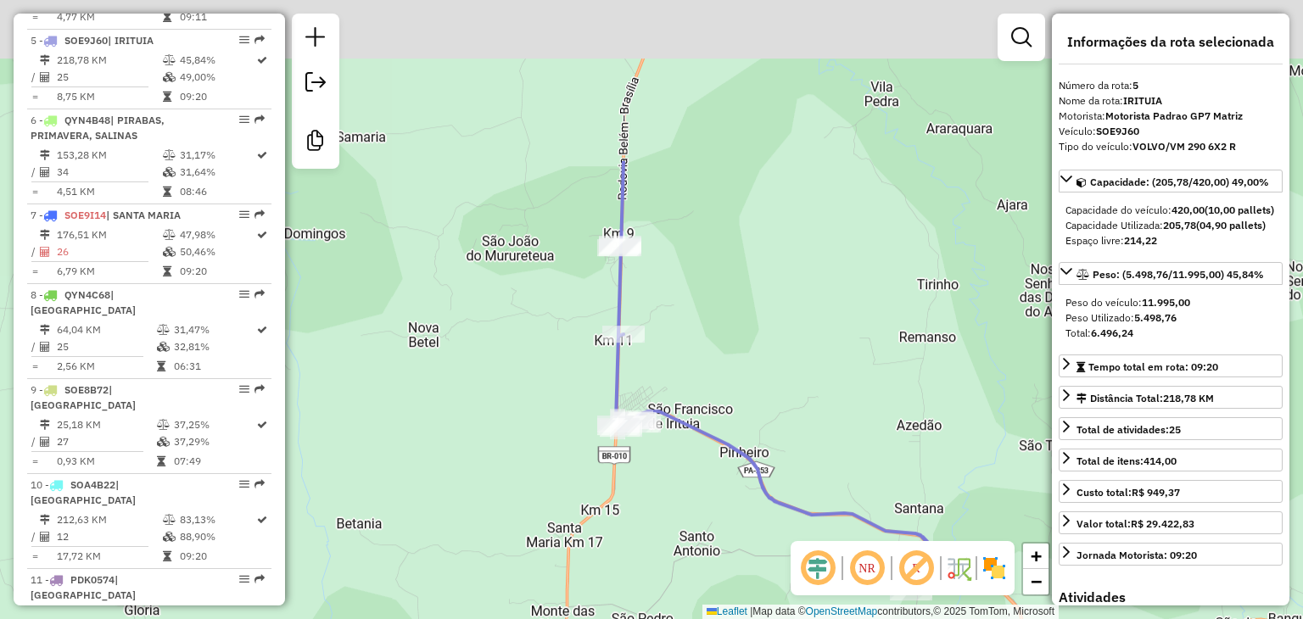
drag, startPoint x: 726, startPoint y: 70, endPoint x: 655, endPoint y: 360, distance: 298.8
click at [658, 371] on div "Janela de atendimento Grade de atendimento Capacidade Transportadoras Veículos …" at bounding box center [651, 309] width 1303 height 619
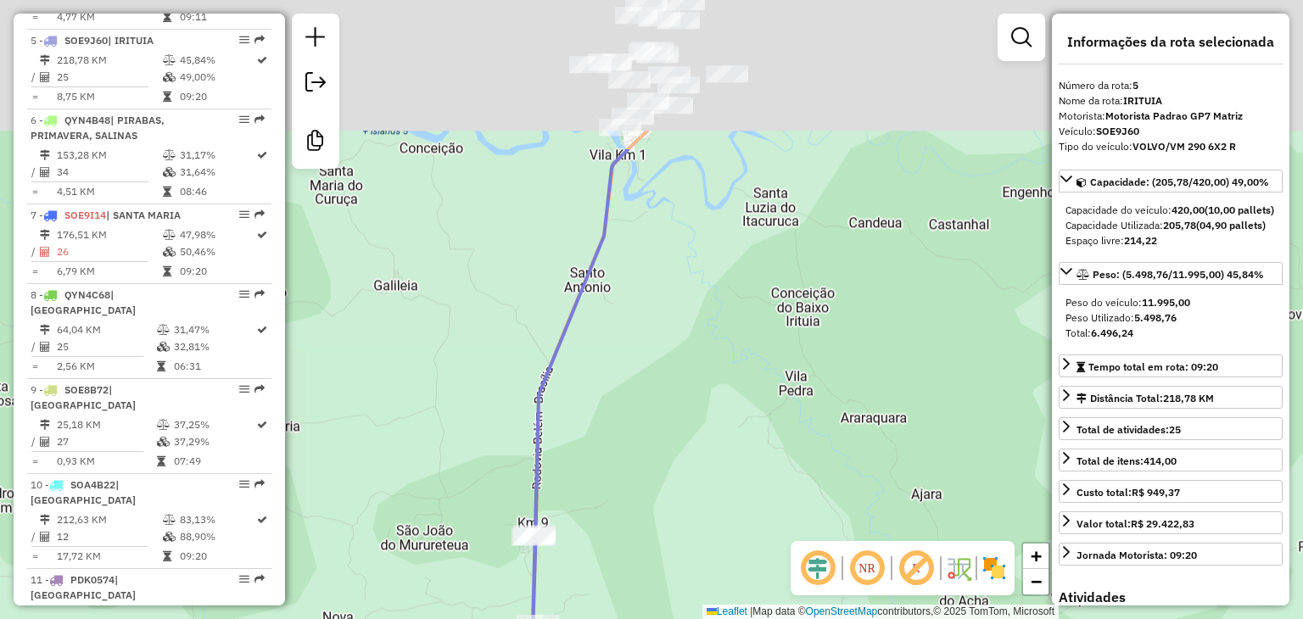
drag, startPoint x: 729, startPoint y: 105, endPoint x: 628, endPoint y: 495, distance: 402.3
click at [628, 495] on div "Janela de atendimento Grade de atendimento Capacidade Transportadoras Veículos …" at bounding box center [651, 309] width 1303 height 619
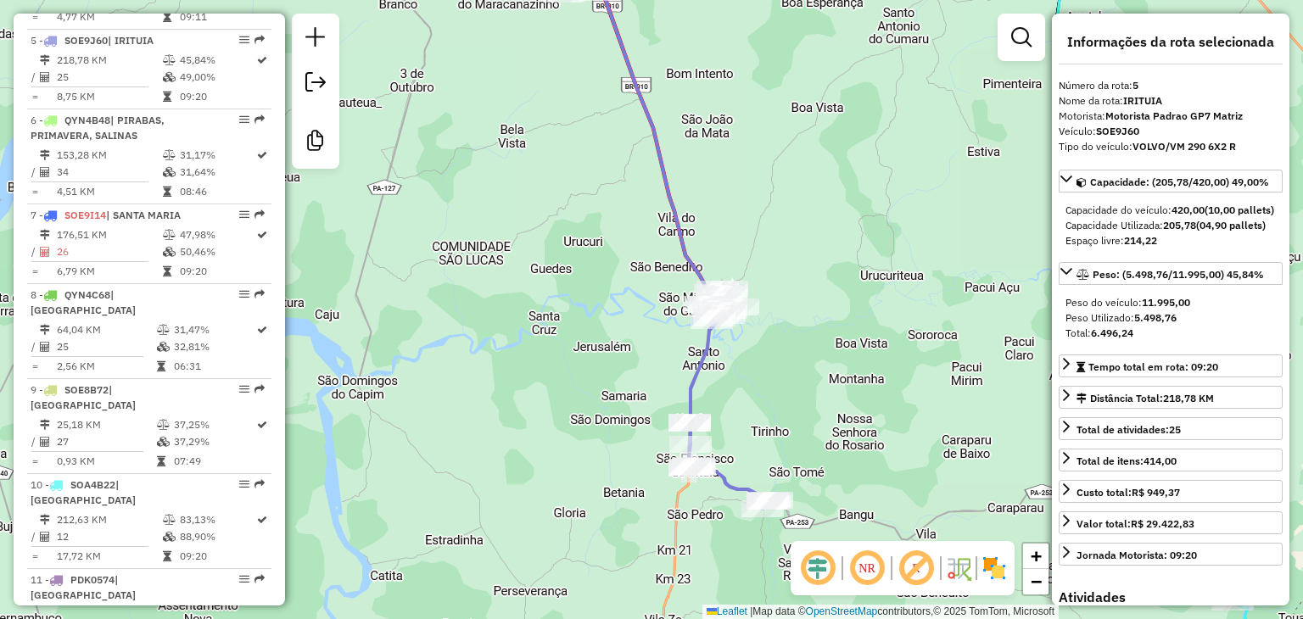
drag, startPoint x: 791, startPoint y: 438, endPoint x: 829, endPoint y: 380, distance: 69.2
click at [829, 380] on div "Janela de atendimento Grade de atendimento Capacidade Transportadoras Veículos …" at bounding box center [651, 309] width 1303 height 619
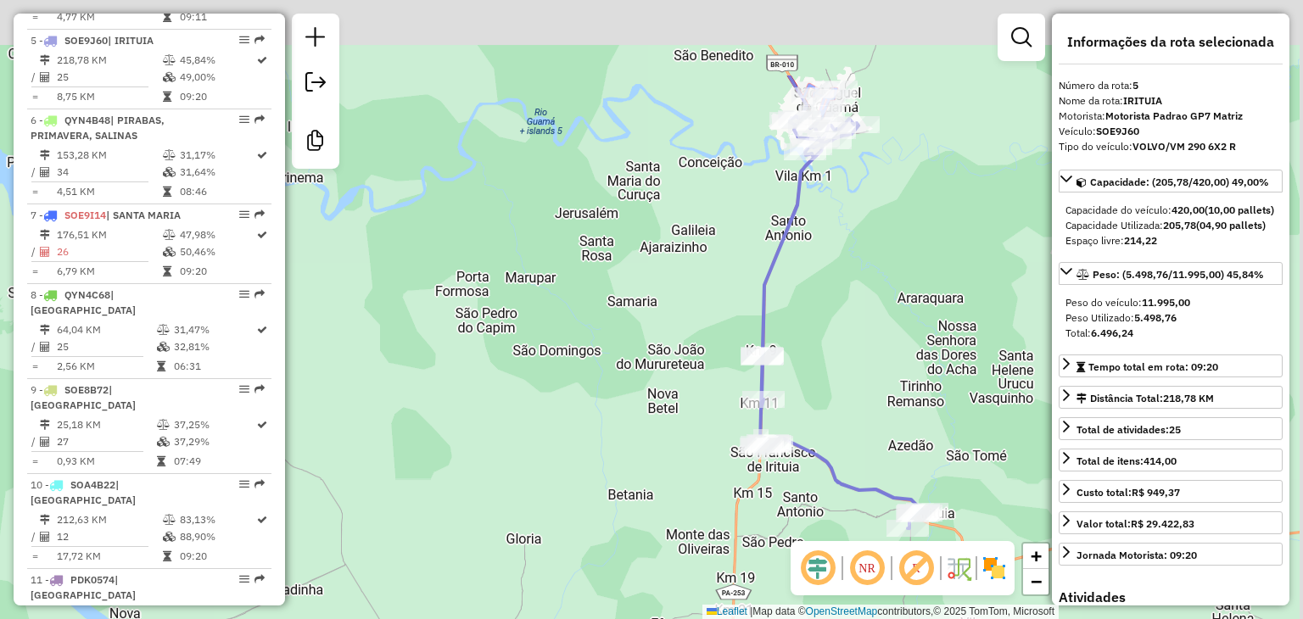
drag, startPoint x: 902, startPoint y: 98, endPoint x: 729, endPoint y: 388, distance: 337.9
click at [729, 388] on div "Janela de atendimento Grade de atendimento Capacidade Transportadoras Veículos …" at bounding box center [651, 309] width 1303 height 619
